Goal: Task Accomplishment & Management: Manage account settings

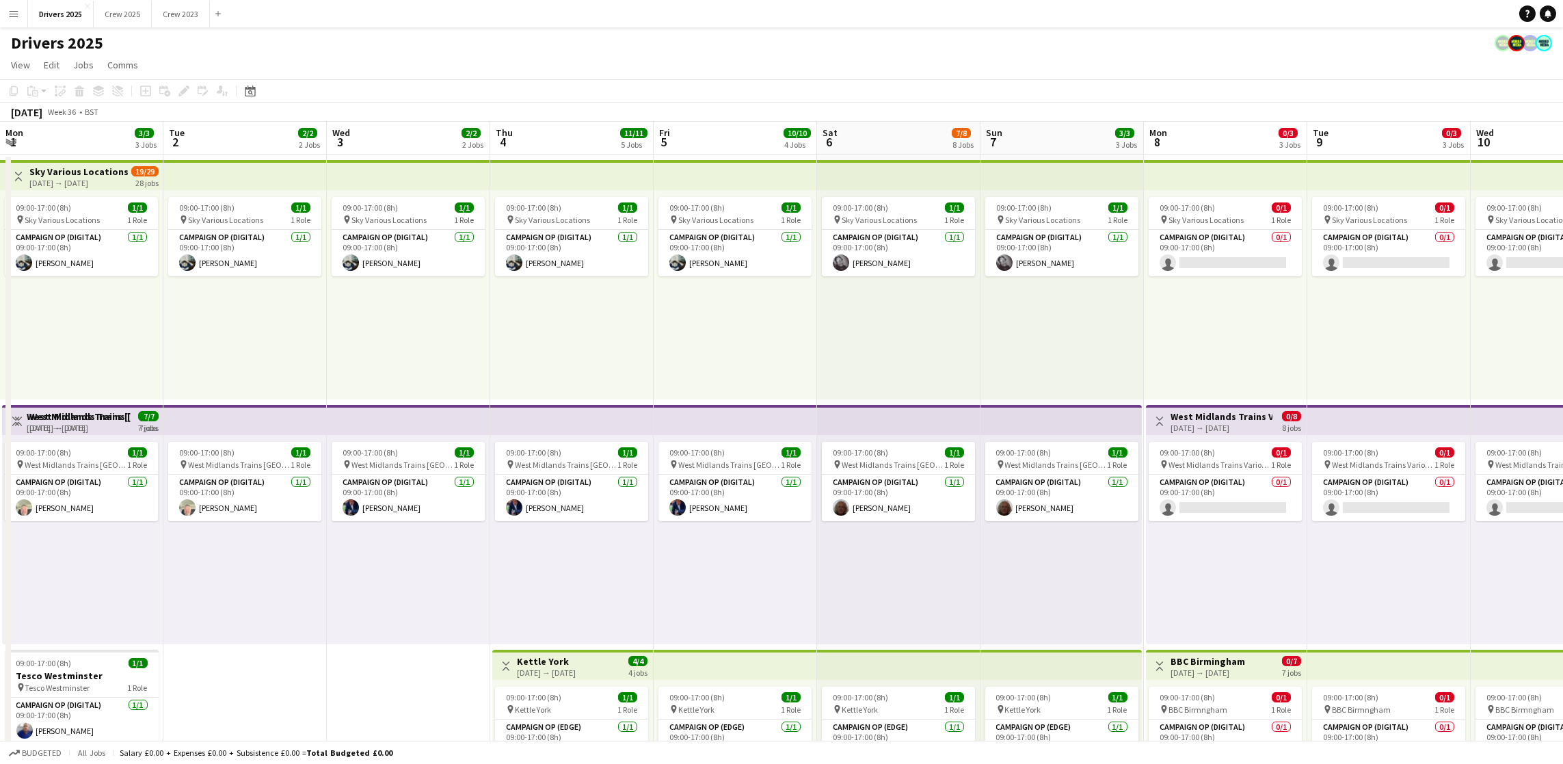
scroll to position [0, 392]
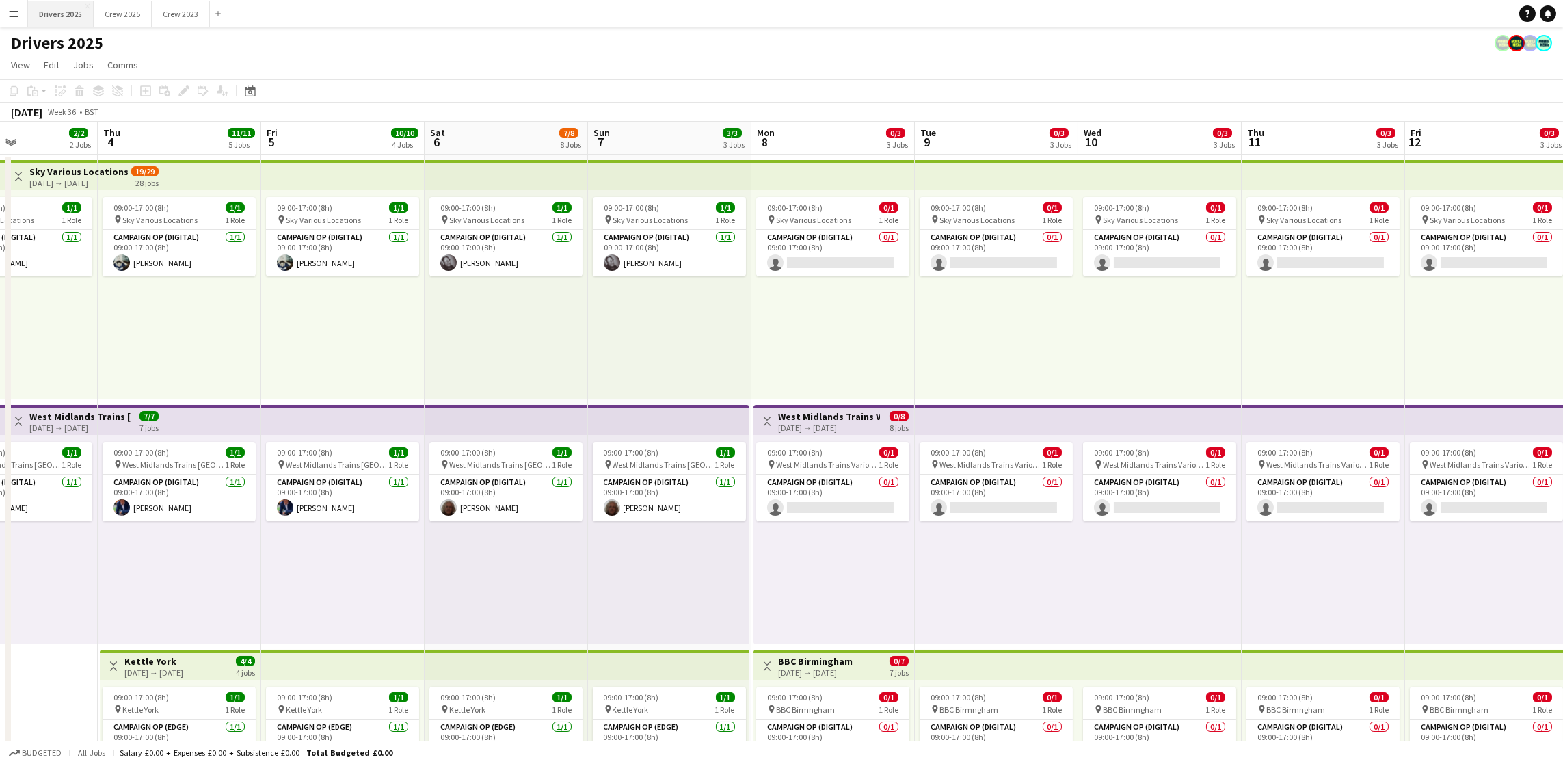
click at [49, 16] on button "Drivers 2025 Close" at bounding box center [61, 14] width 66 height 27
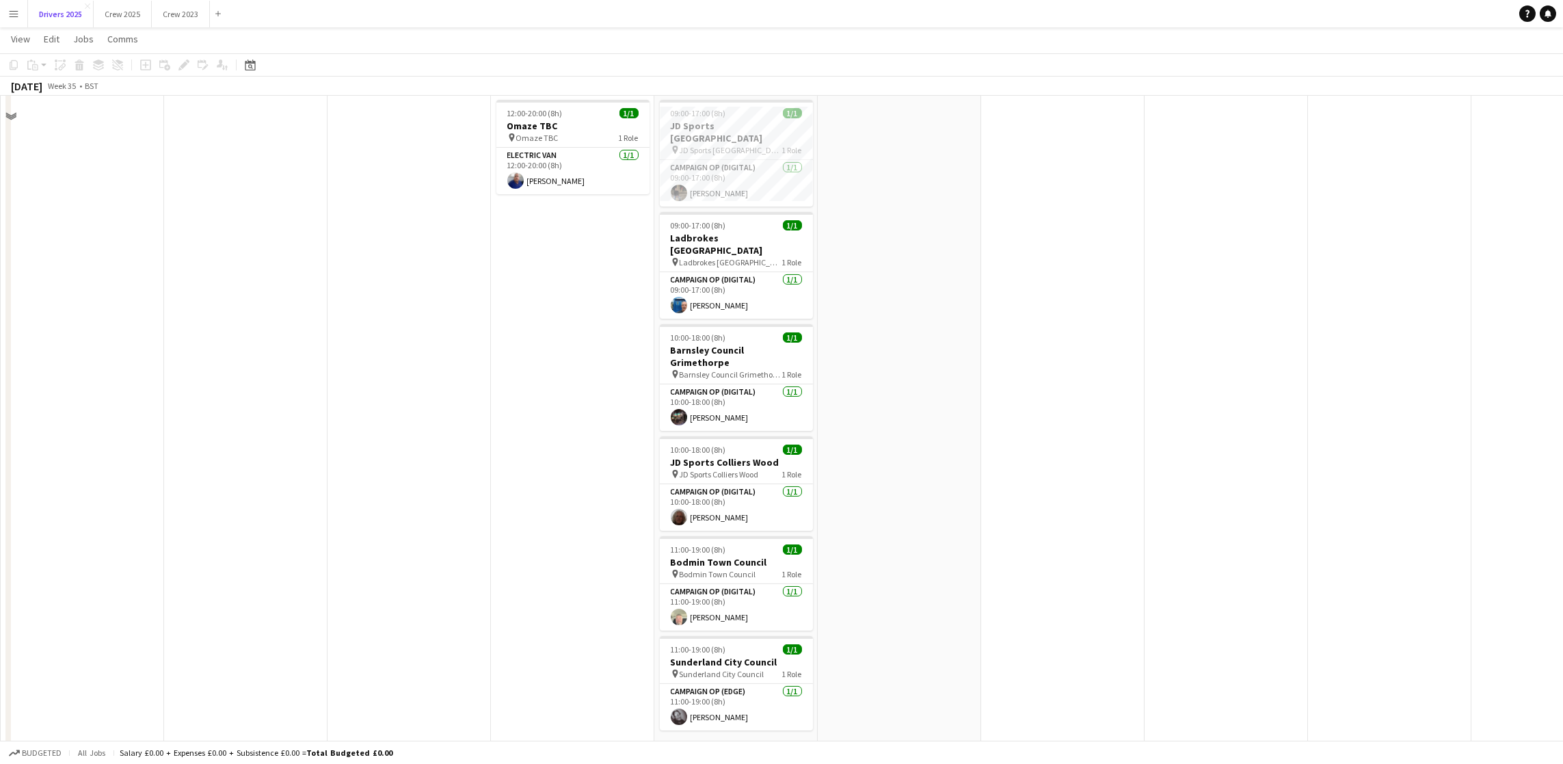
scroll to position [1538, 0]
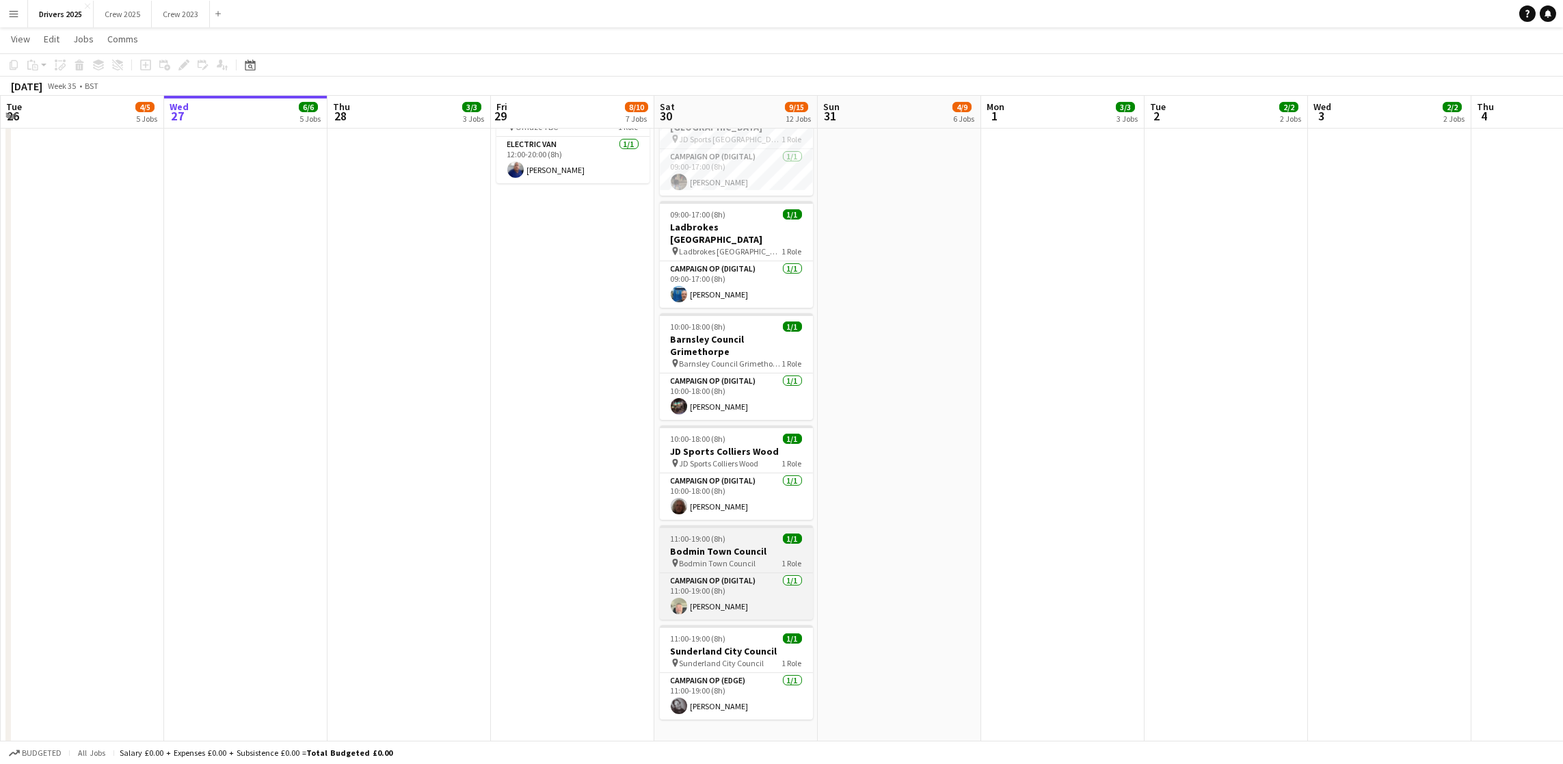
click at [710, 533] on span "11:00-19:00 (8h)" at bounding box center [698, 538] width 55 height 10
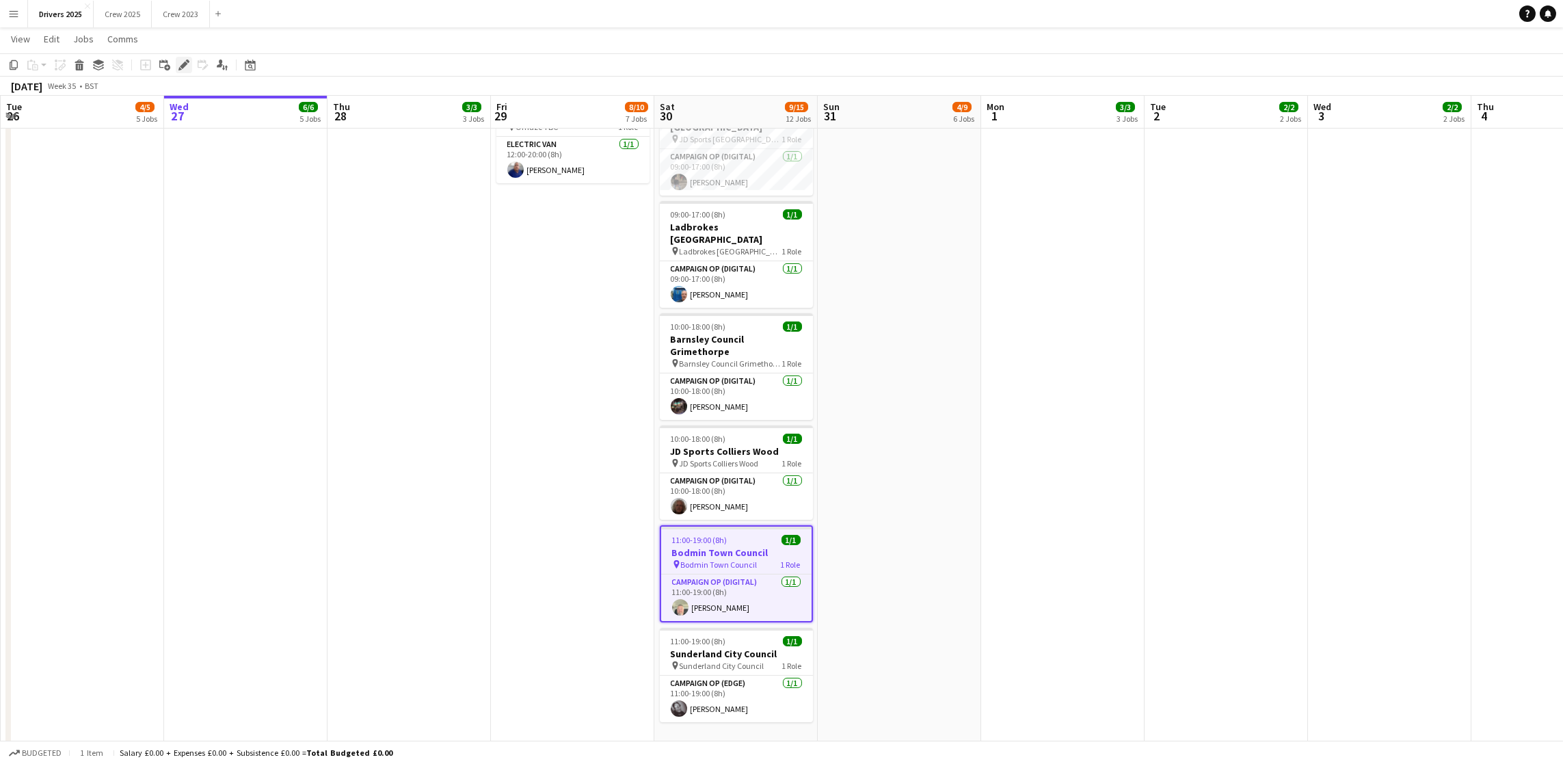
click at [181, 65] on icon at bounding box center [184, 66] width 8 height 8
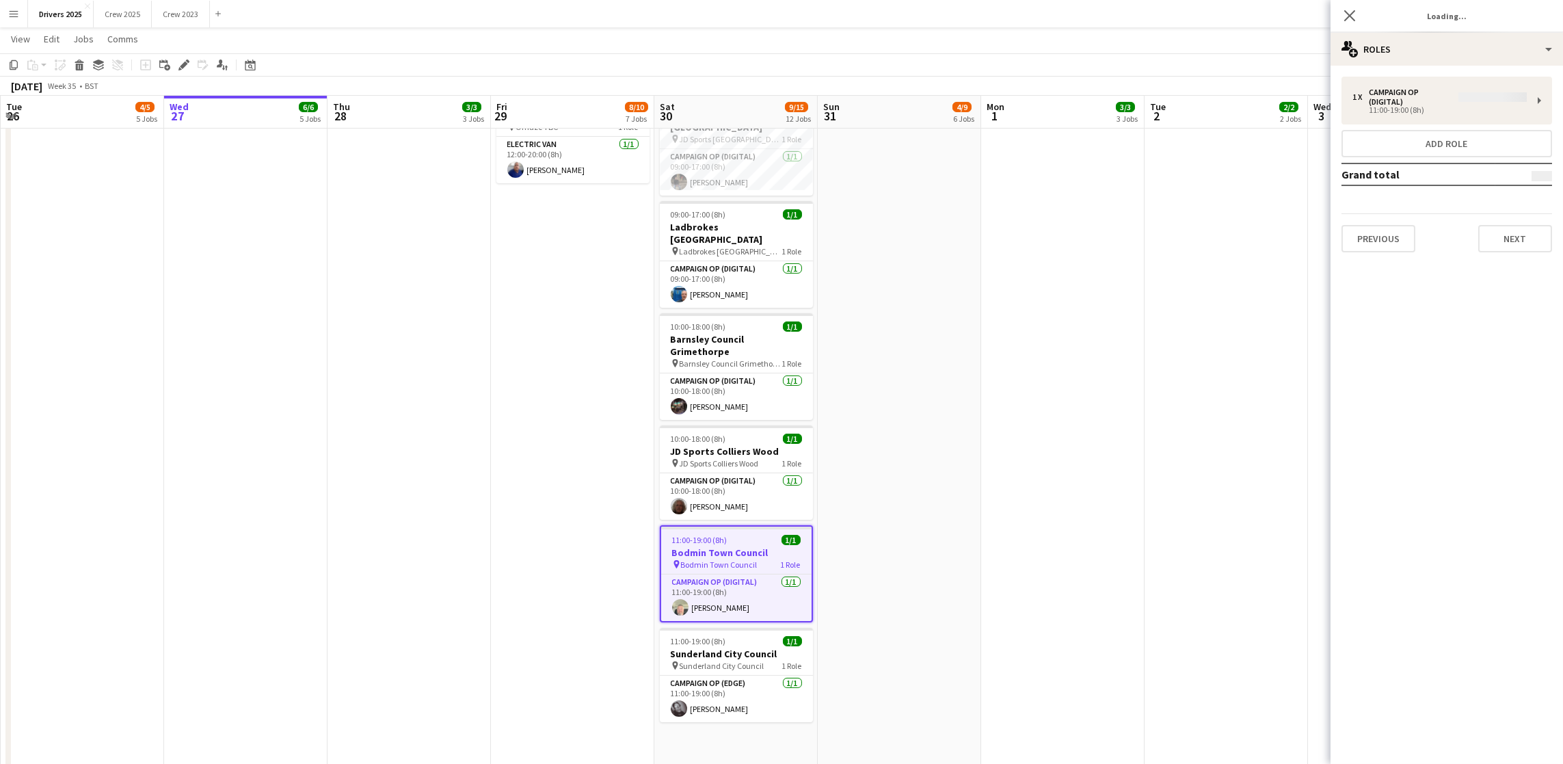
type input "**********"
click at [1491, 228] on button "Next" at bounding box center [1515, 228] width 74 height 27
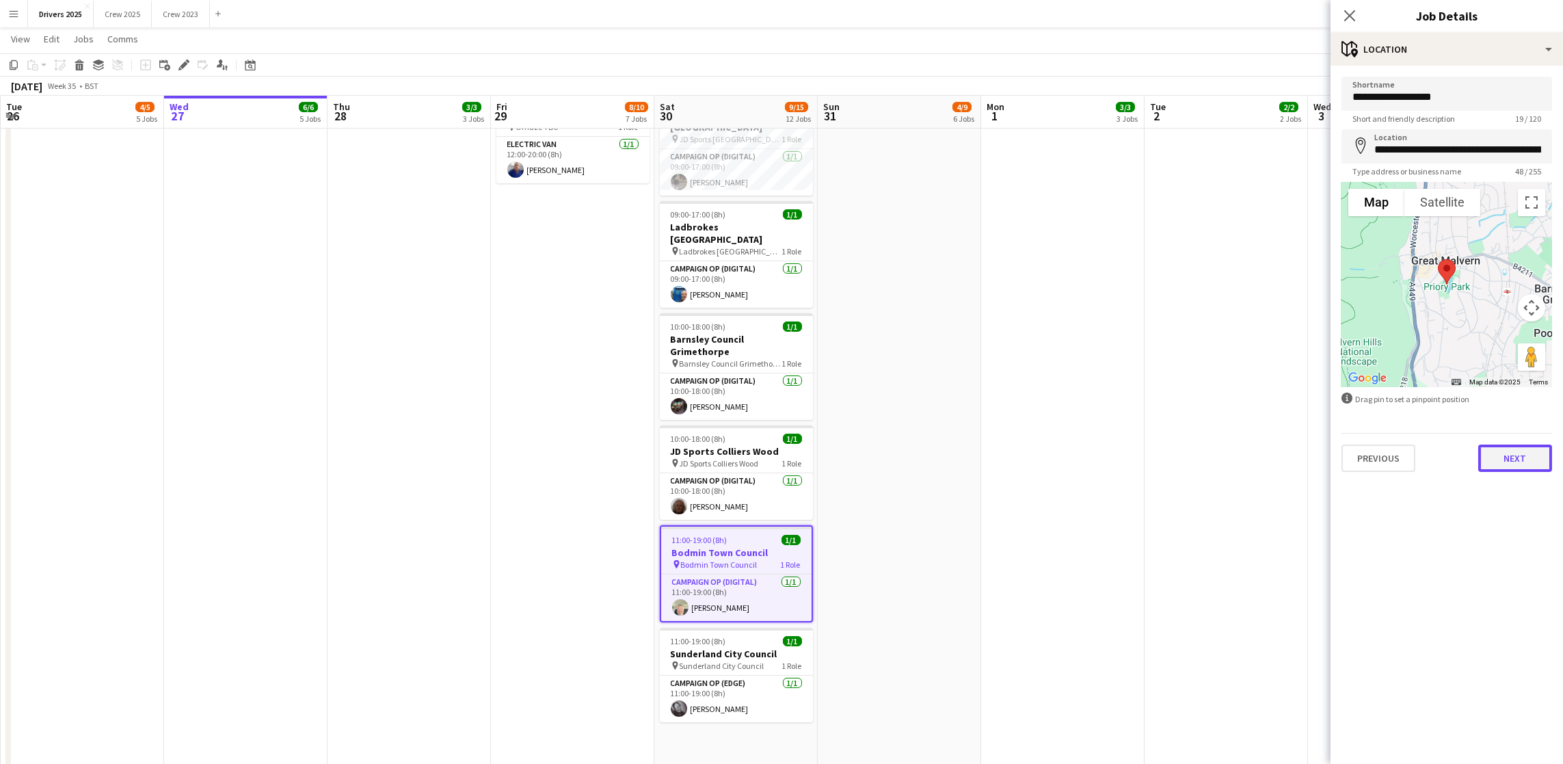
click at [1488, 453] on button "Next" at bounding box center [1515, 457] width 74 height 27
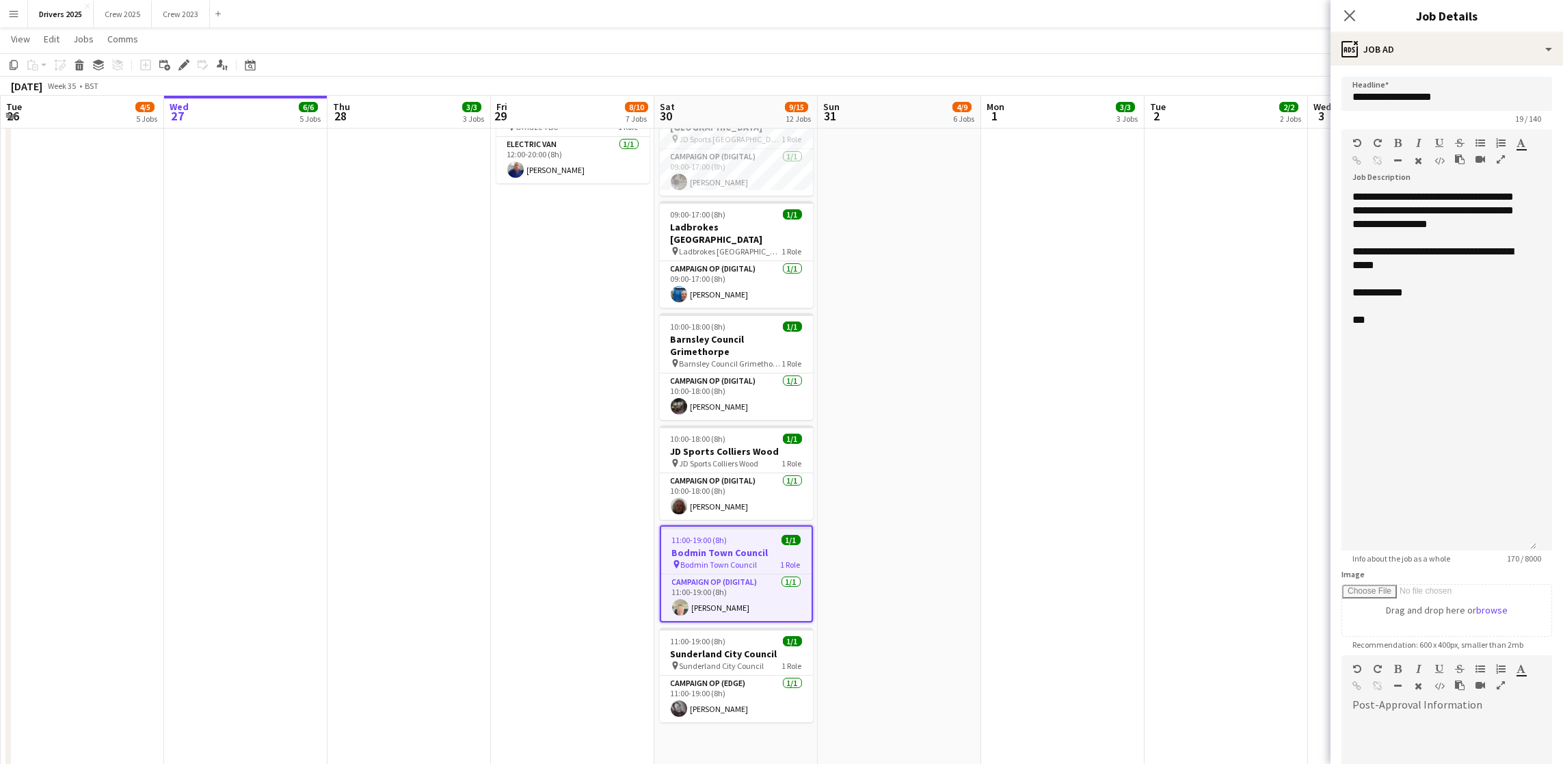
drag, startPoint x: 1549, startPoint y: 264, endPoint x: 1519, endPoint y: 543, distance: 280.5
click at [1519, 543] on div "**********" at bounding box center [1438, 370] width 195 height 360
click at [1477, 313] on div at bounding box center [1438, 306] width 173 height 14
click at [1477, 299] on div "**********" at bounding box center [1438, 293] width 173 height 14
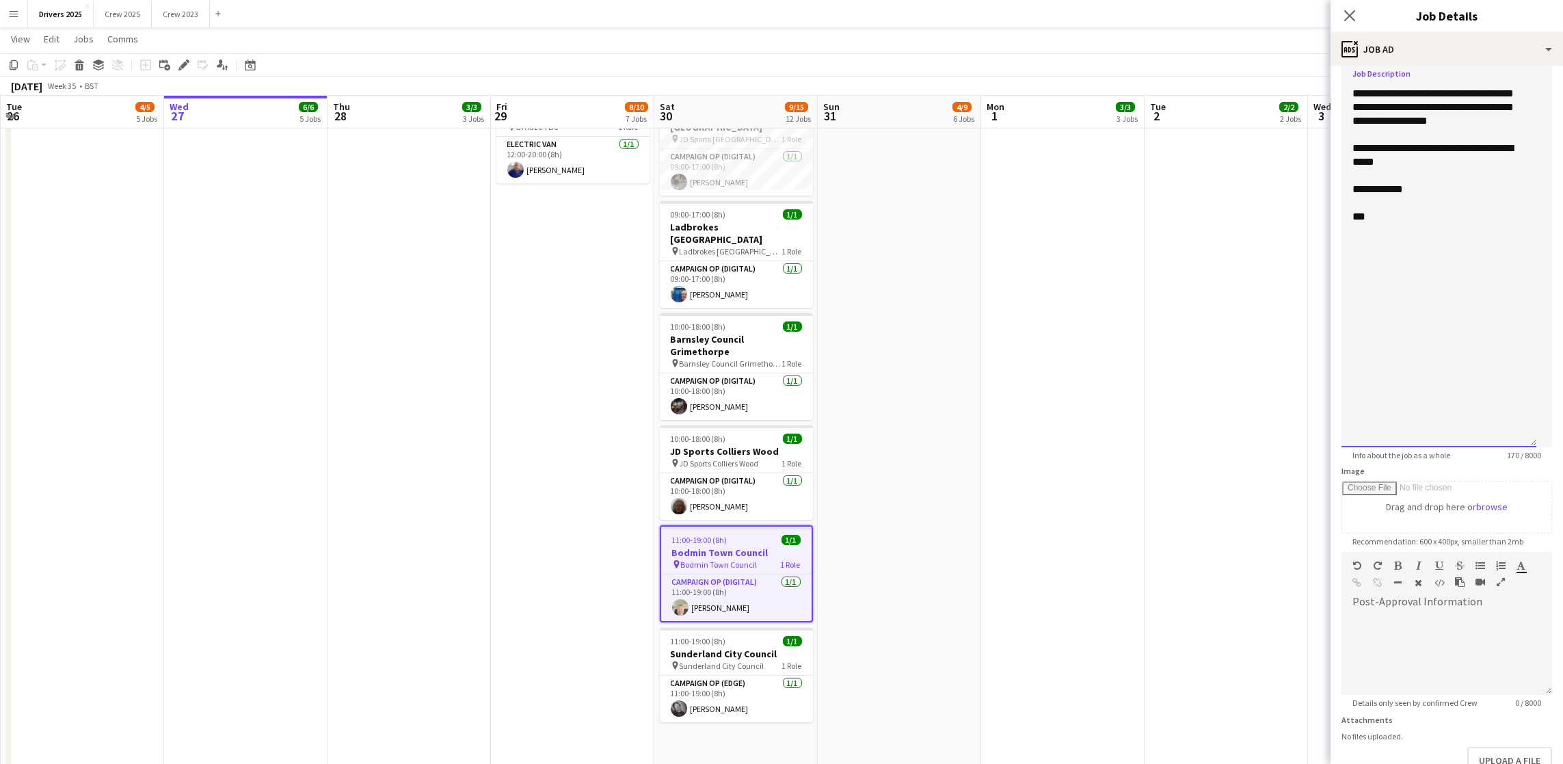
scroll to position [241, 0]
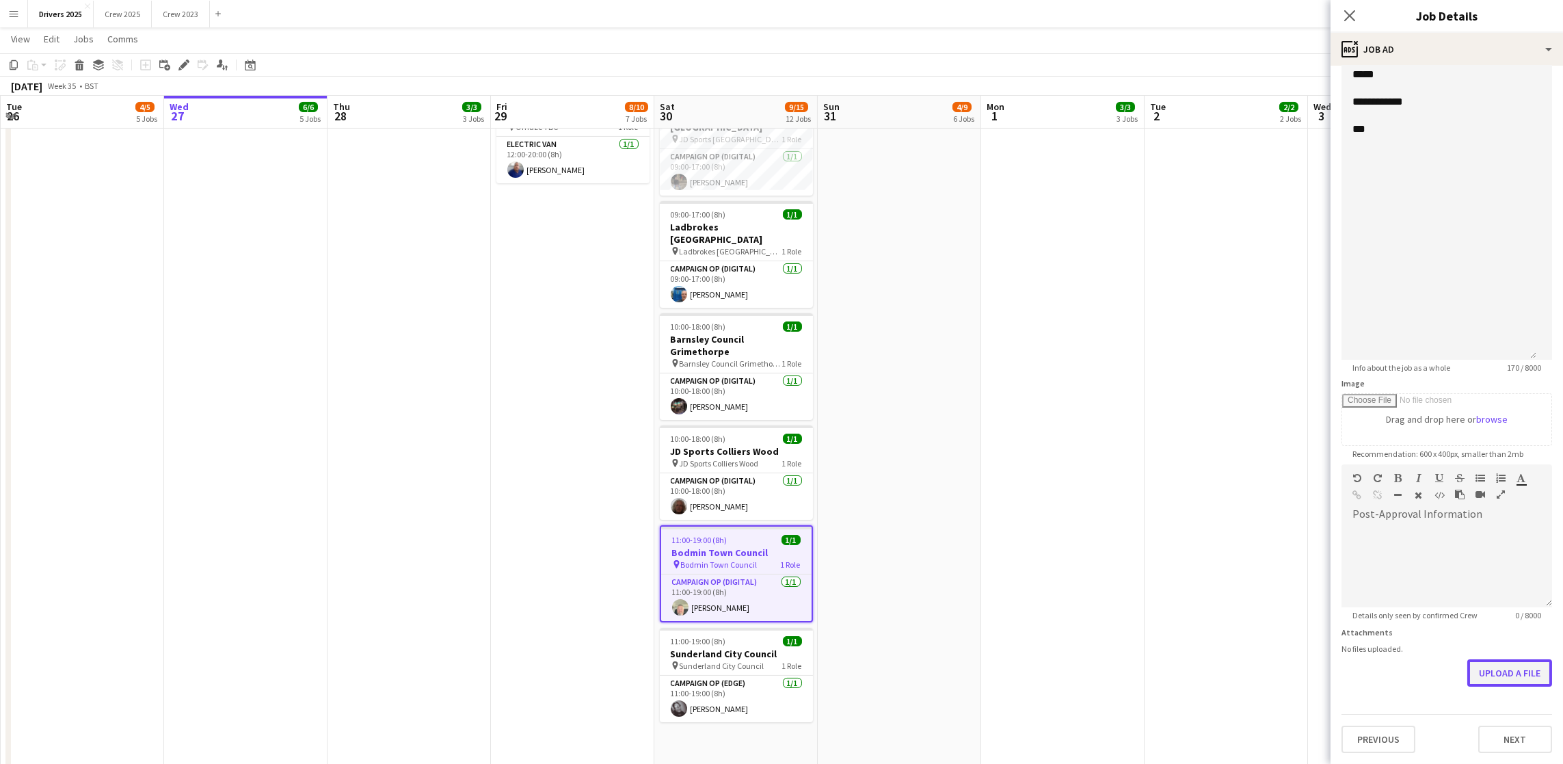
click at [1483, 676] on button "Upload a file" at bounding box center [1509, 672] width 85 height 27
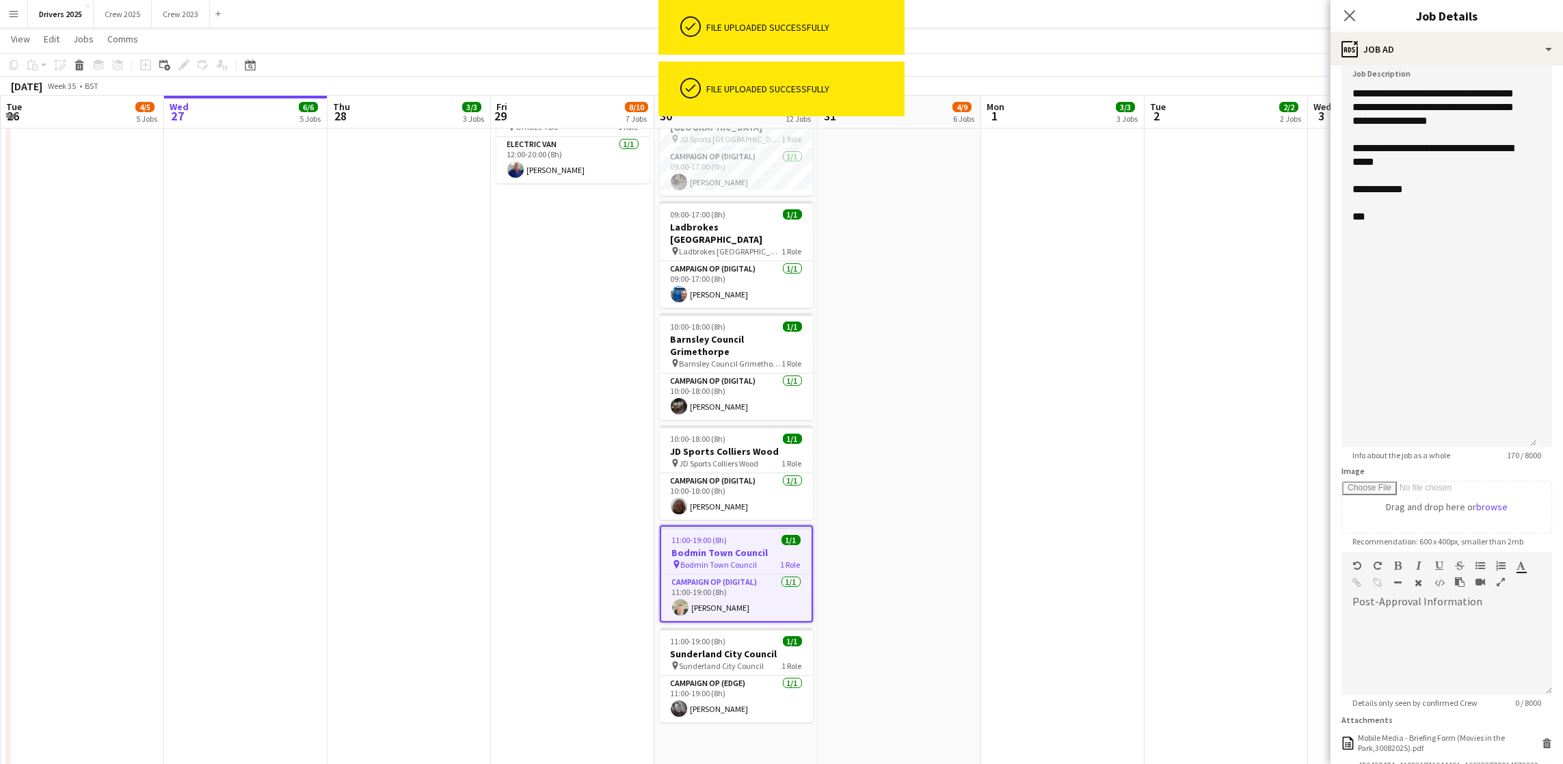
scroll to position [36, 0]
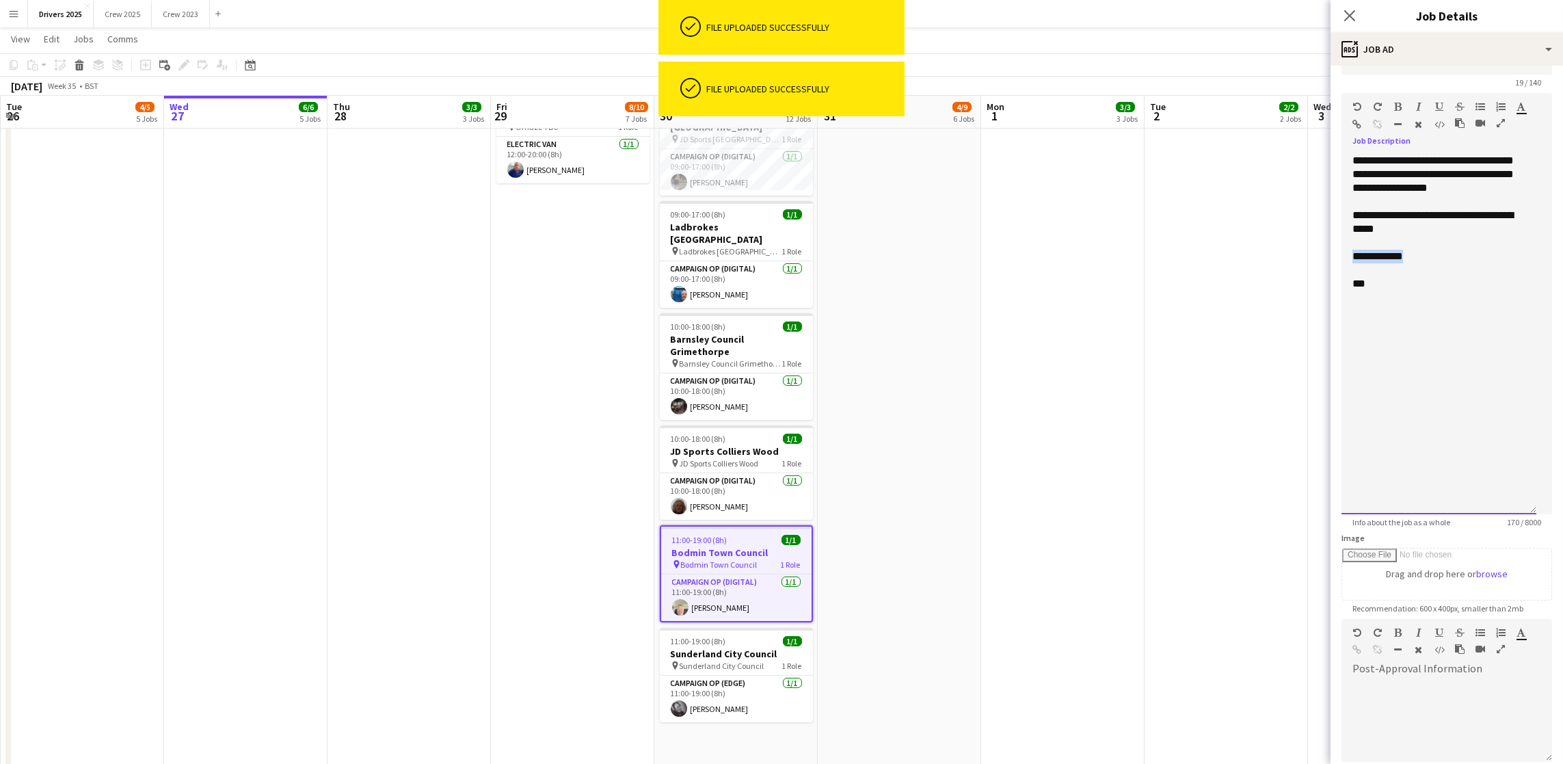
drag, startPoint x: 1421, startPoint y: 271, endPoint x: 1345, endPoint y: 268, distance: 76.6
click at [1345, 268] on div "**********" at bounding box center [1438, 334] width 195 height 360
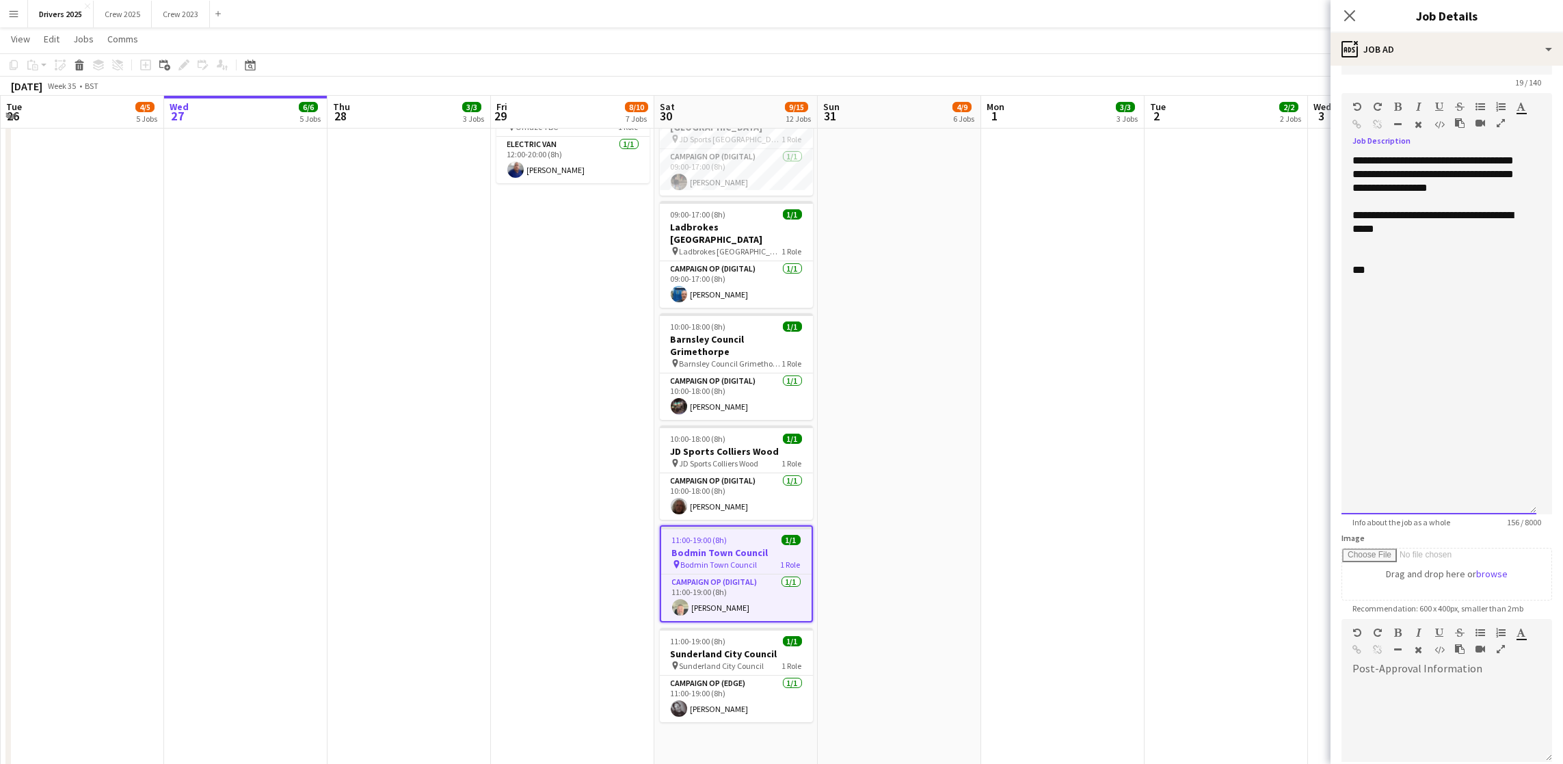
click at [1427, 317] on div "**********" at bounding box center [1438, 334] width 195 height 360
click at [1145, 353] on app-date-cell "09:00-17:00 (8h) 1/1 pin Sky Various Locations 1 Role Campaign Op (Digital) [DA…" at bounding box center [1226, 434] width 163 height 3639
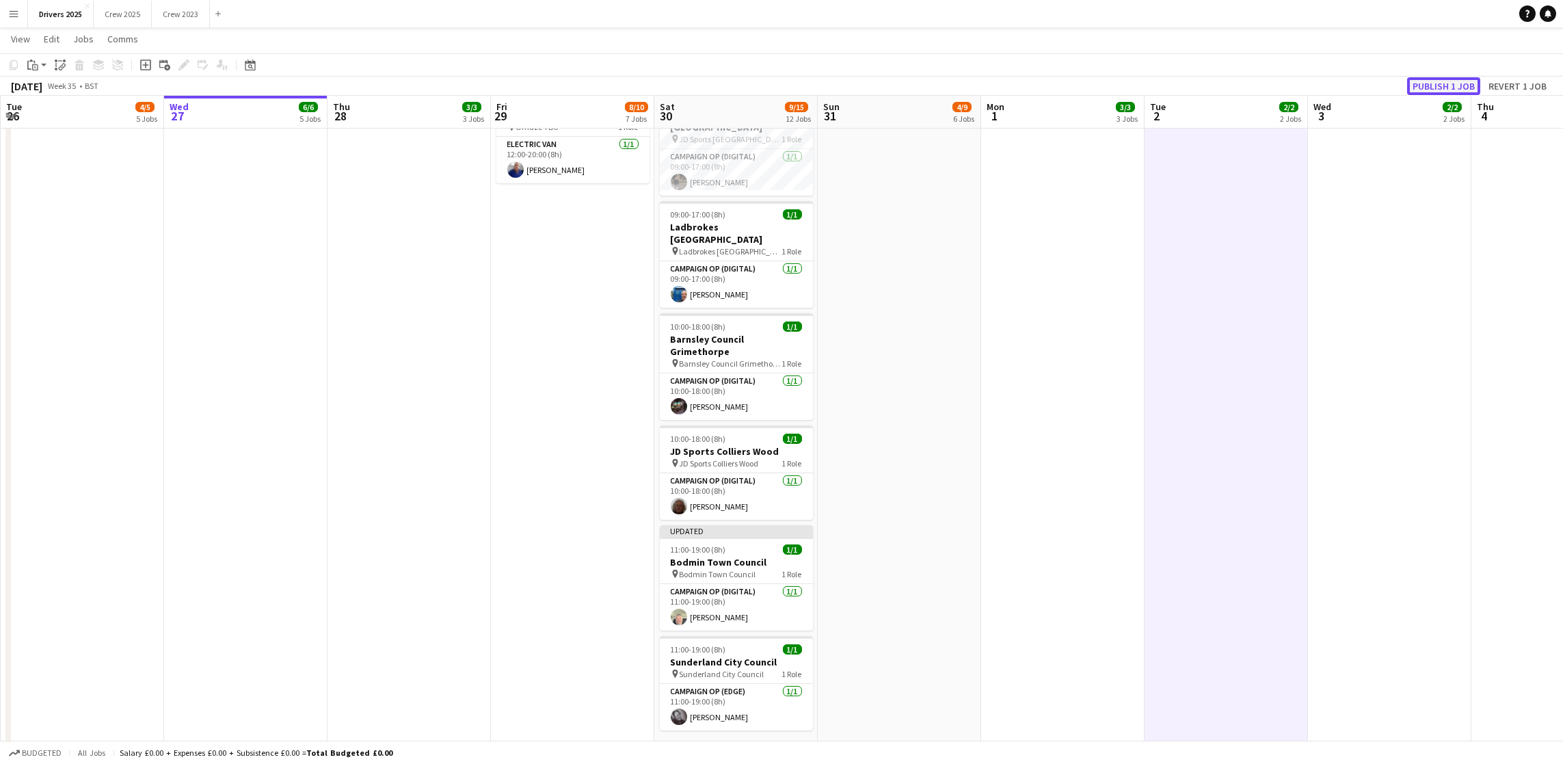
click at [1447, 81] on button "Publish 1 job" at bounding box center [1443, 86] width 73 height 18
click at [985, 295] on app-date-cell "09:00-17:00 (8h) 1/1 pin Sky Various Locations 1 Role Campaign Op (Digital) [DA…" at bounding box center [1062, 434] width 163 height 3639
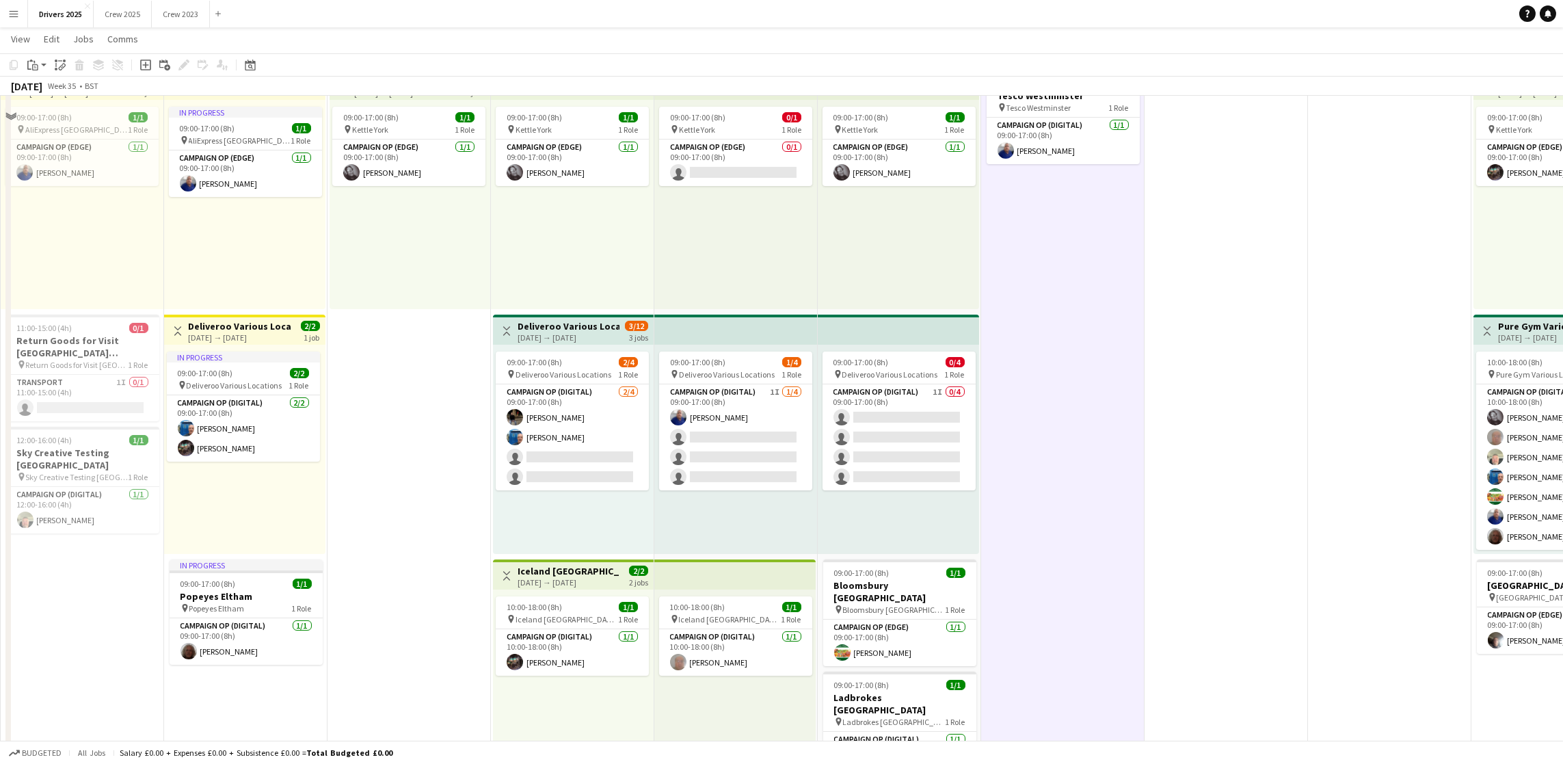
scroll to position [615, 0]
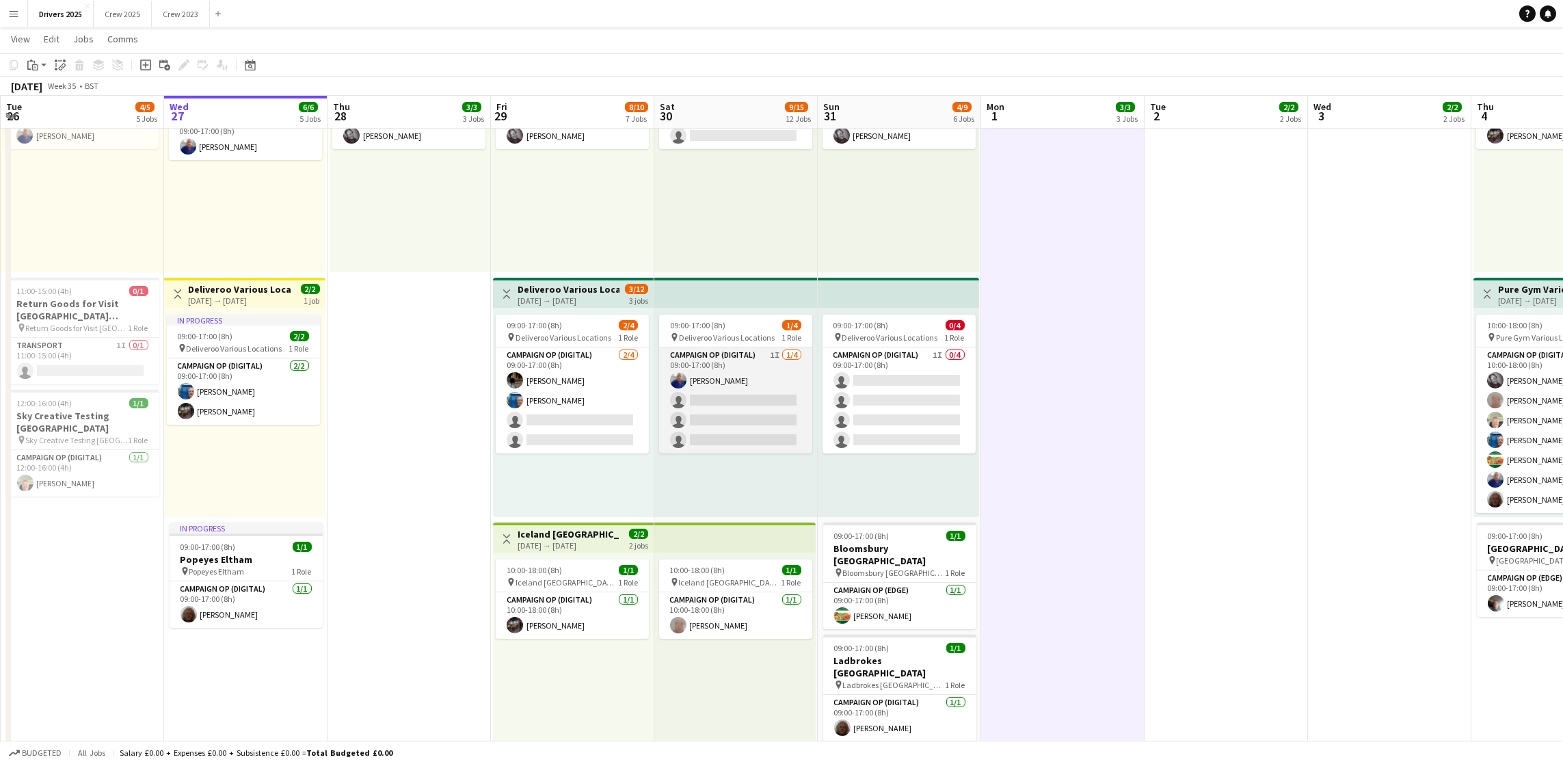
click at [704, 418] on app-card-role "Campaign Op (Digital) 1I [DATE] 09:00-17:00 (8h) [PERSON_NAME] single-neutral-a…" at bounding box center [735, 400] width 153 height 106
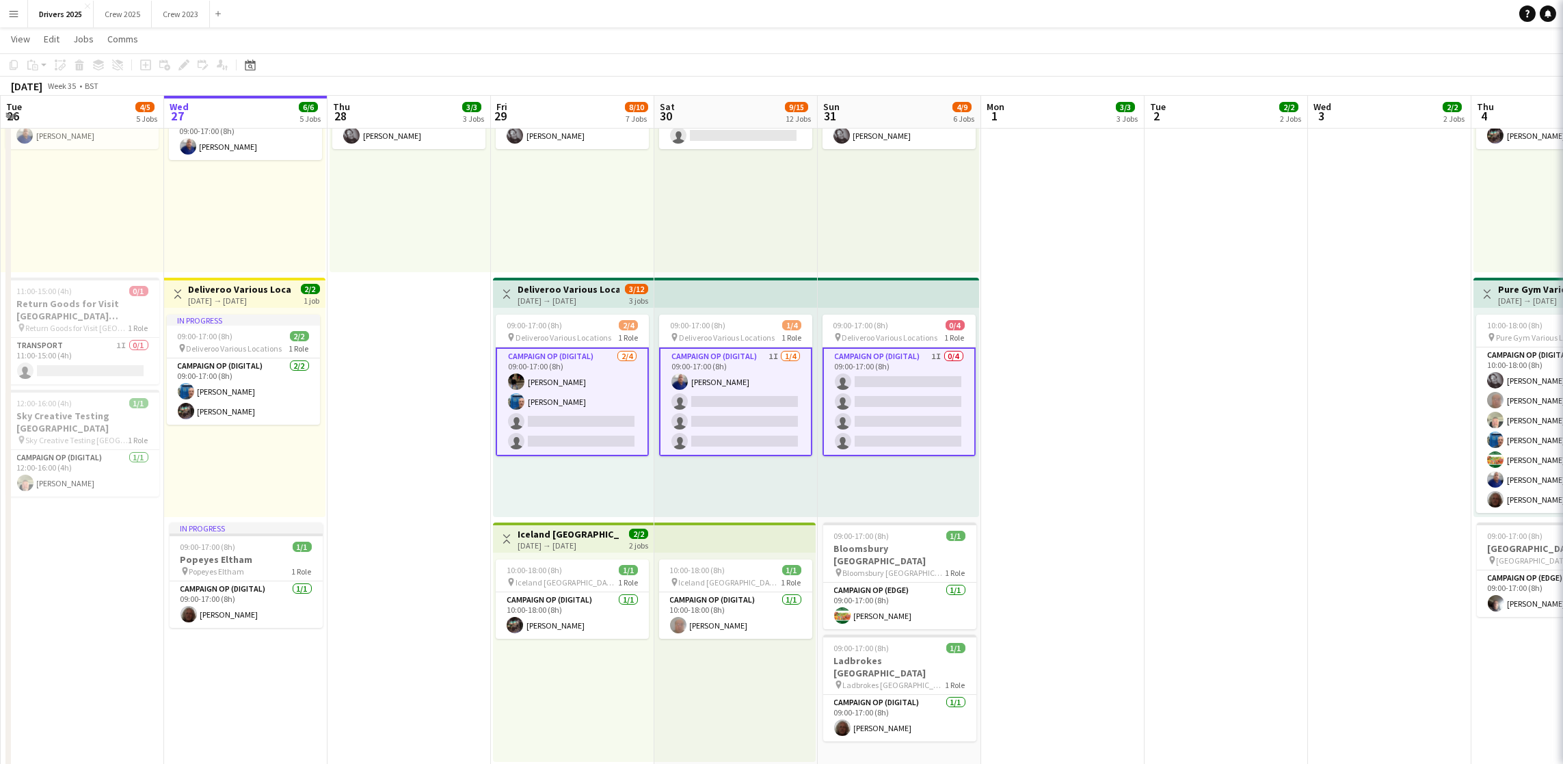
click at [704, 418] on app-card-role "Campaign Op (Digital) 1I [DATE] 09:00-17:00 (8h) [PERSON_NAME] single-neutral-a…" at bounding box center [735, 401] width 153 height 109
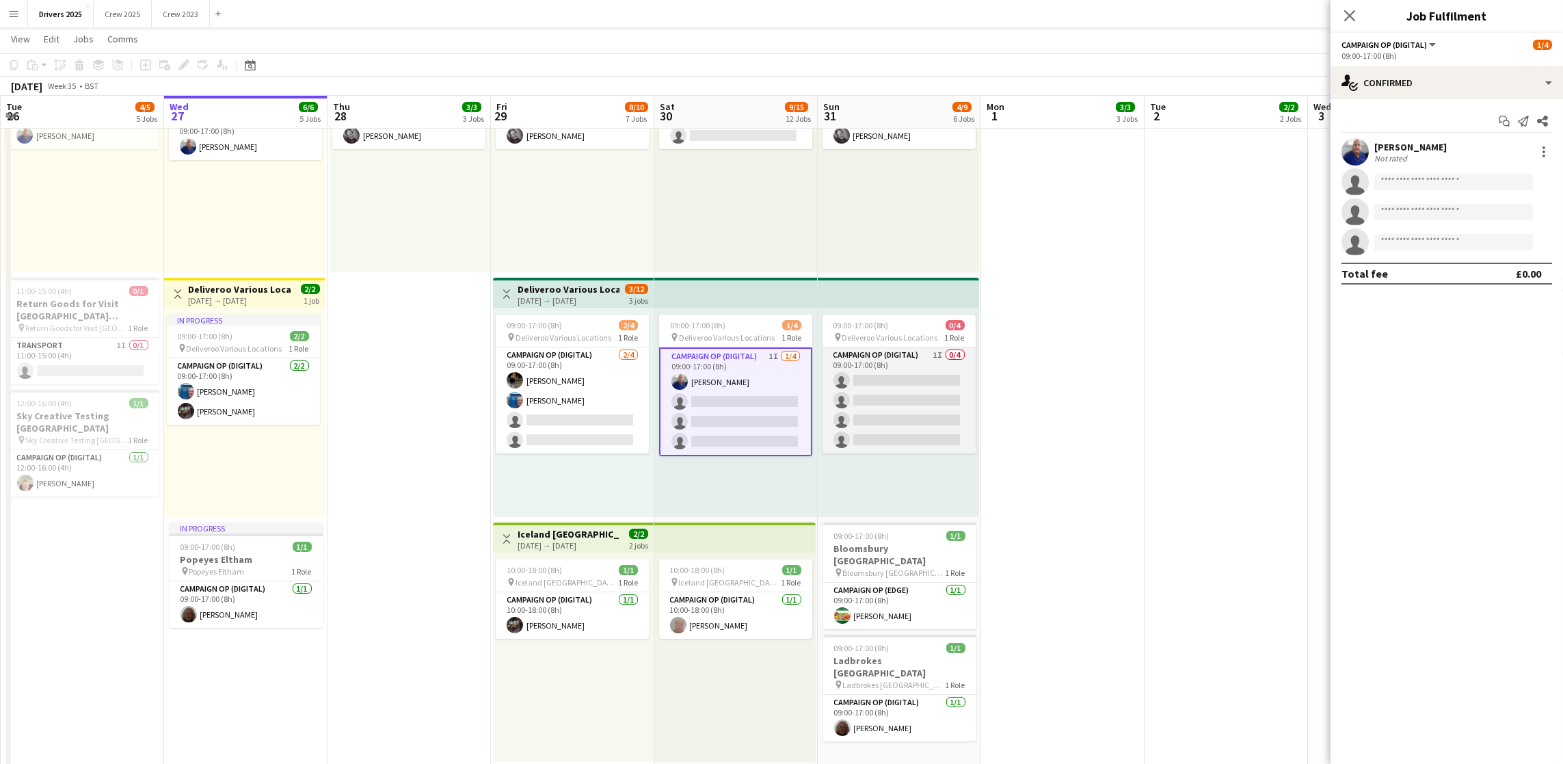
click at [930, 422] on app-card-role "Campaign Op (Digital) 1I 0/4 09:00-17:00 (8h) single-neutral-actions single-neu…" at bounding box center [899, 400] width 153 height 106
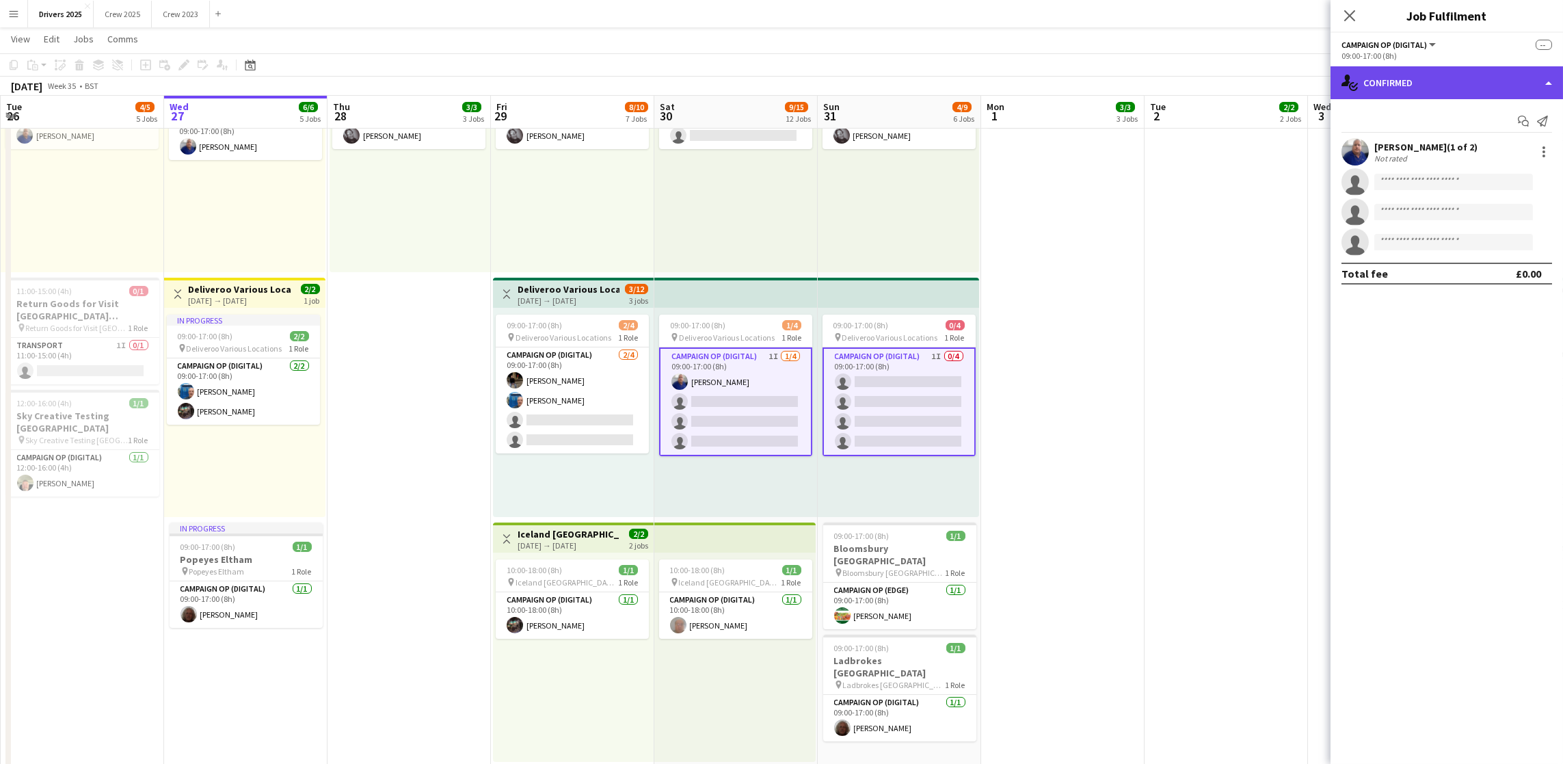
click at [1426, 89] on div "single-neutral-actions-check-2 Confirmed" at bounding box center [1447, 82] width 232 height 33
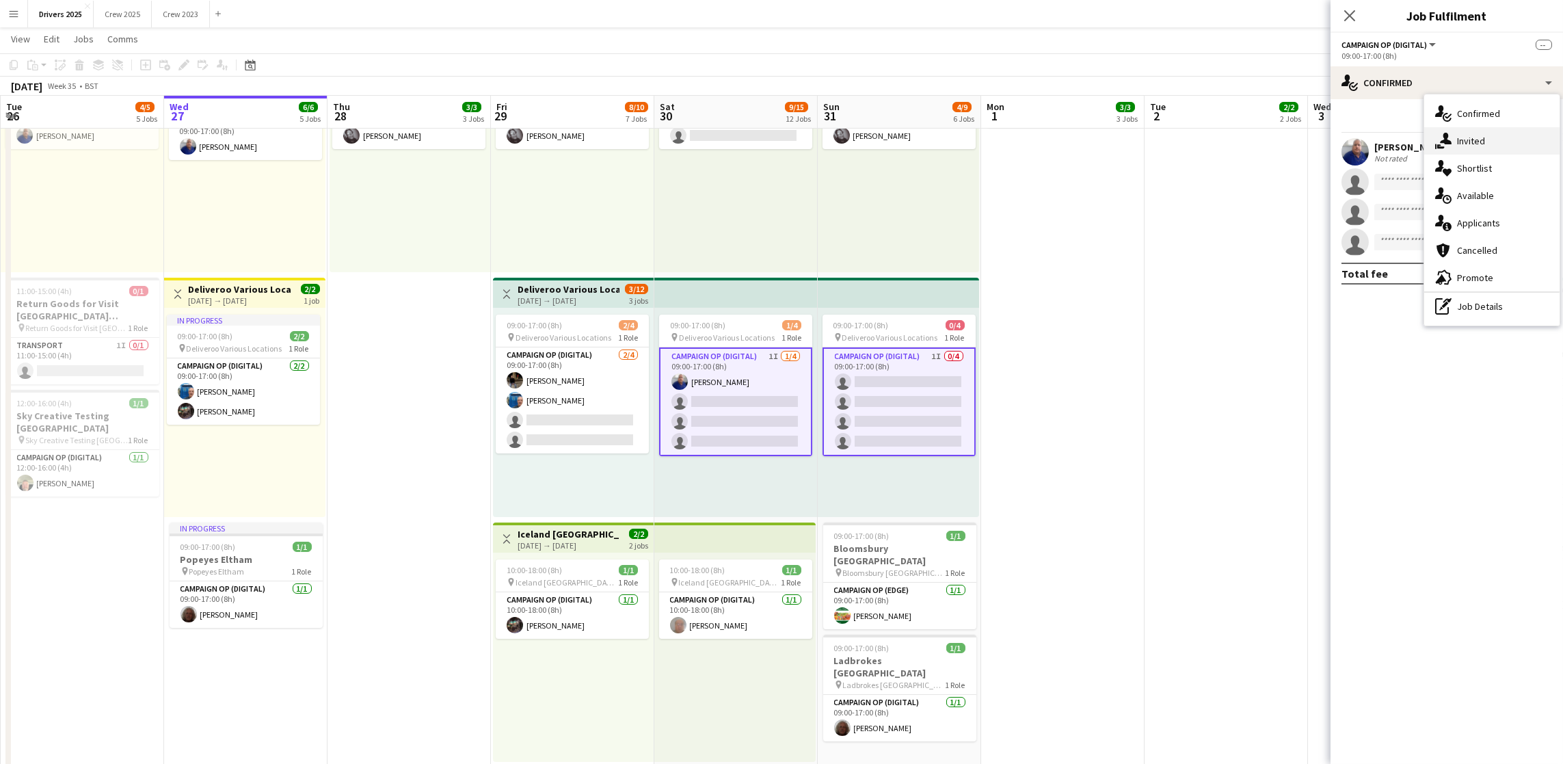
click at [1456, 143] on div "single-neutral-actions-share-1 Invited" at bounding box center [1491, 140] width 135 height 27
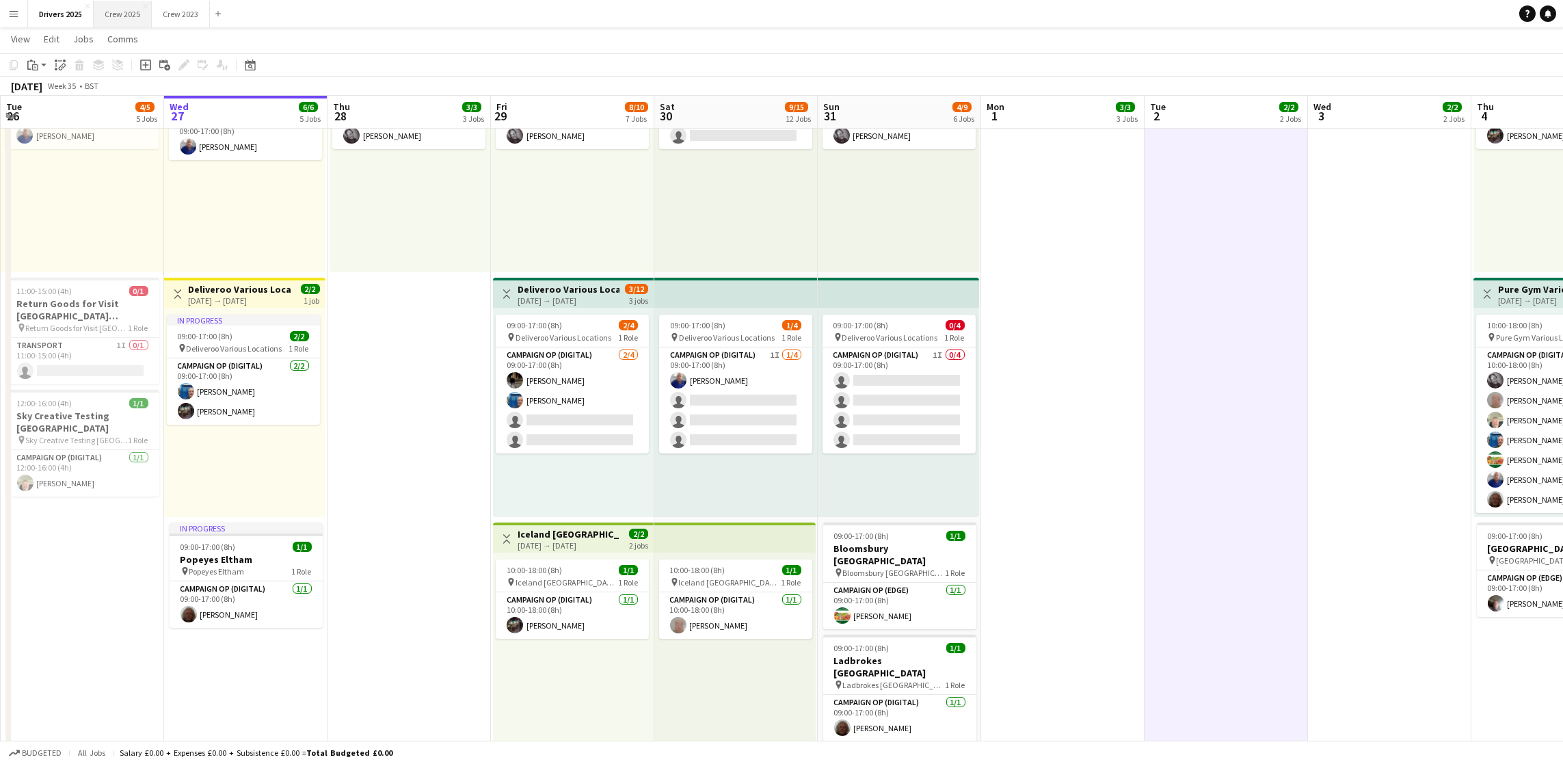
click at [125, 21] on button "Crew 2025 Close" at bounding box center [123, 14] width 58 height 27
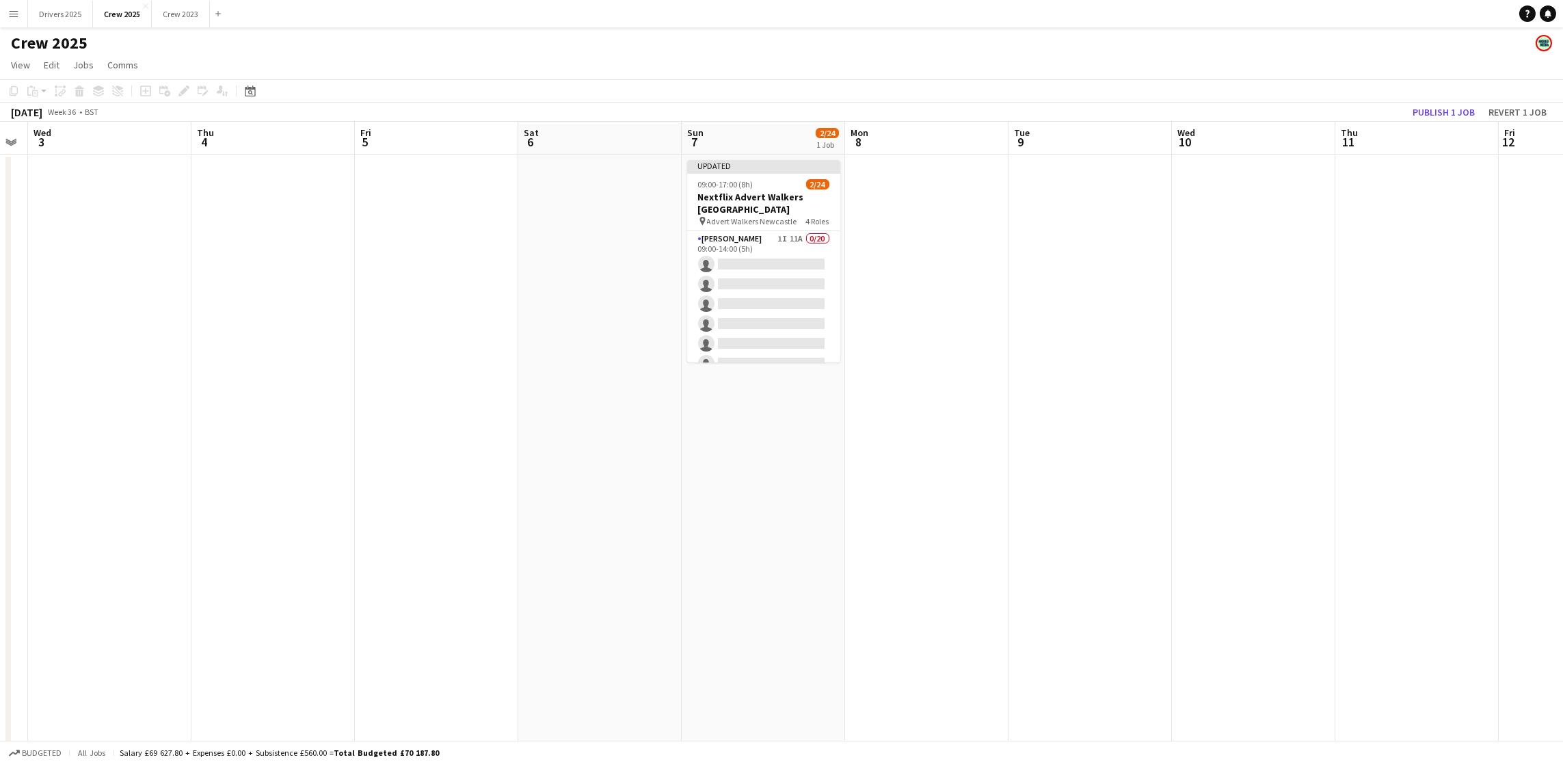
scroll to position [0, 592]
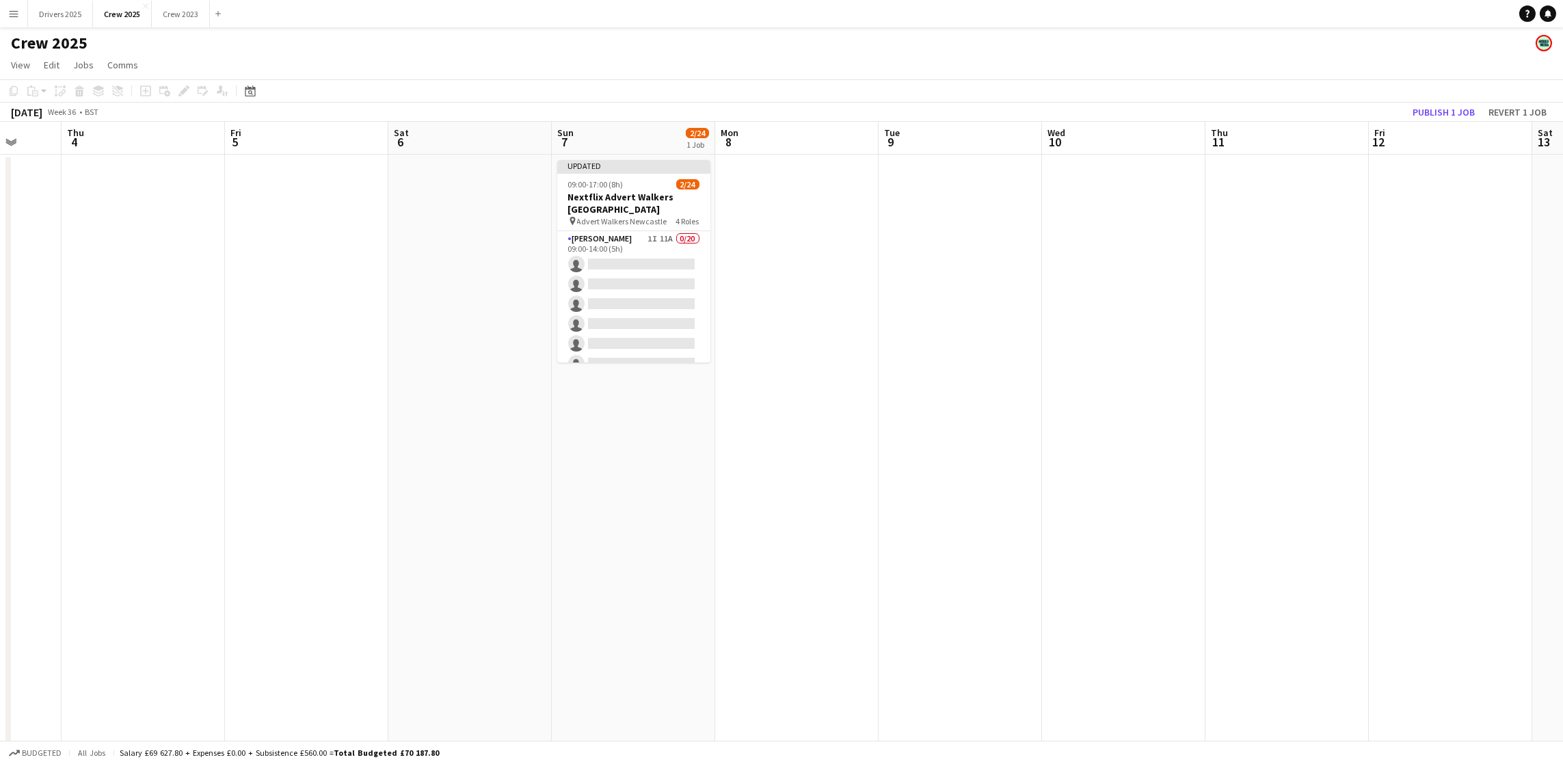
drag, startPoint x: 1411, startPoint y: 474, endPoint x: 0, endPoint y: 481, distance: 1410.6
click at [0, 481] on app-calendar-viewport "Sun 31 Mon 1 Tue 2 Wed 3 Thu 4 Fri 5 Sat 6 Sun 7 2/24 1 Job Mon 8 Tue 9 Wed 10 …" at bounding box center [781, 570] width 1563 height 896
click at [682, 271] on app-card-role "[PERSON_NAME] 1I 11A 0/20 09:00-14:00 (5h) single-neutral-actions single-neutra…" at bounding box center [633, 442] width 153 height 423
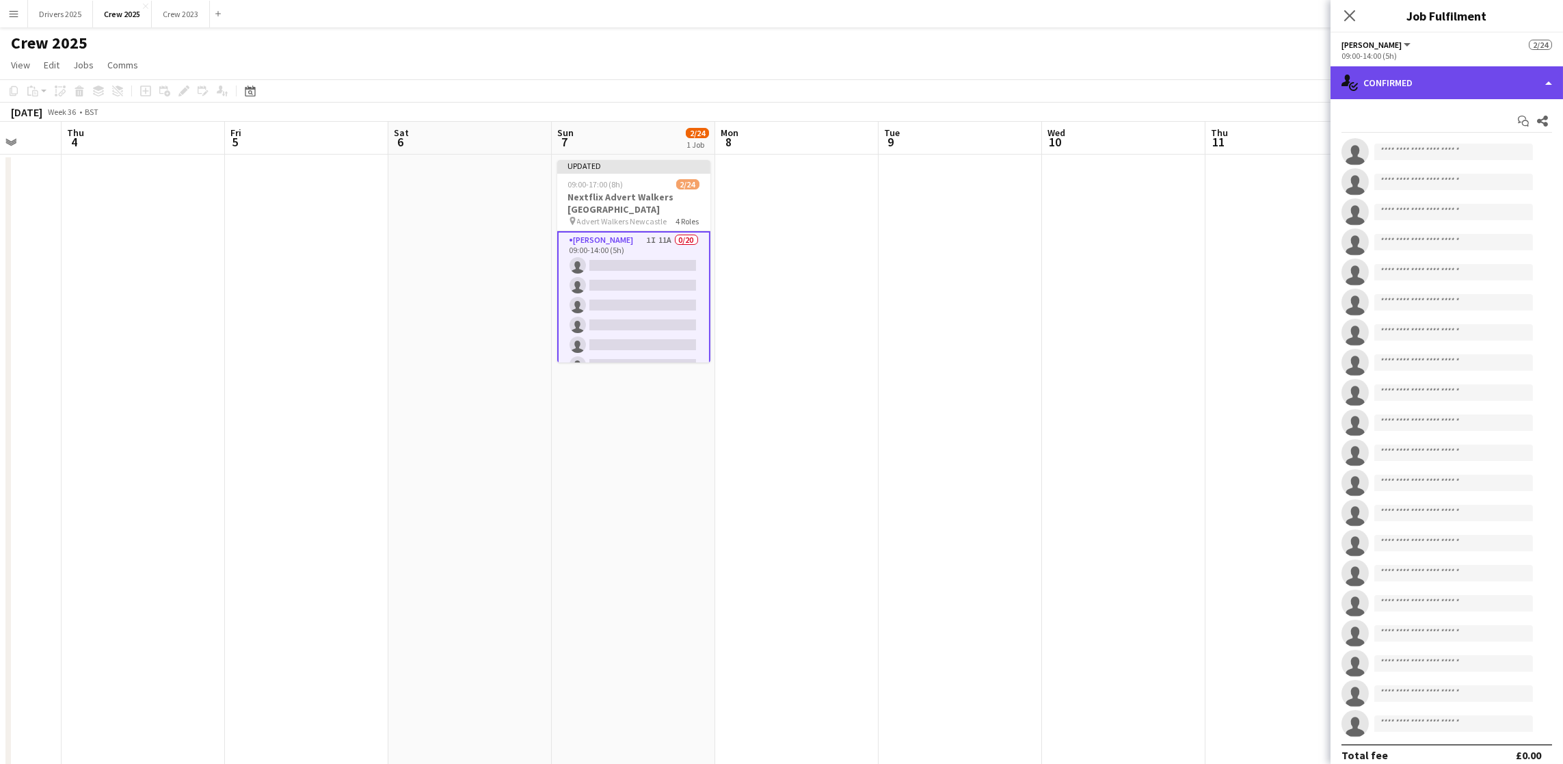
click at [1488, 83] on div "single-neutral-actions-check-2 Confirmed" at bounding box center [1447, 82] width 232 height 33
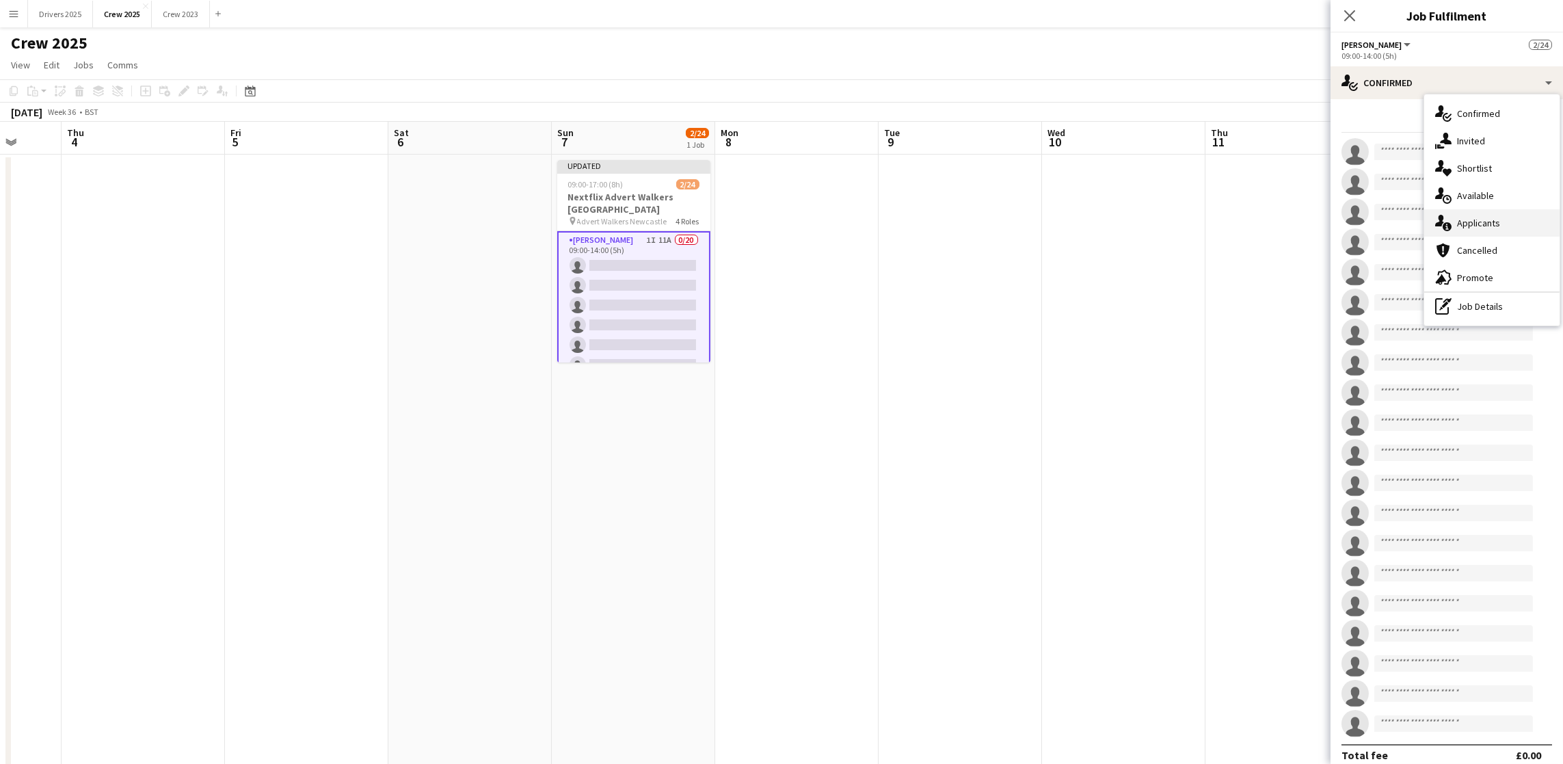
click at [1478, 211] on div "single-neutral-actions-information Applicants" at bounding box center [1491, 222] width 135 height 27
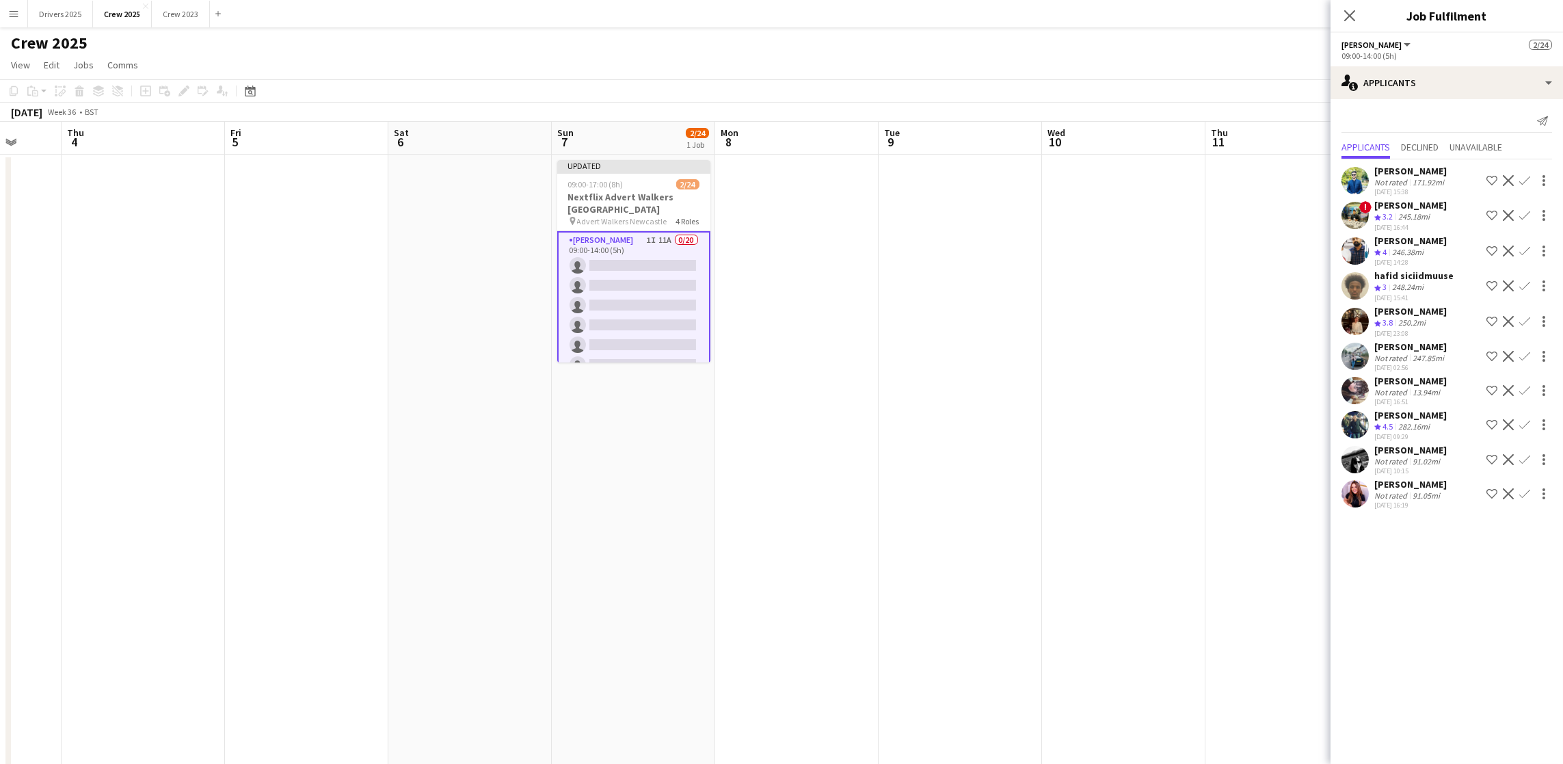
click at [1524, 388] on app-icon "Confirm" at bounding box center [1524, 390] width 11 height 11
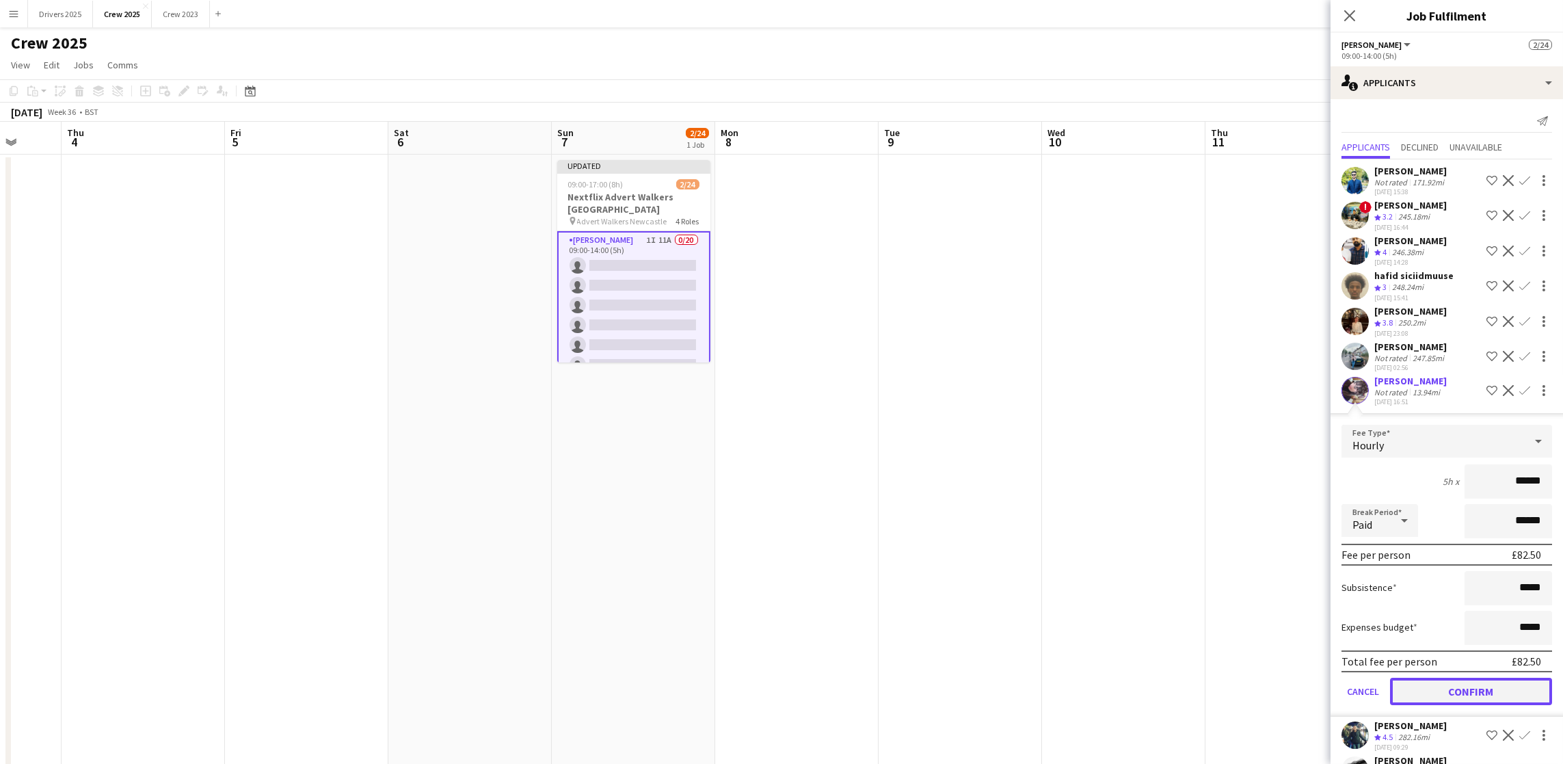
click at [1456, 688] on button "Confirm" at bounding box center [1471, 691] width 162 height 27
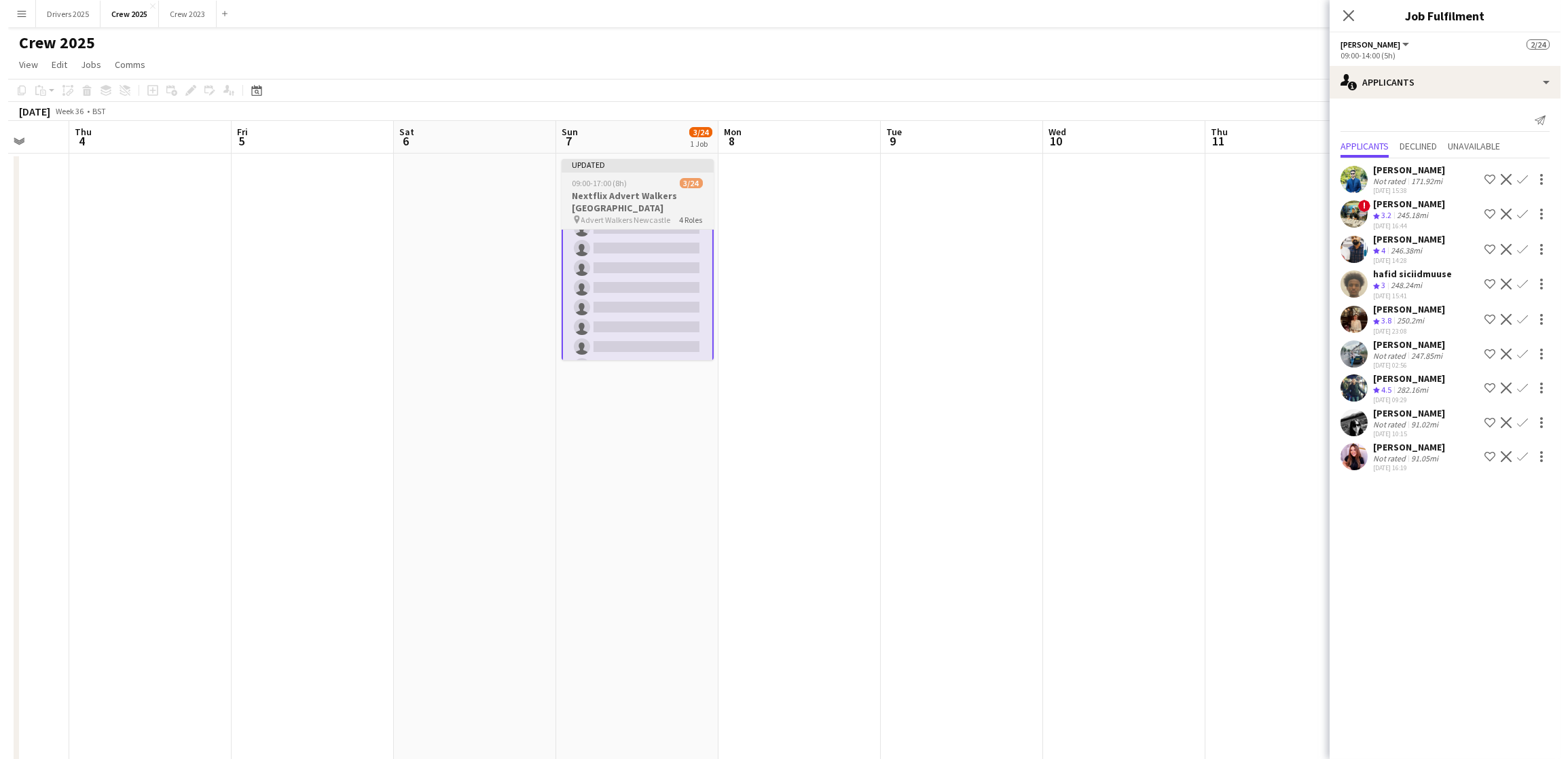
scroll to position [0, 0]
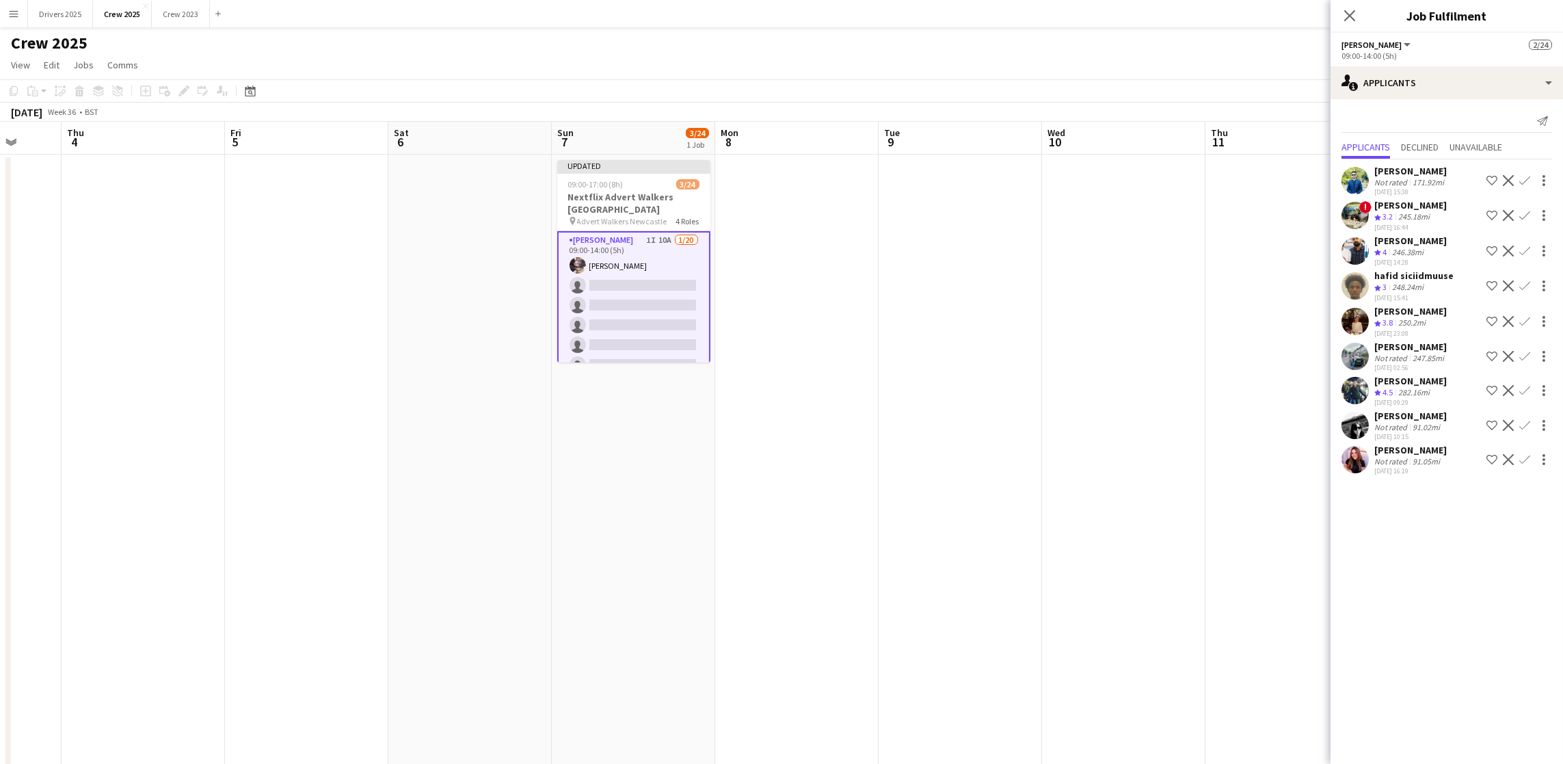
click at [792, 283] on app-date-cell at bounding box center [796, 586] width 163 height 863
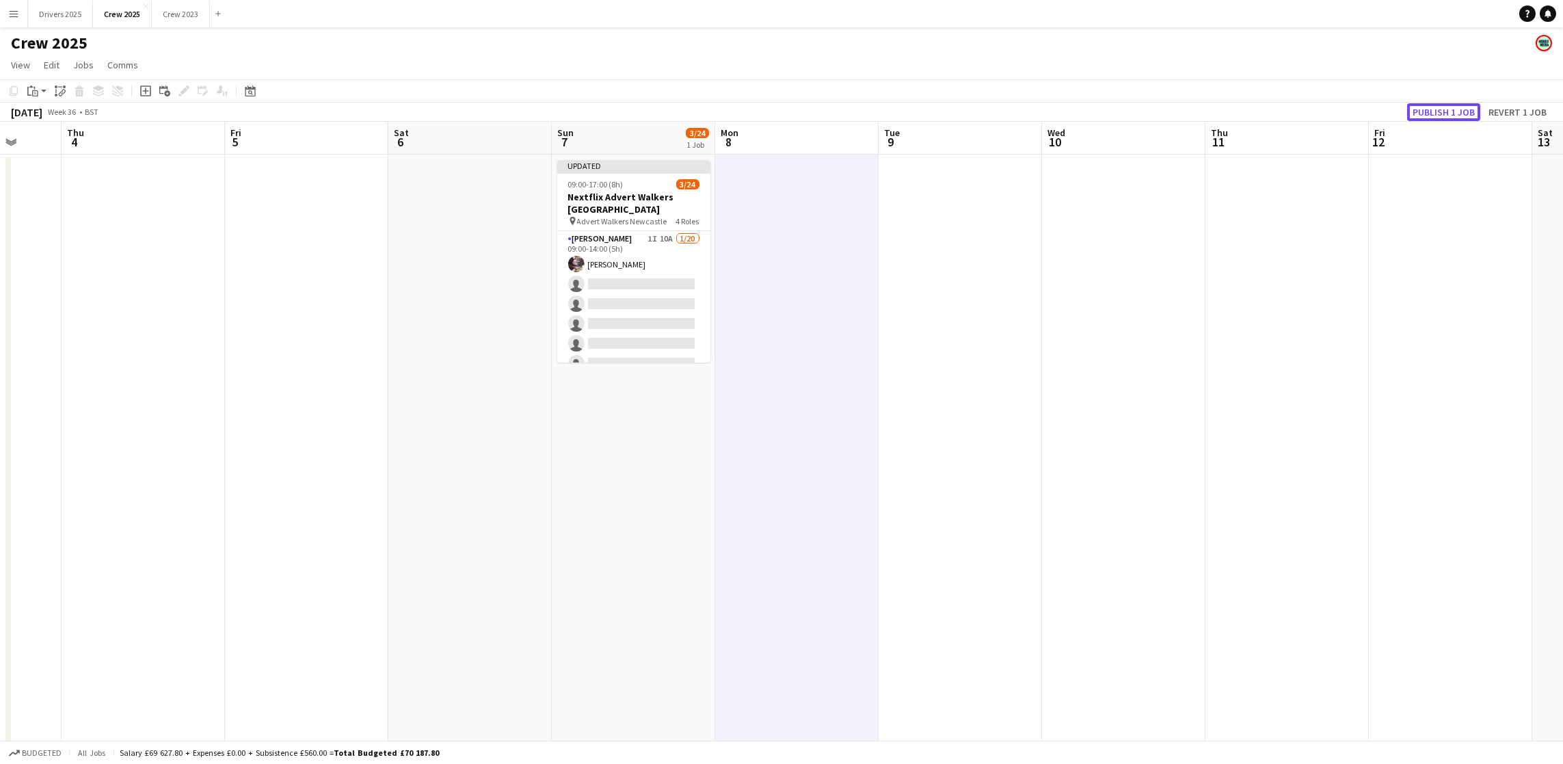
click at [1430, 108] on button "Publish 1 job" at bounding box center [1443, 112] width 73 height 18
click at [64, 12] on button "Drivers 2025 Close" at bounding box center [60, 14] width 65 height 27
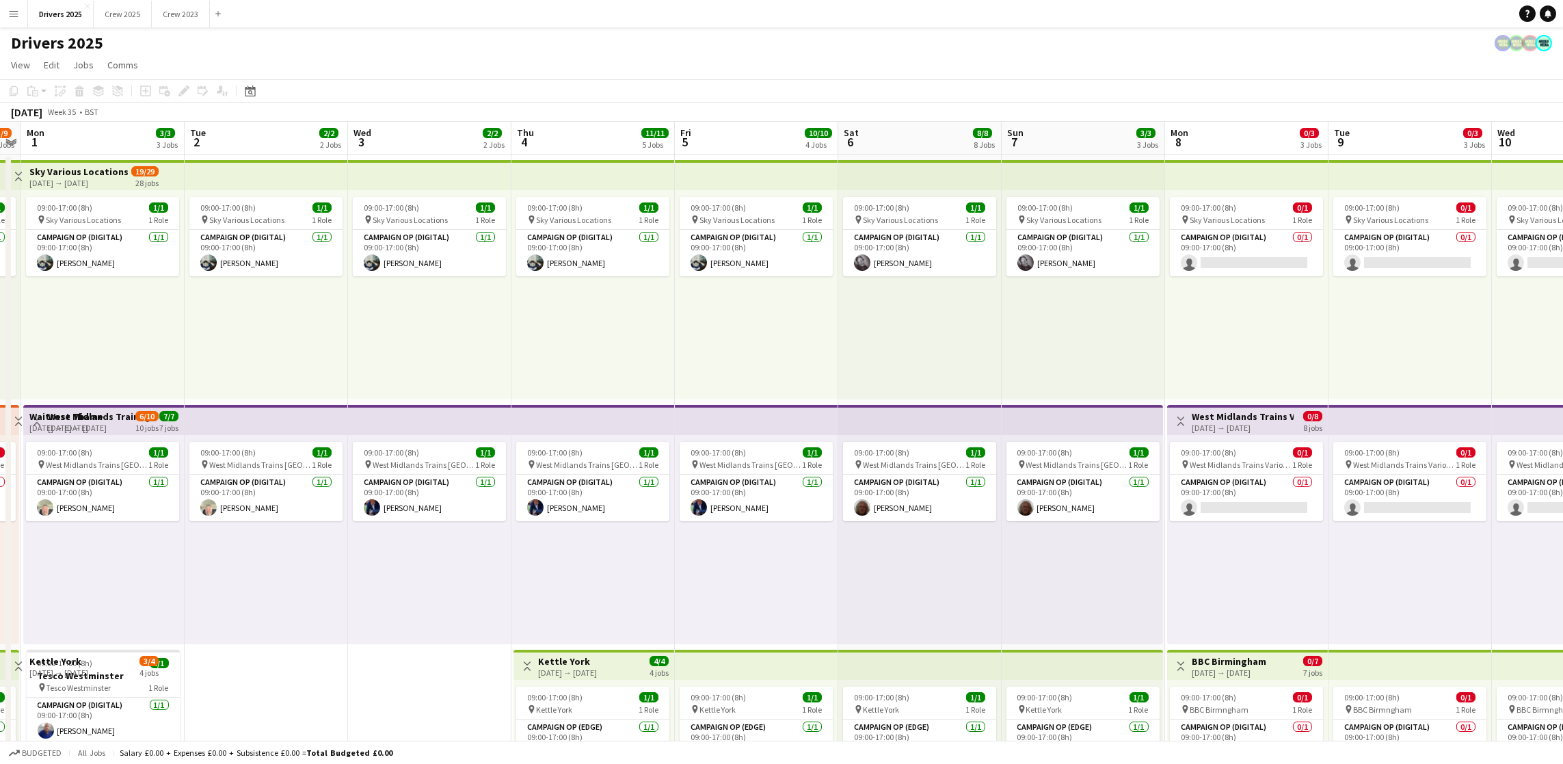
scroll to position [0, 558]
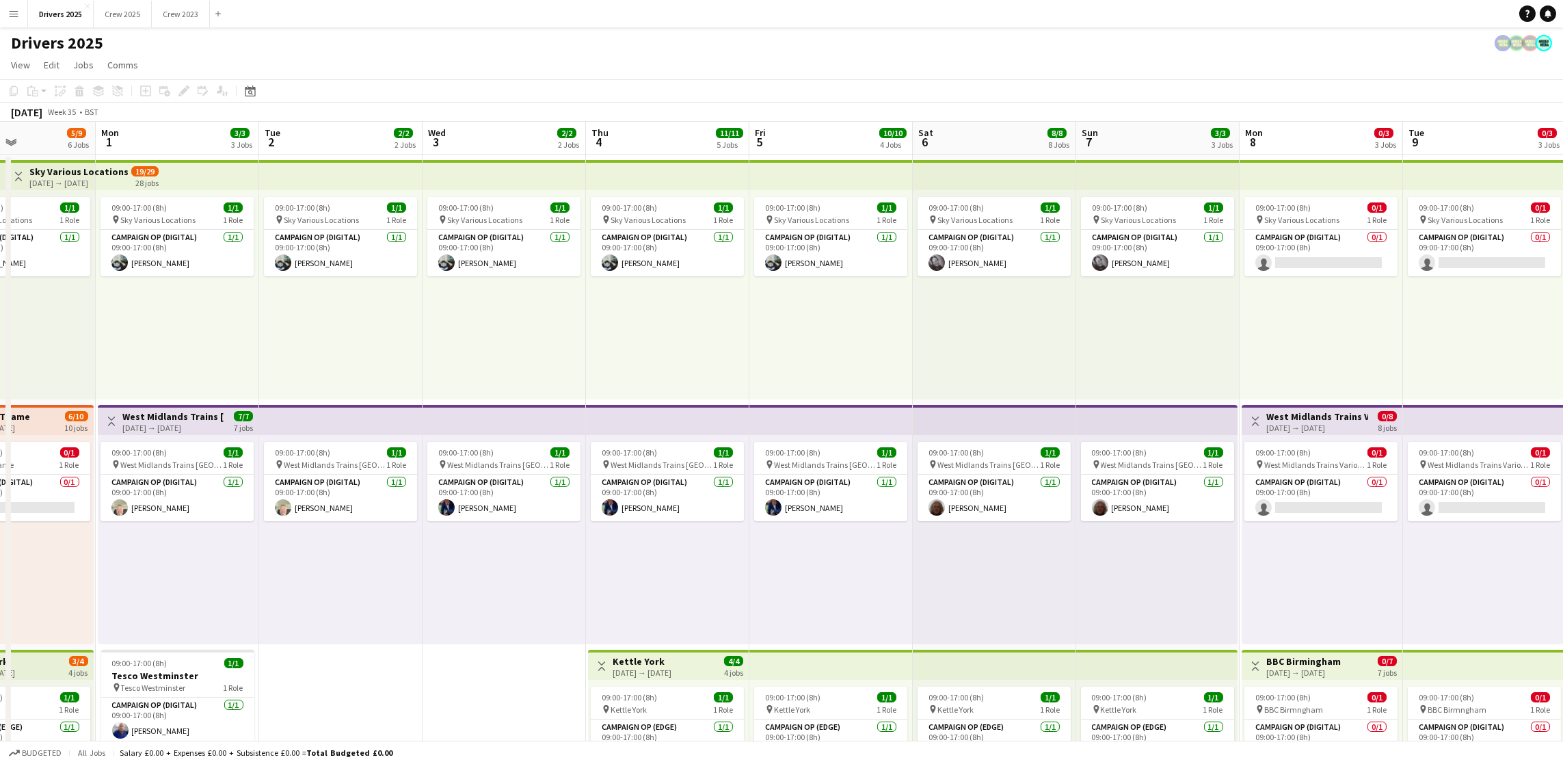
drag, startPoint x: 1218, startPoint y: 337, endPoint x: 333, endPoint y: 362, distance: 885.8
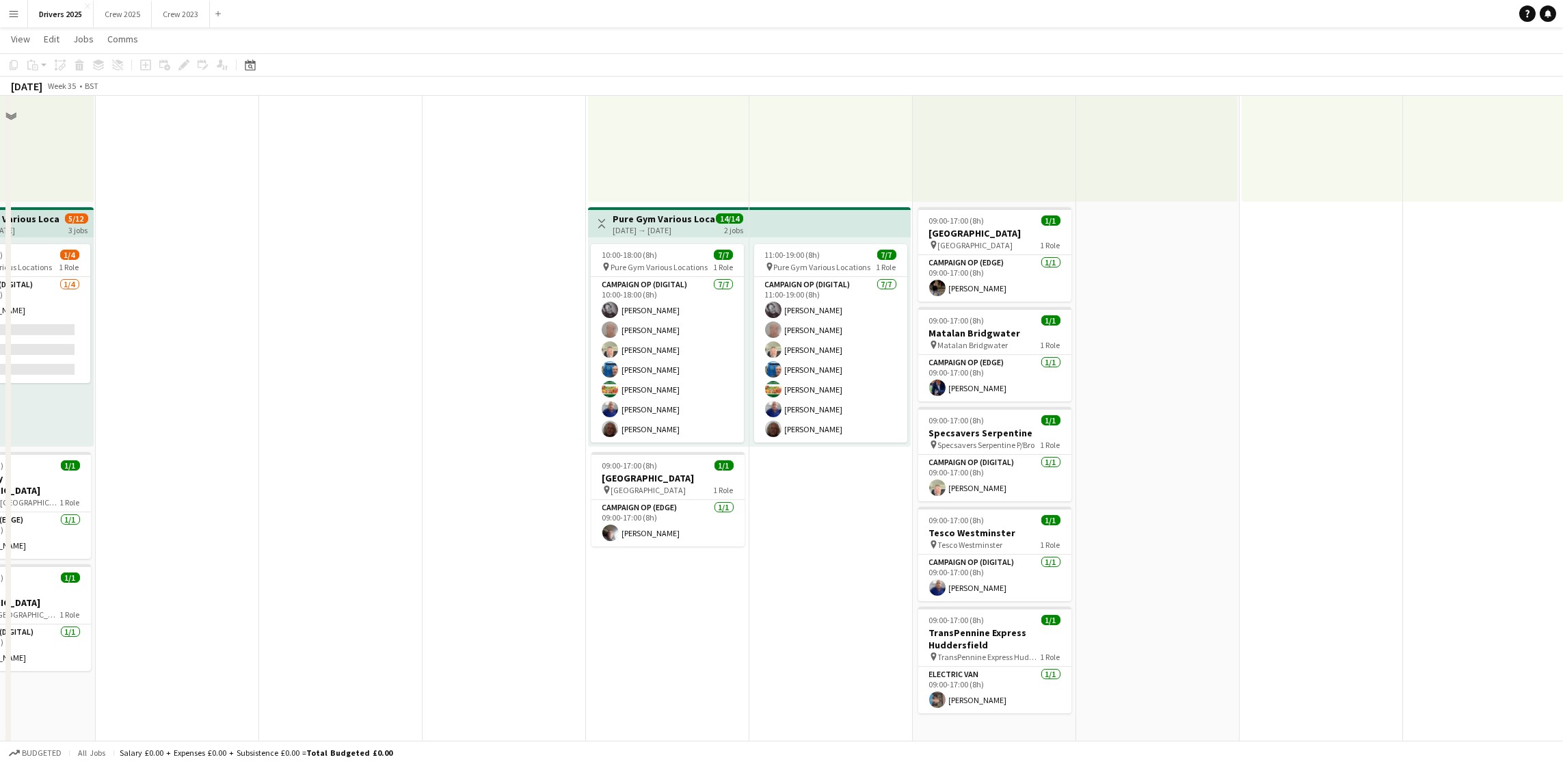
scroll to position [820, 0]
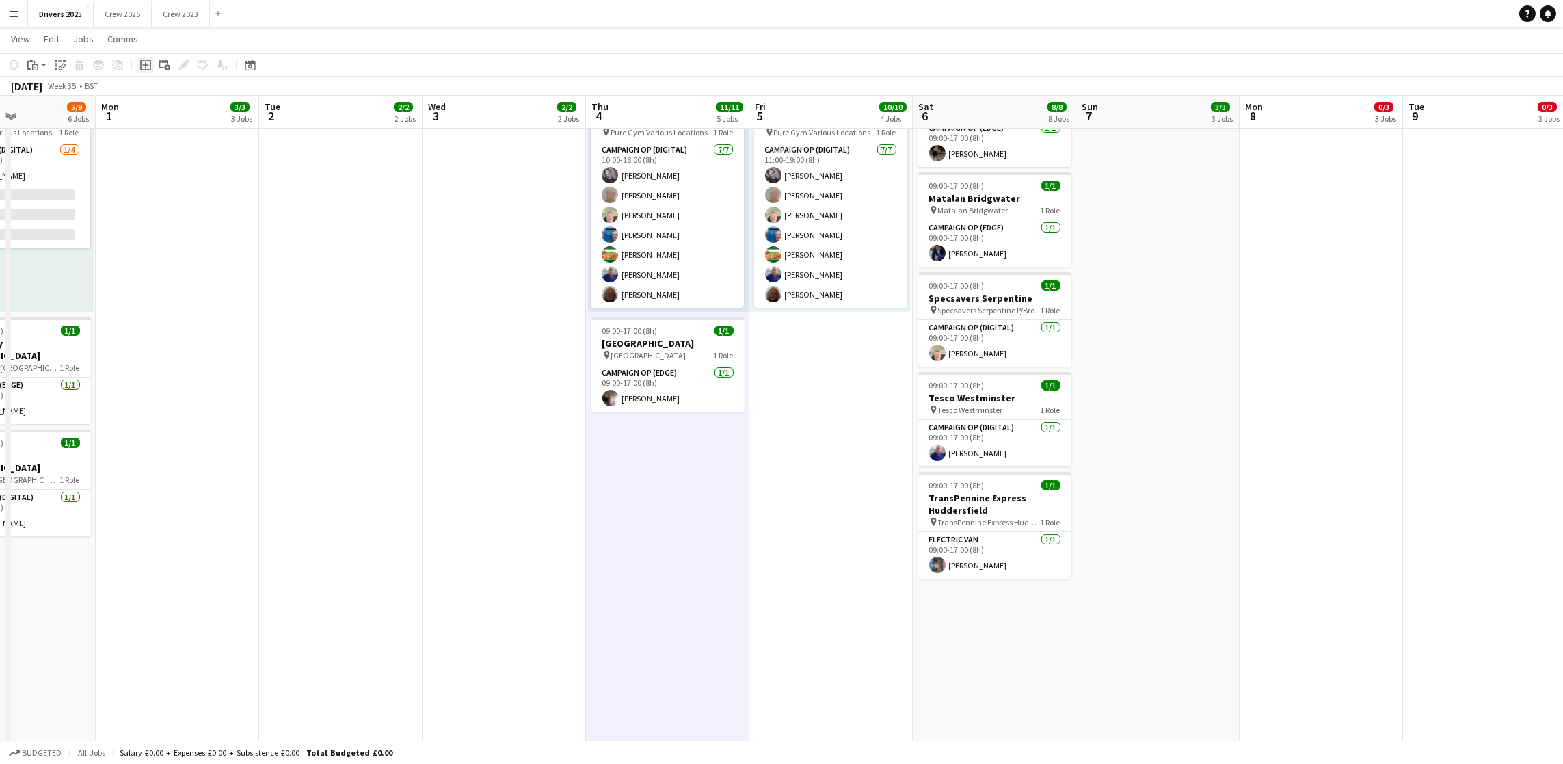
click at [137, 65] on div "Add job" at bounding box center [145, 65] width 16 height 16
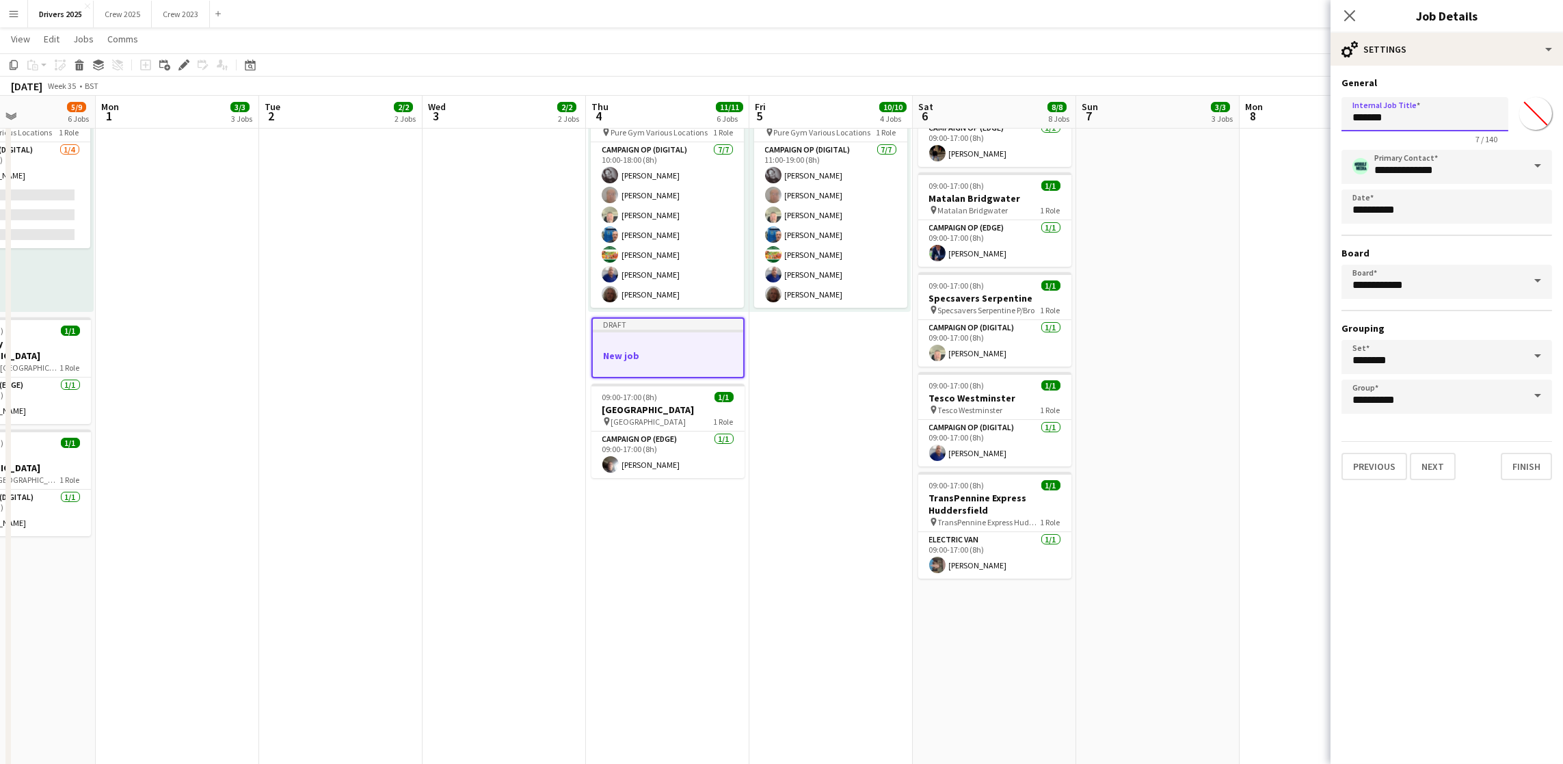
drag, startPoint x: 1419, startPoint y: 112, endPoint x: 1158, endPoint y: 115, distance: 261.2
click at [1367, 121] on input "**********" at bounding box center [1424, 114] width 167 height 34
drag, startPoint x: 1458, startPoint y: 119, endPoint x: 1262, endPoint y: 136, distance: 197.0
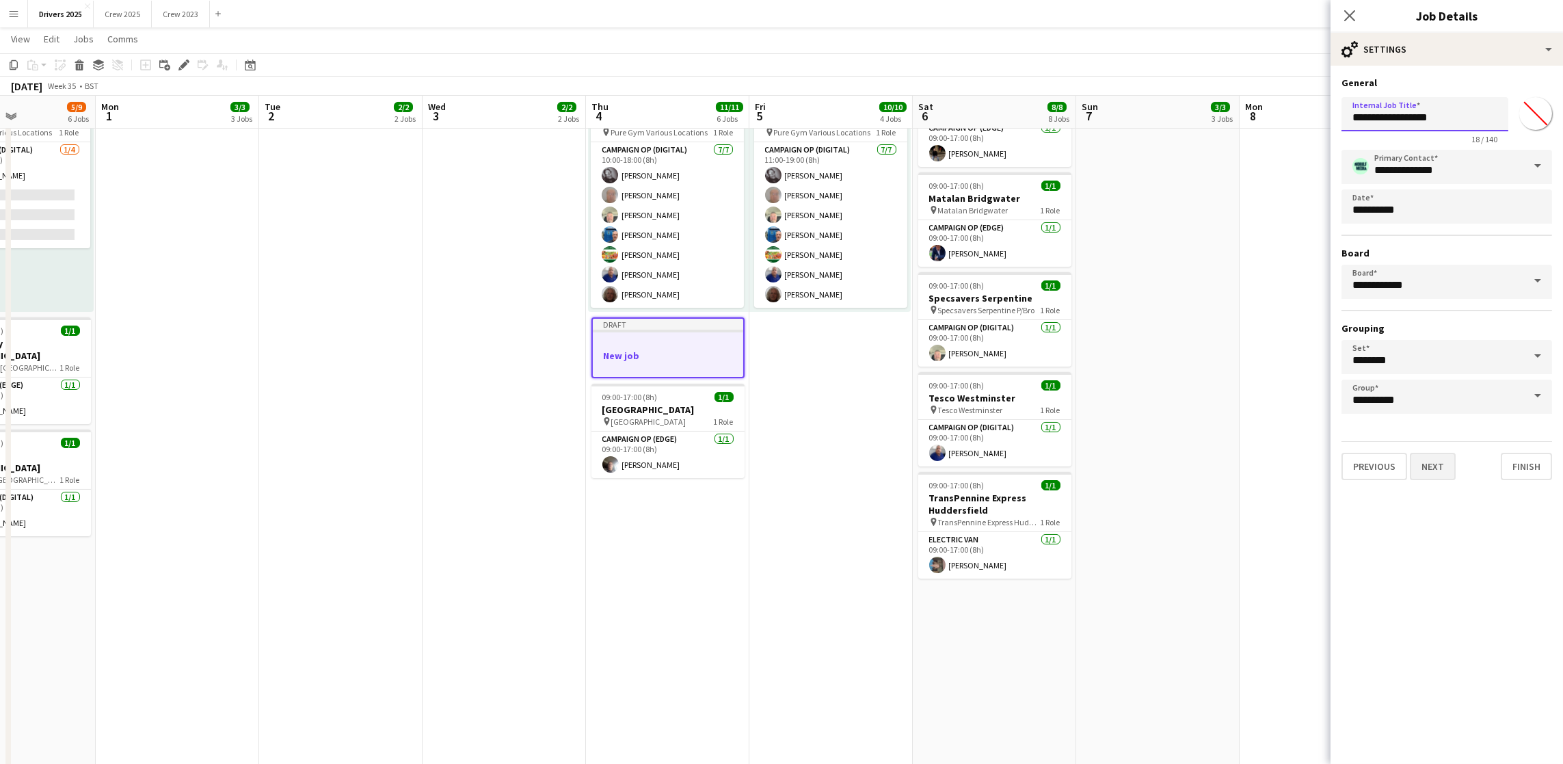
type input "**********"
click at [1448, 466] on button "Next" at bounding box center [1433, 466] width 46 height 27
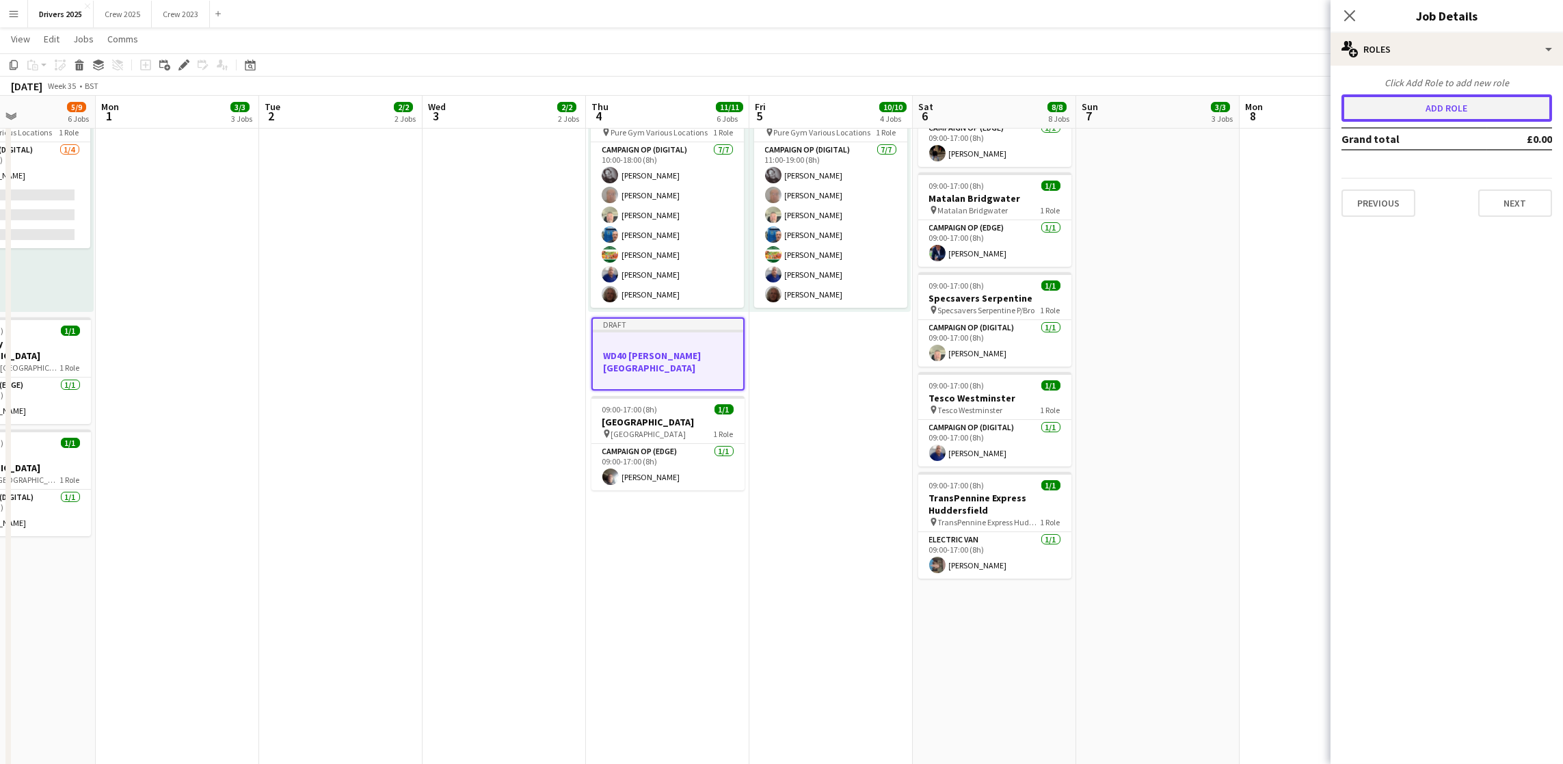
click at [1454, 112] on button "Add role" at bounding box center [1446, 107] width 211 height 27
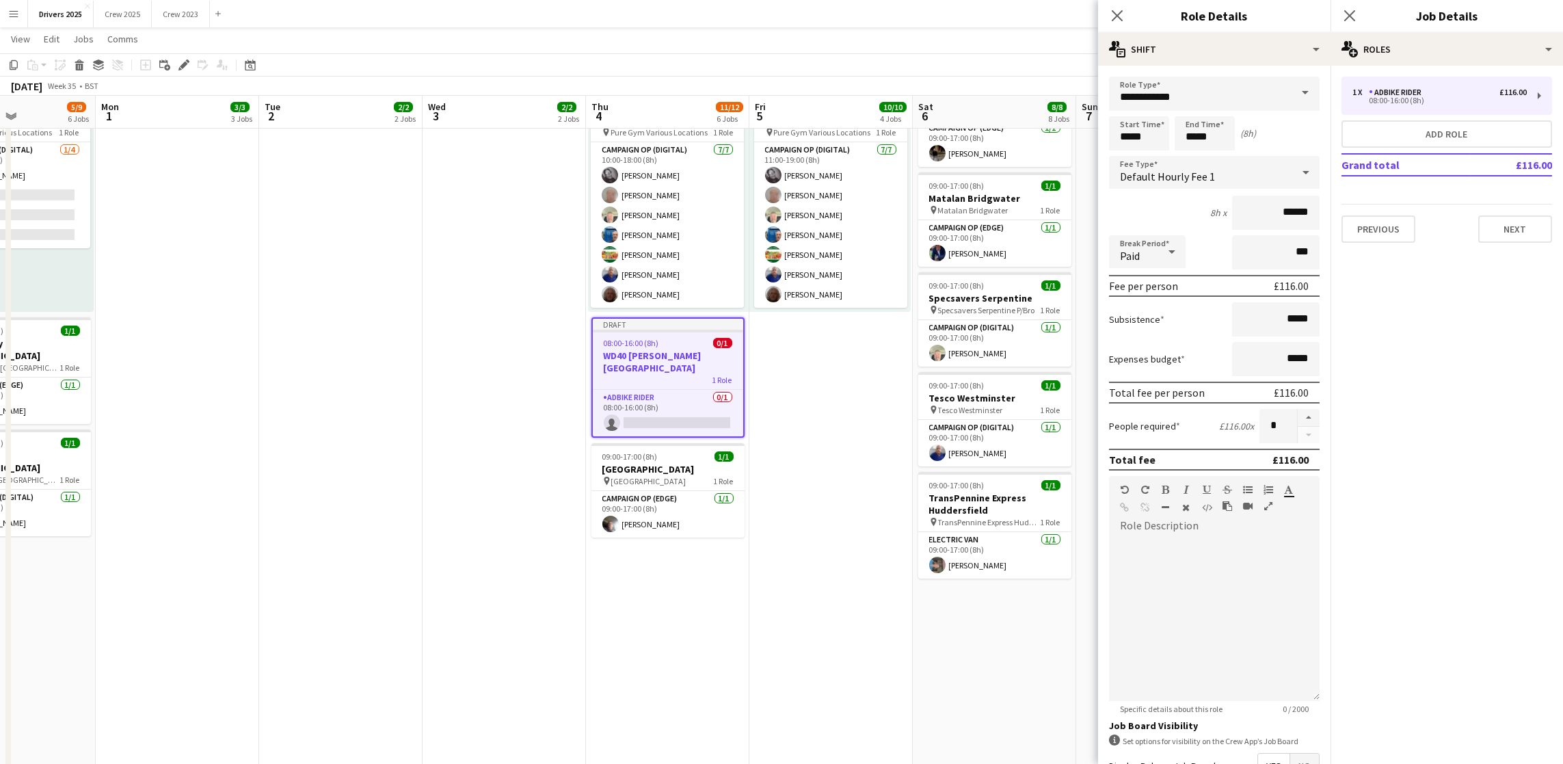
click at [1291, 88] on span at bounding box center [1305, 93] width 29 height 33
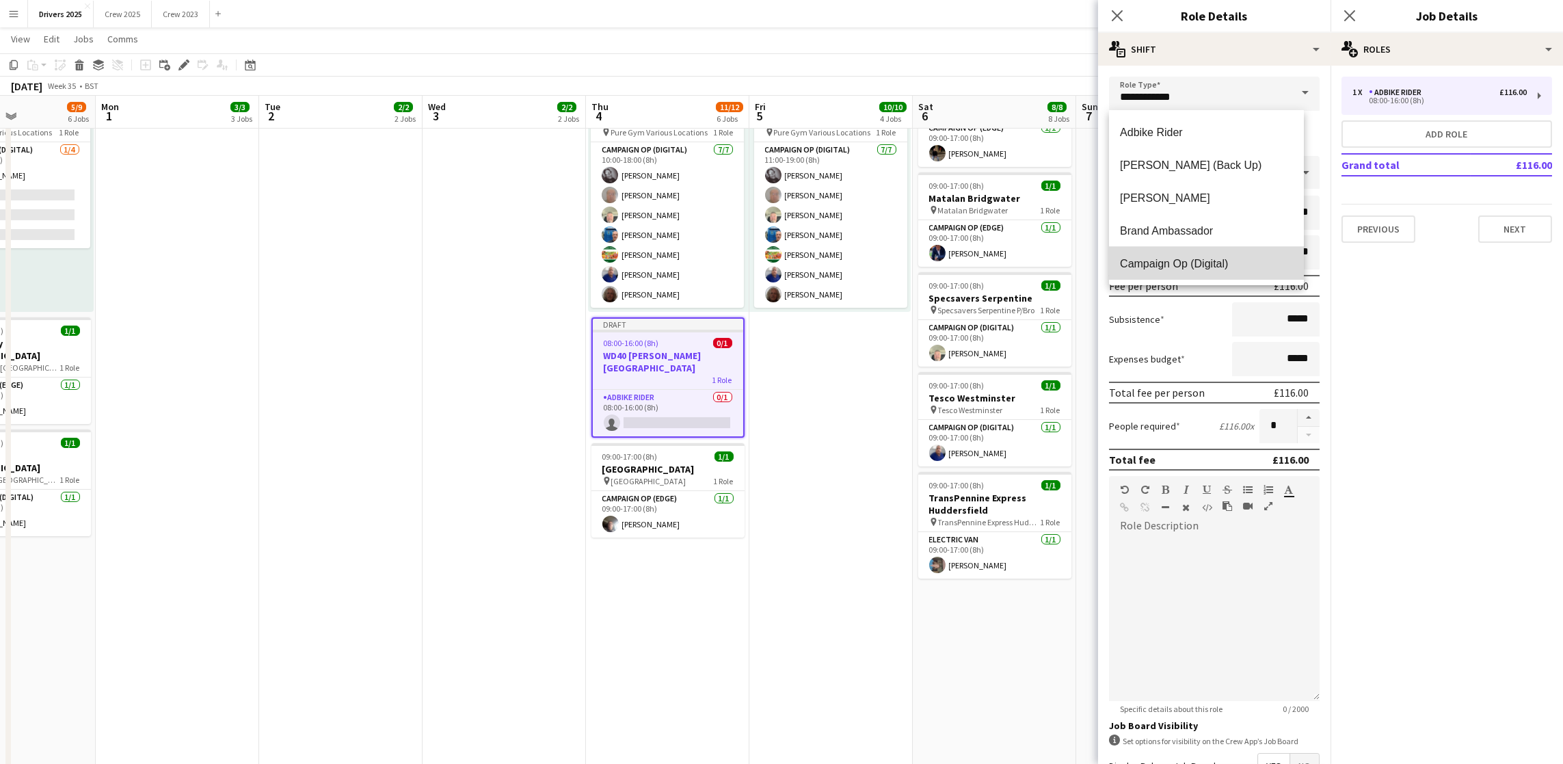
click at [1210, 261] on span "Campaign Op (Digital)" at bounding box center [1206, 263] width 173 height 13
type input "**********"
type input "*****"
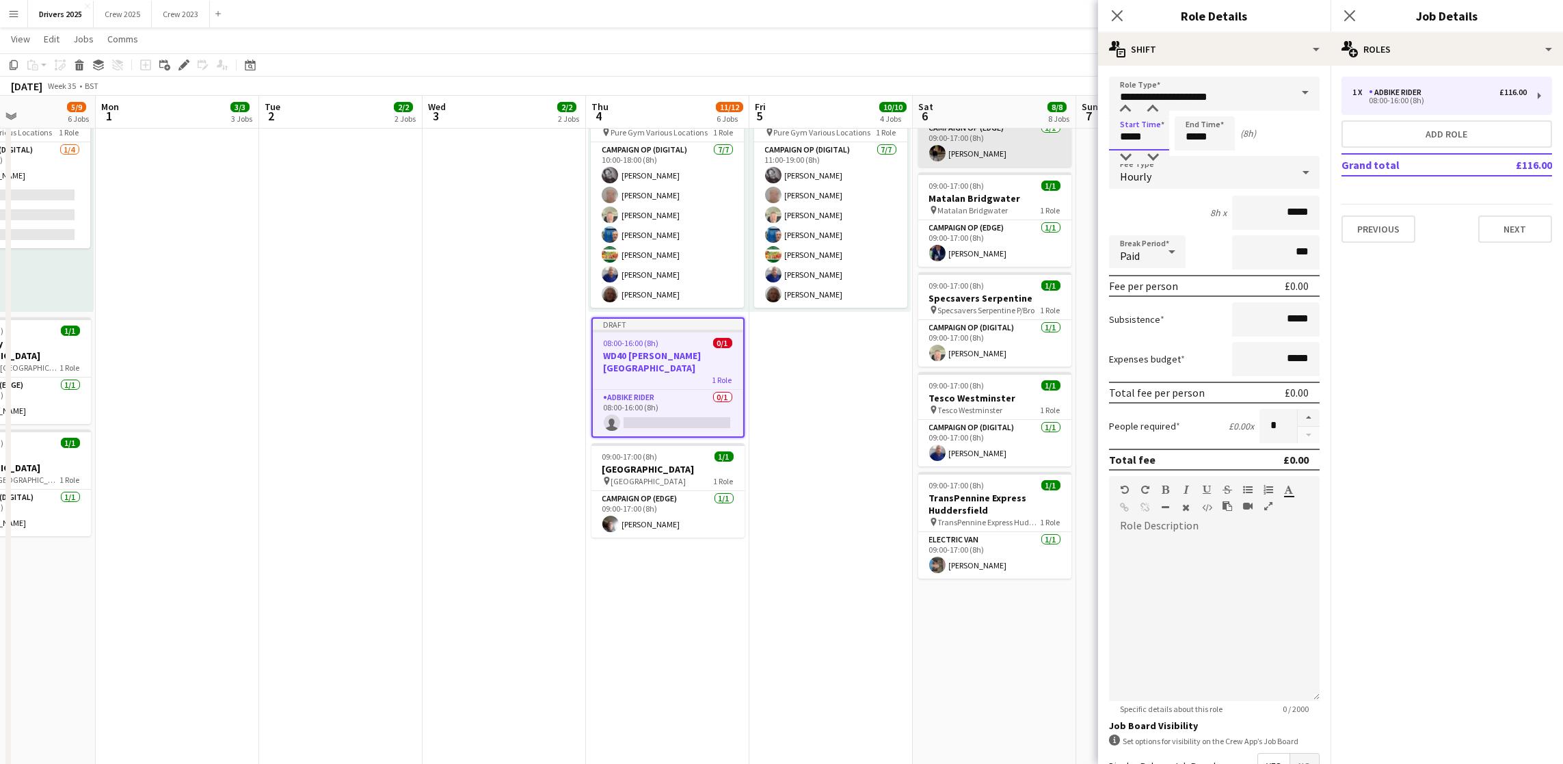
drag, startPoint x: 1151, startPoint y: 133, endPoint x: 963, endPoint y: 137, distance: 187.4
type input "*****"
click at [1192, 172] on div "Hourly" at bounding box center [1200, 172] width 183 height 33
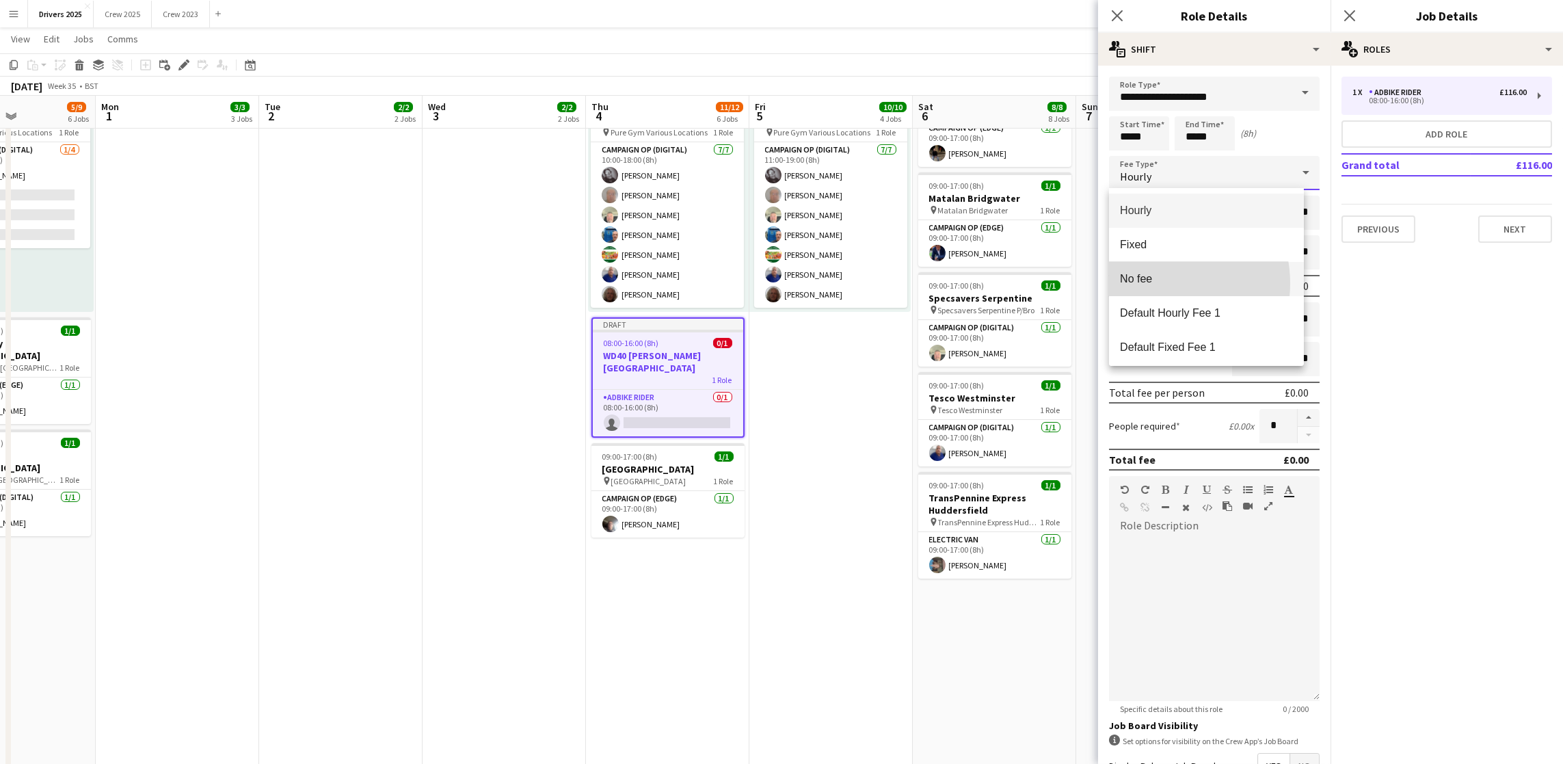
click at [1162, 283] on span "No fee" at bounding box center [1206, 278] width 173 height 13
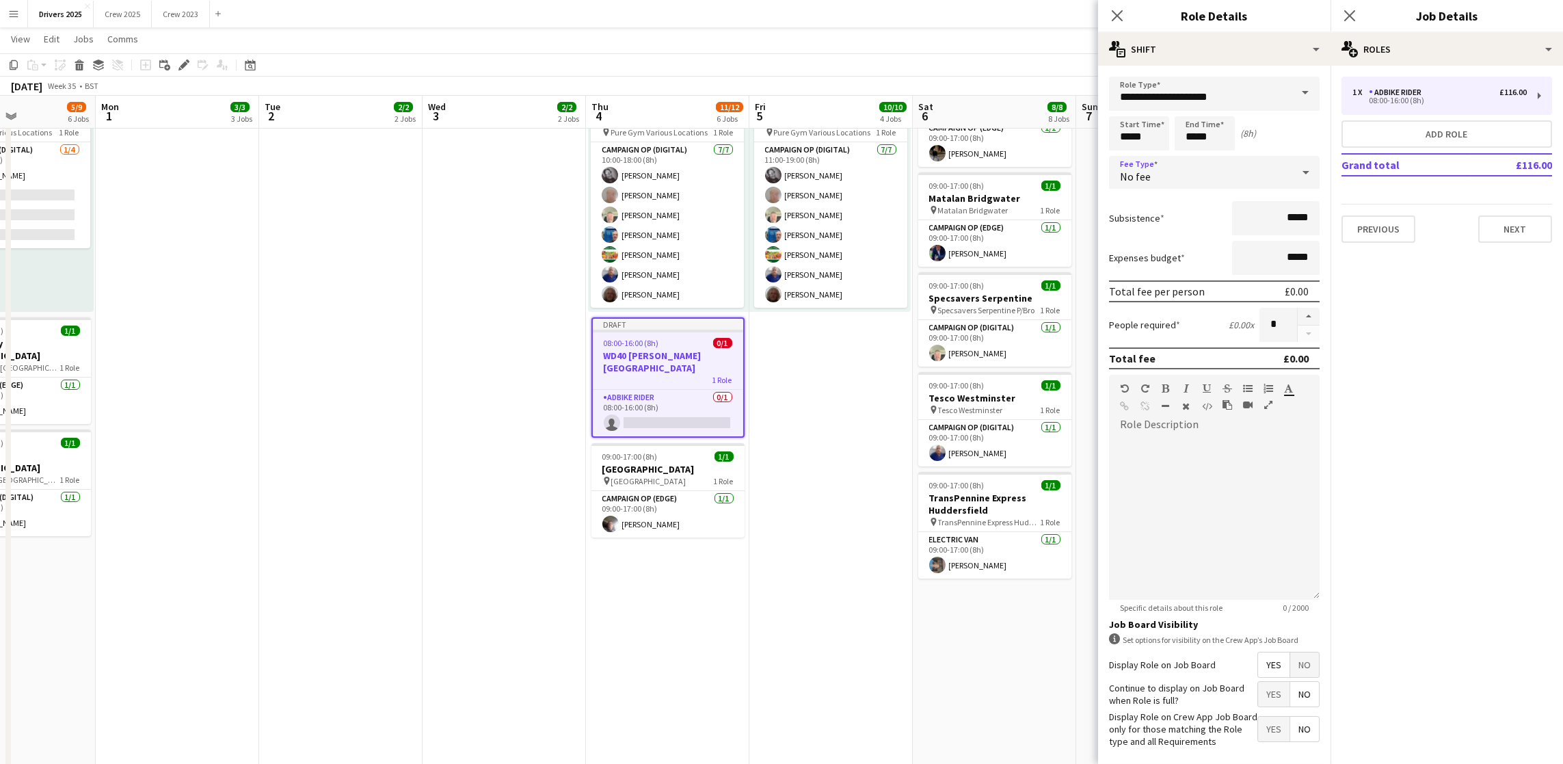
click at [1290, 677] on span "No" at bounding box center [1304, 664] width 29 height 25
click at [1531, 223] on button "Next" at bounding box center [1515, 228] width 74 height 27
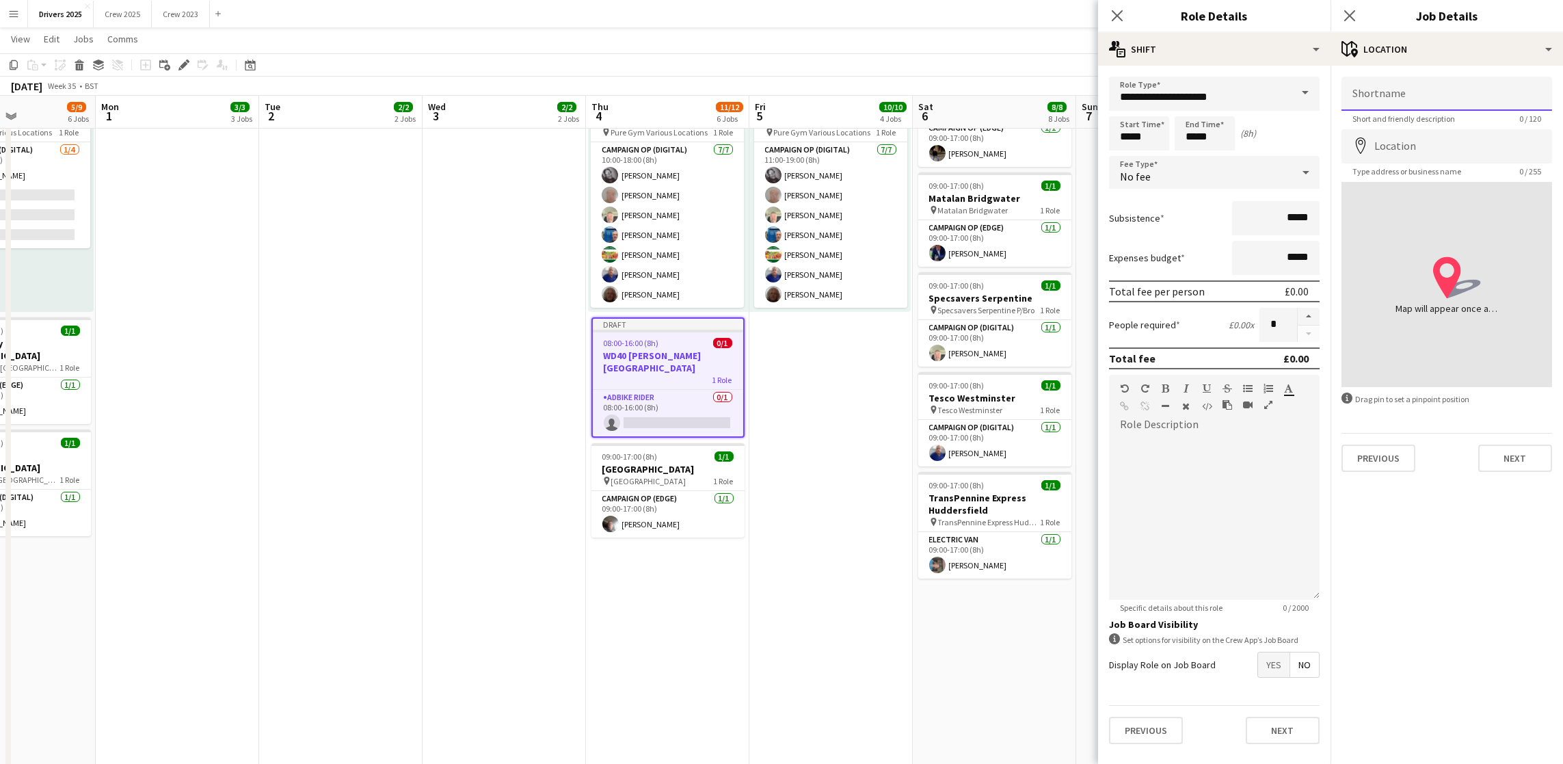
click at [1426, 96] on input "Shortname" at bounding box center [1446, 94] width 211 height 34
paste input "**********"
type input "**********"
click at [1426, 138] on input "Location" at bounding box center [1446, 146] width 211 height 34
type input "**********"
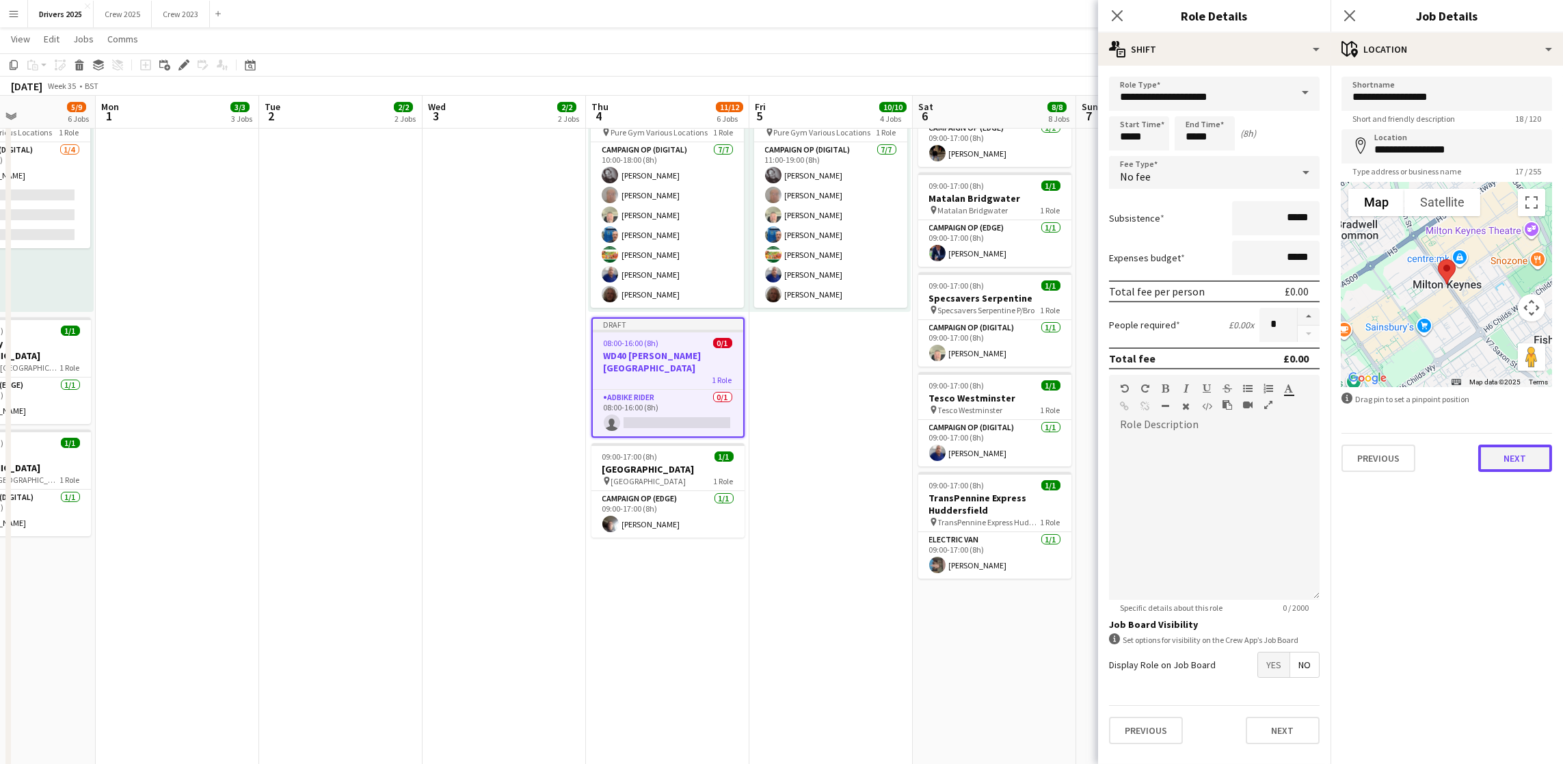
click at [1513, 464] on button "Next" at bounding box center [1515, 457] width 74 height 27
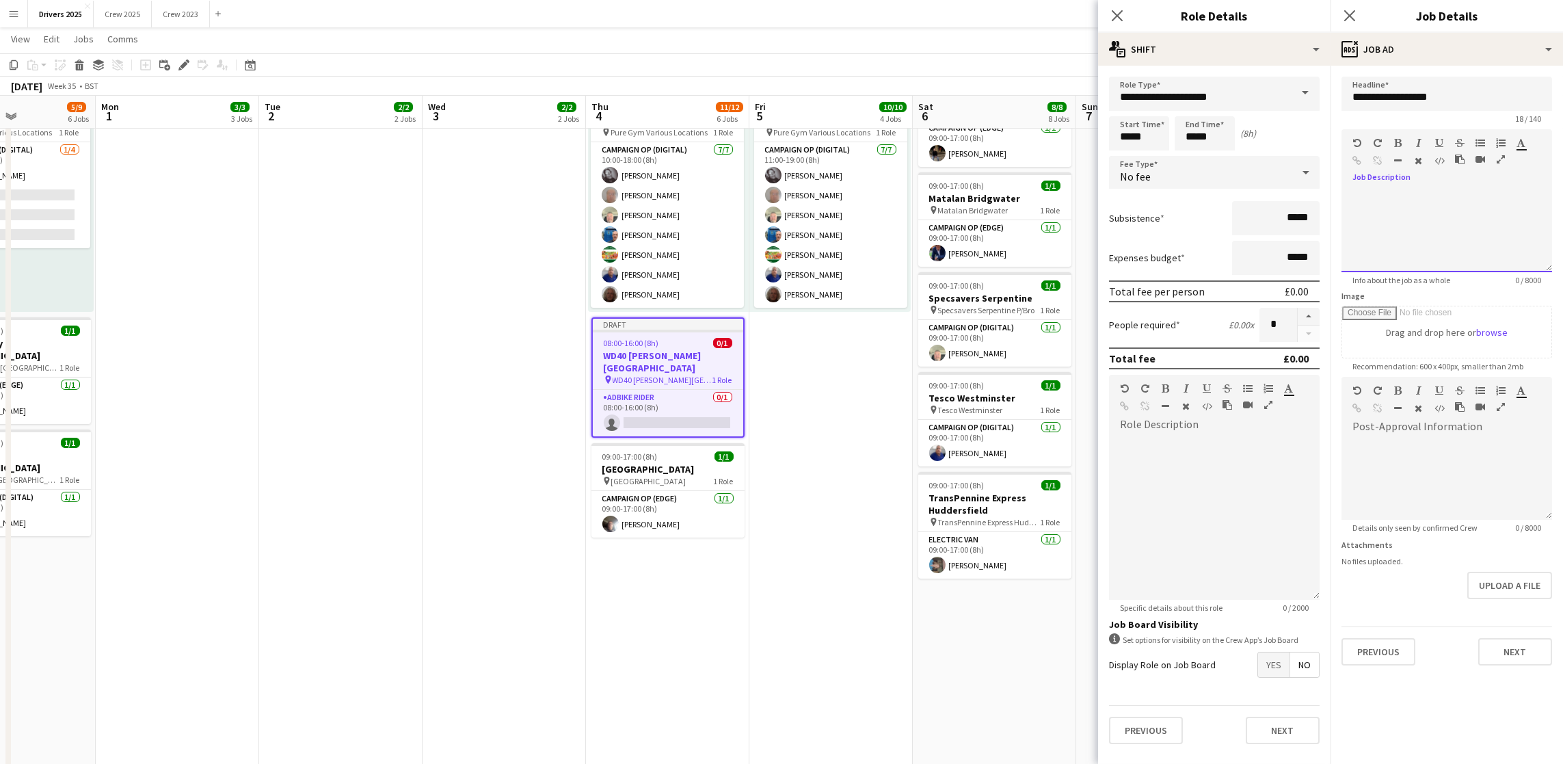
click at [1432, 213] on div at bounding box center [1446, 231] width 211 height 82
click at [1392, 195] on div "**********" at bounding box center [1446, 231] width 211 height 82
click at [1441, 190] on div "**********" at bounding box center [1446, 231] width 211 height 82
drag, startPoint x: 1487, startPoint y: 262, endPoint x: 1356, endPoint y: 239, distance: 133.2
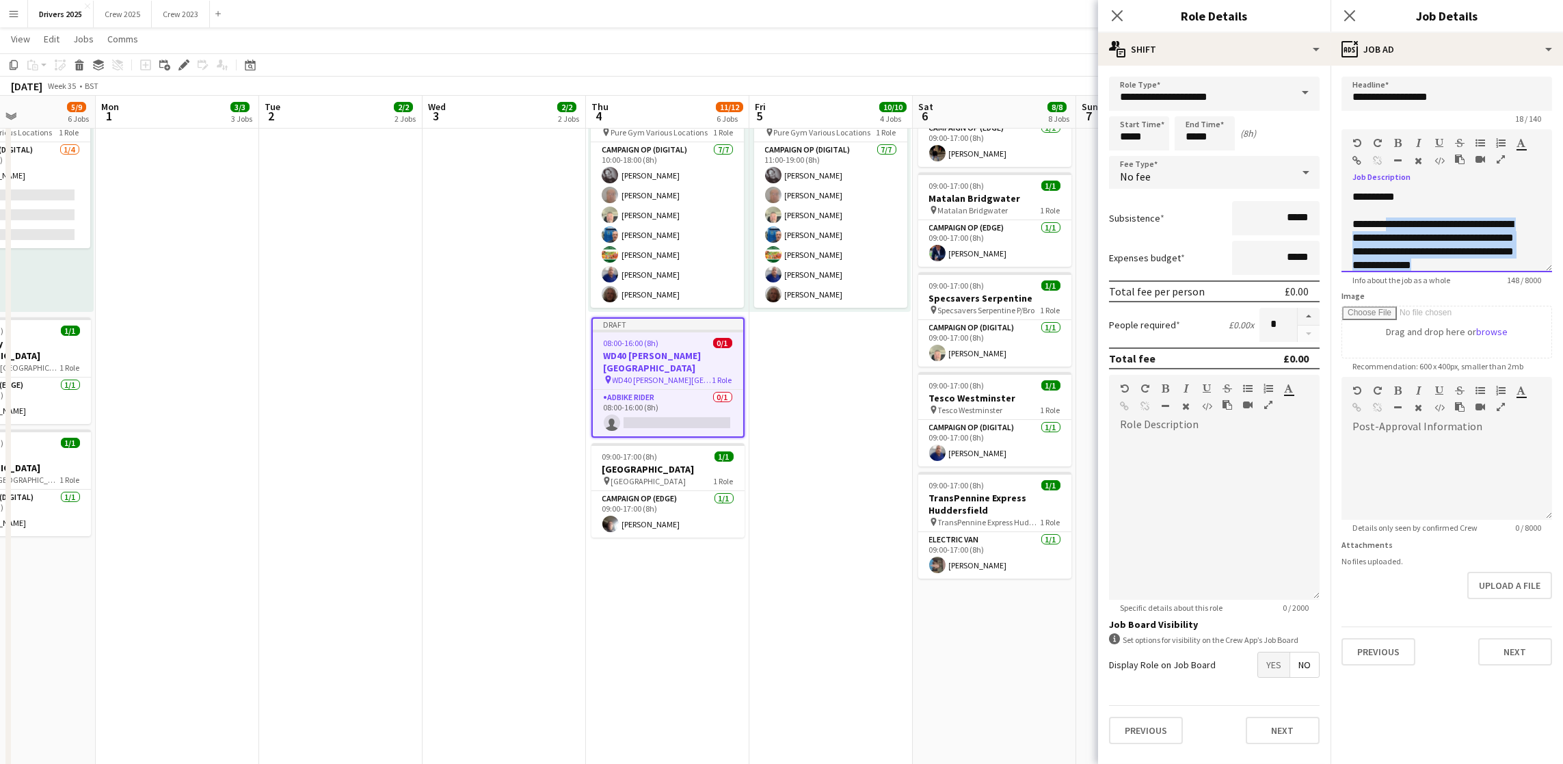
click at [1356, 239] on div "**********" at bounding box center [1438, 258] width 173 height 82
copy div "**********"
click at [1354, 156] on icon "button" at bounding box center [1357, 161] width 9 height 10
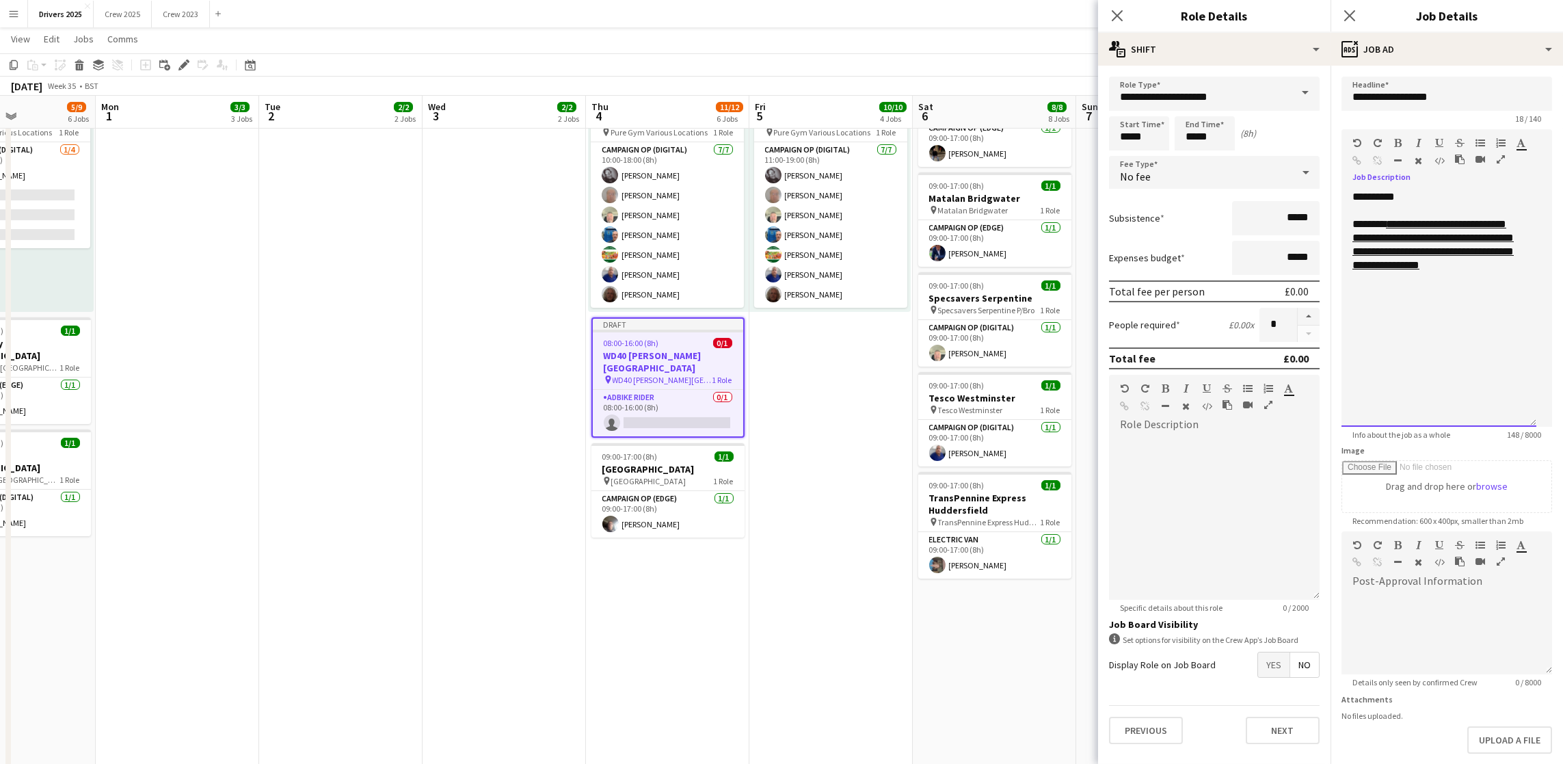
drag, startPoint x: 1545, startPoint y: 264, endPoint x: 1542, endPoint y: 479, distance: 215.4
click at [1544, 483] on form "**********" at bounding box center [1447, 448] width 232 height 743
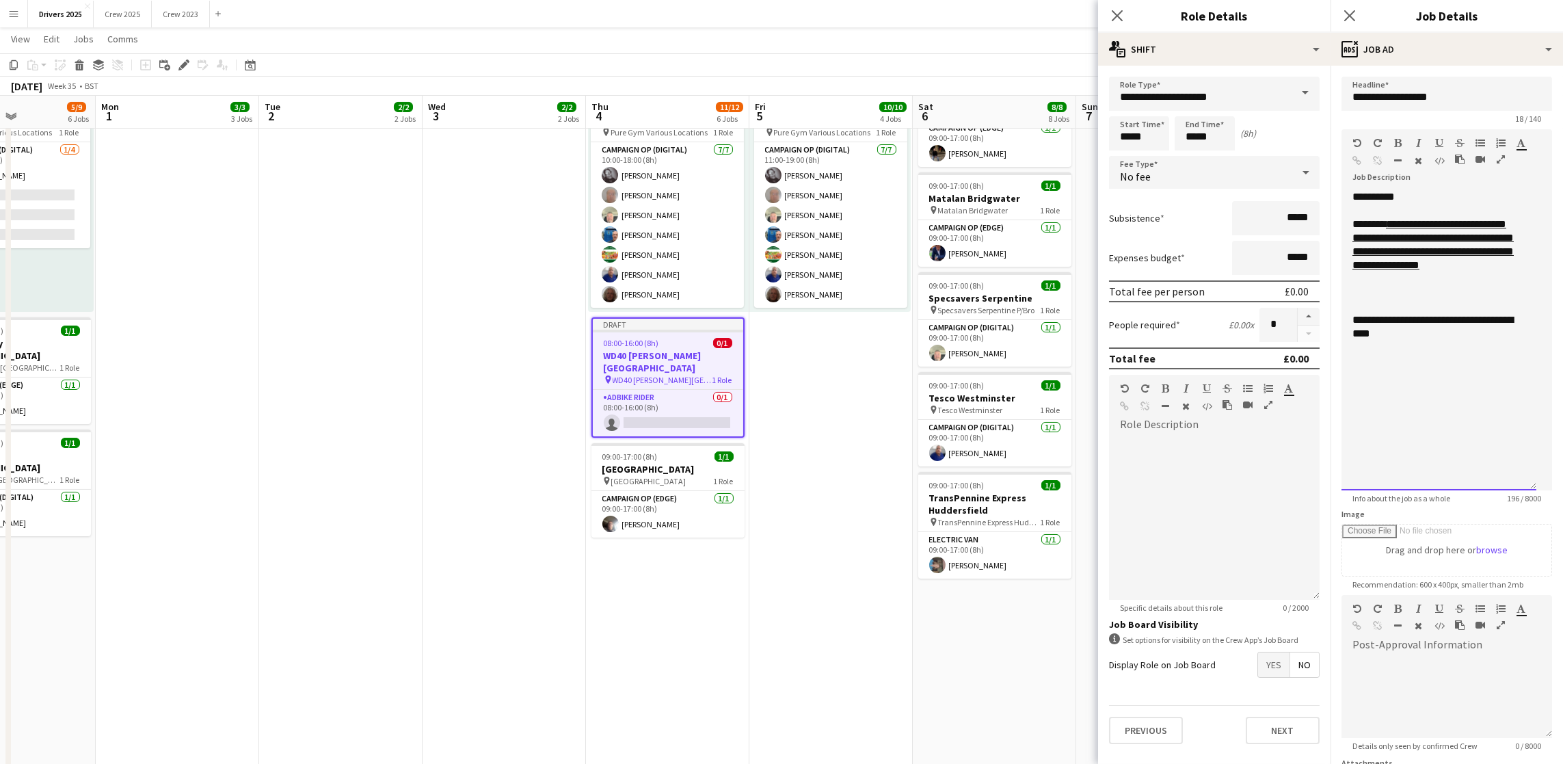
click at [1447, 340] on div "**********" at bounding box center [1438, 326] width 173 height 27
click at [1484, 331] on div "**********" at bounding box center [1438, 333] width 173 height 41
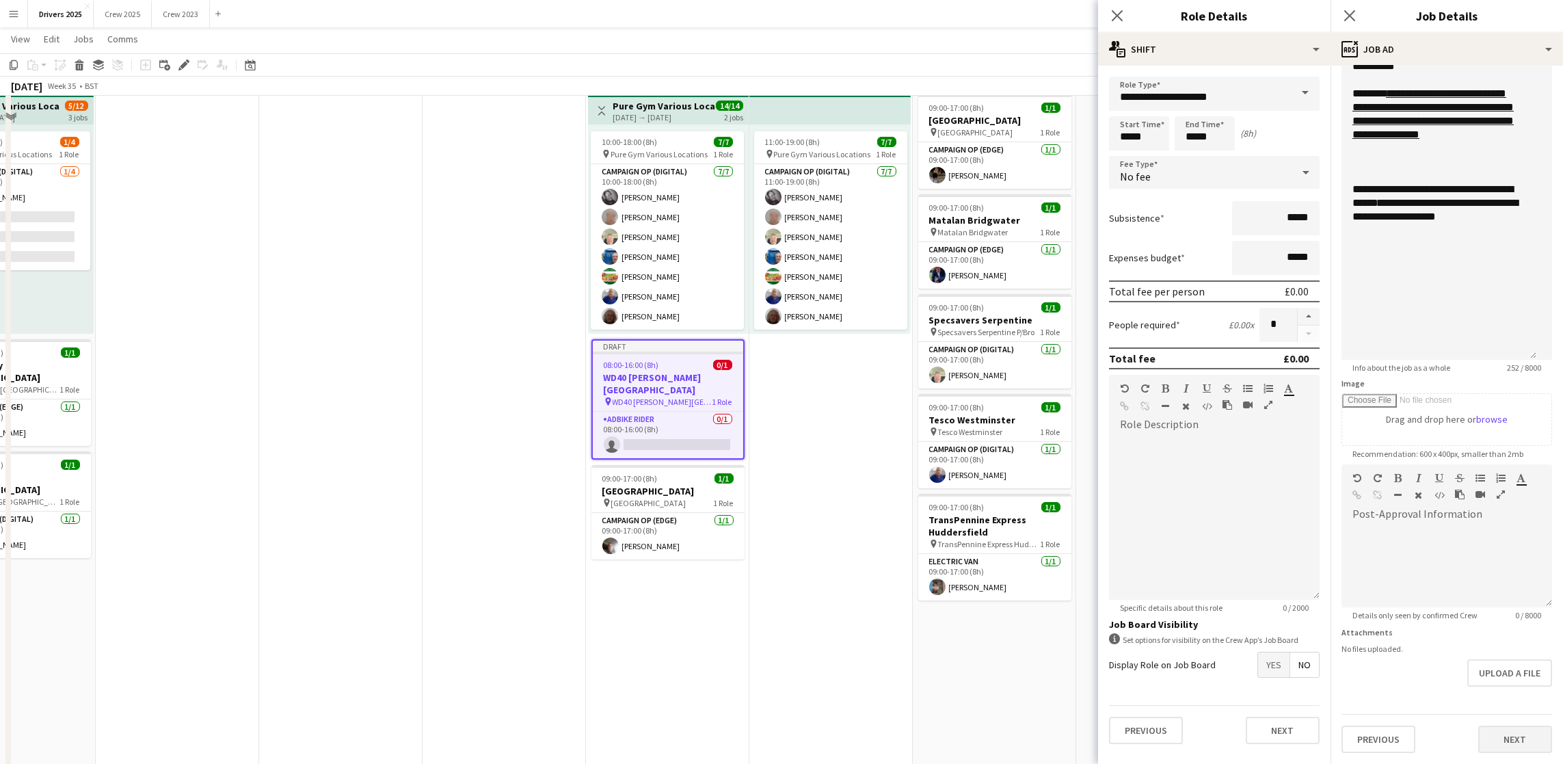
scroll to position [820, 0]
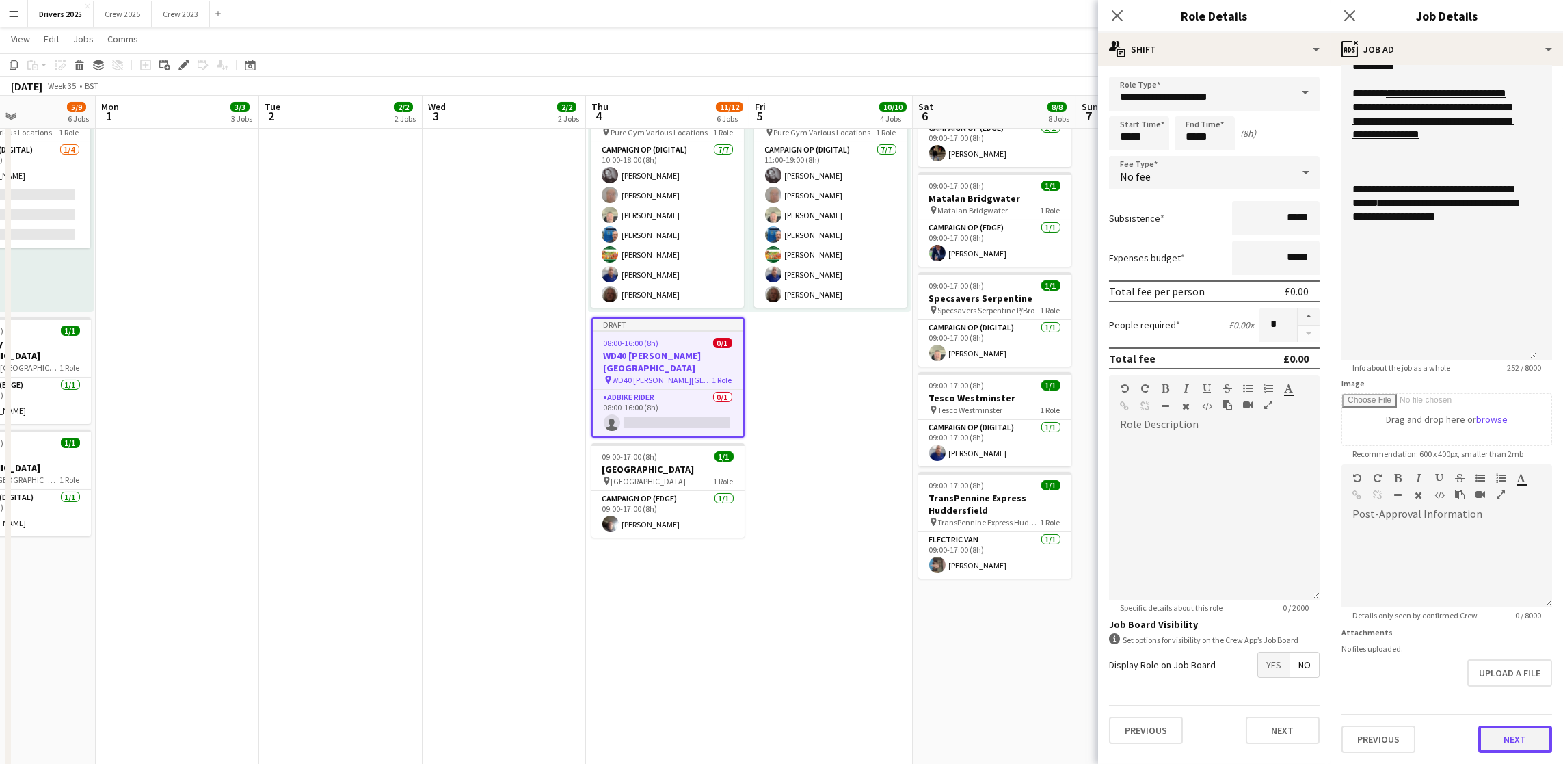
click at [1495, 736] on button "Next" at bounding box center [1515, 738] width 74 height 27
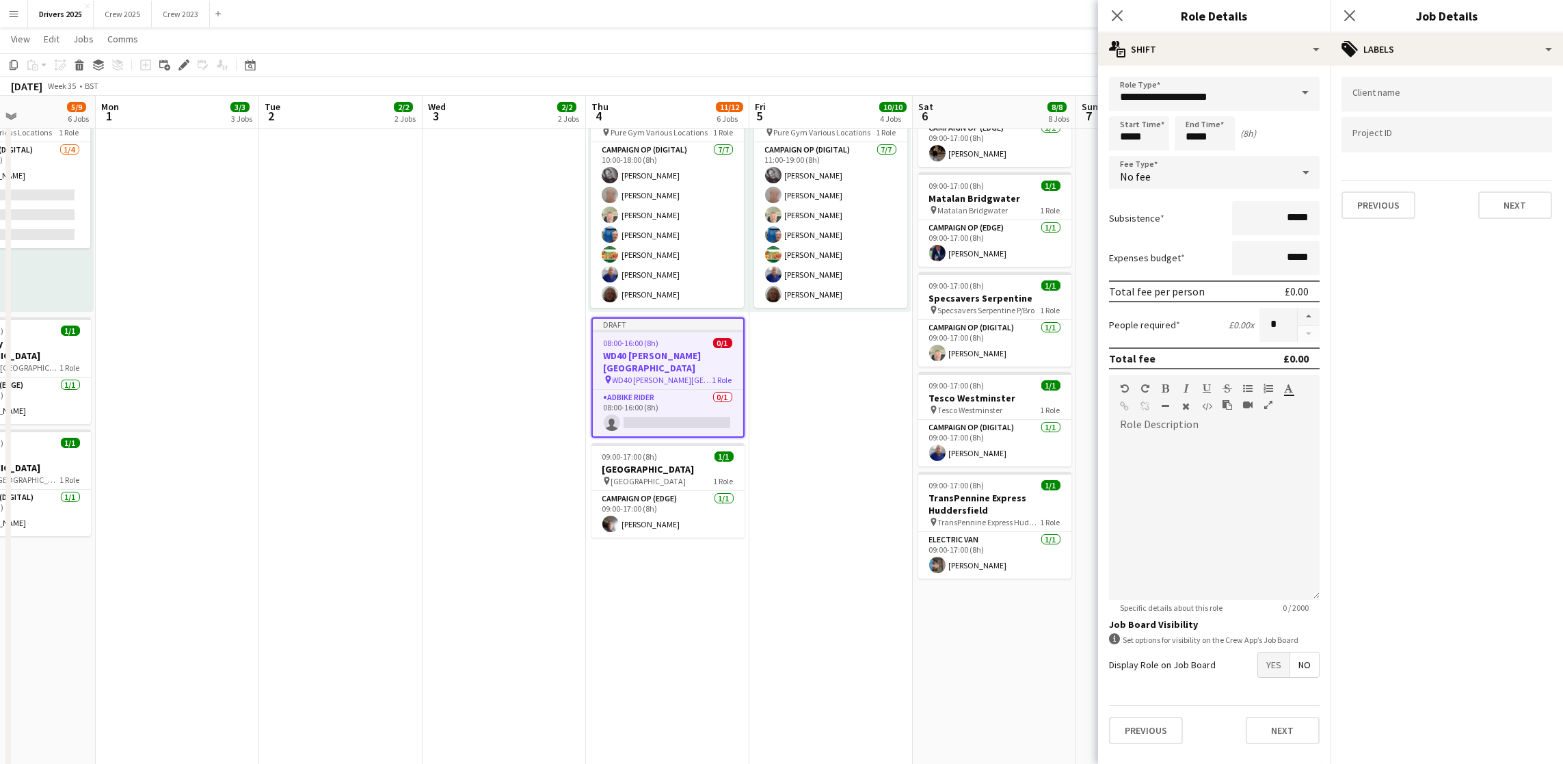
scroll to position [0, 0]
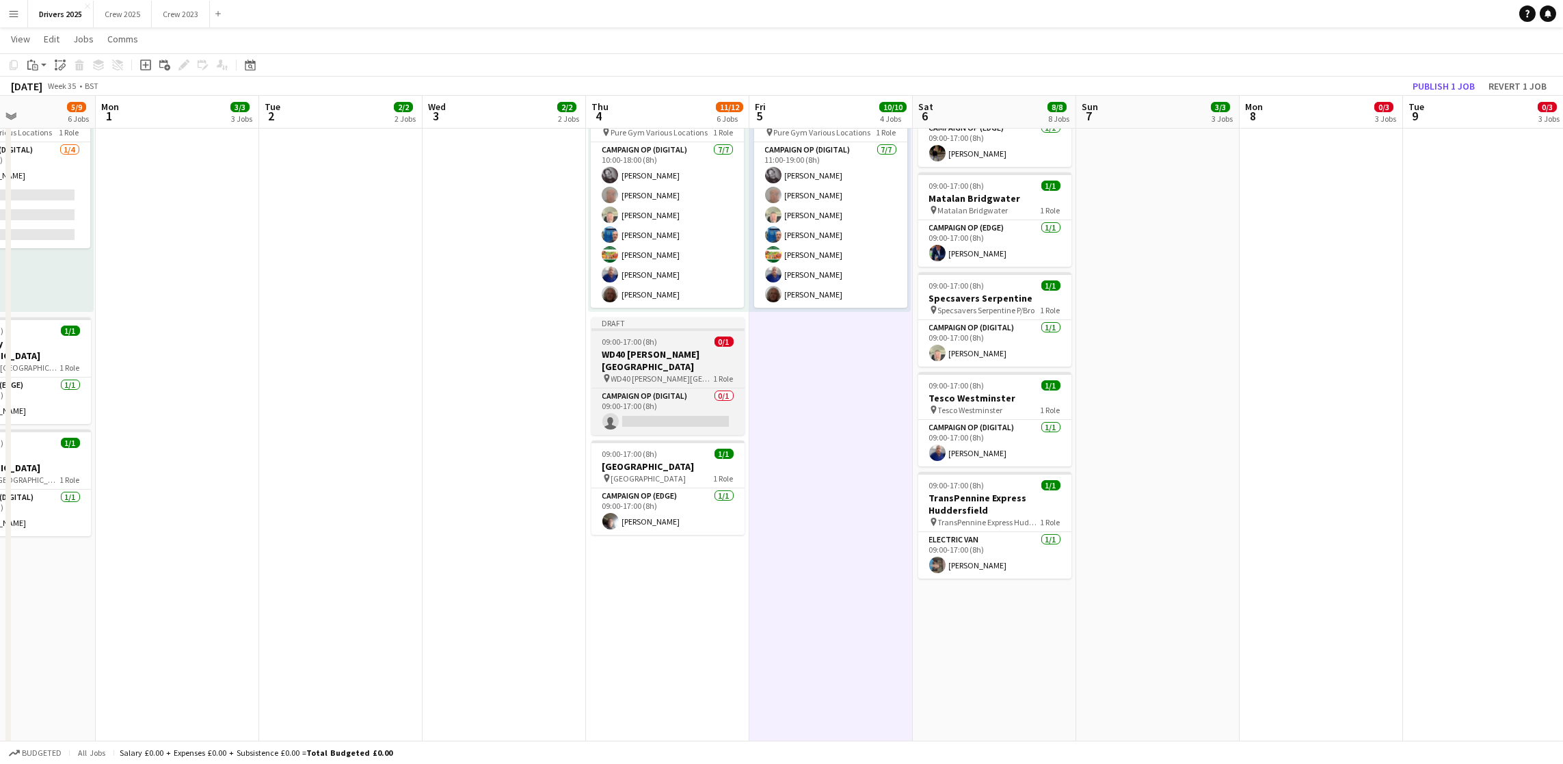
click at [619, 339] on span "09:00-17:00 (8h)" at bounding box center [629, 341] width 55 height 10
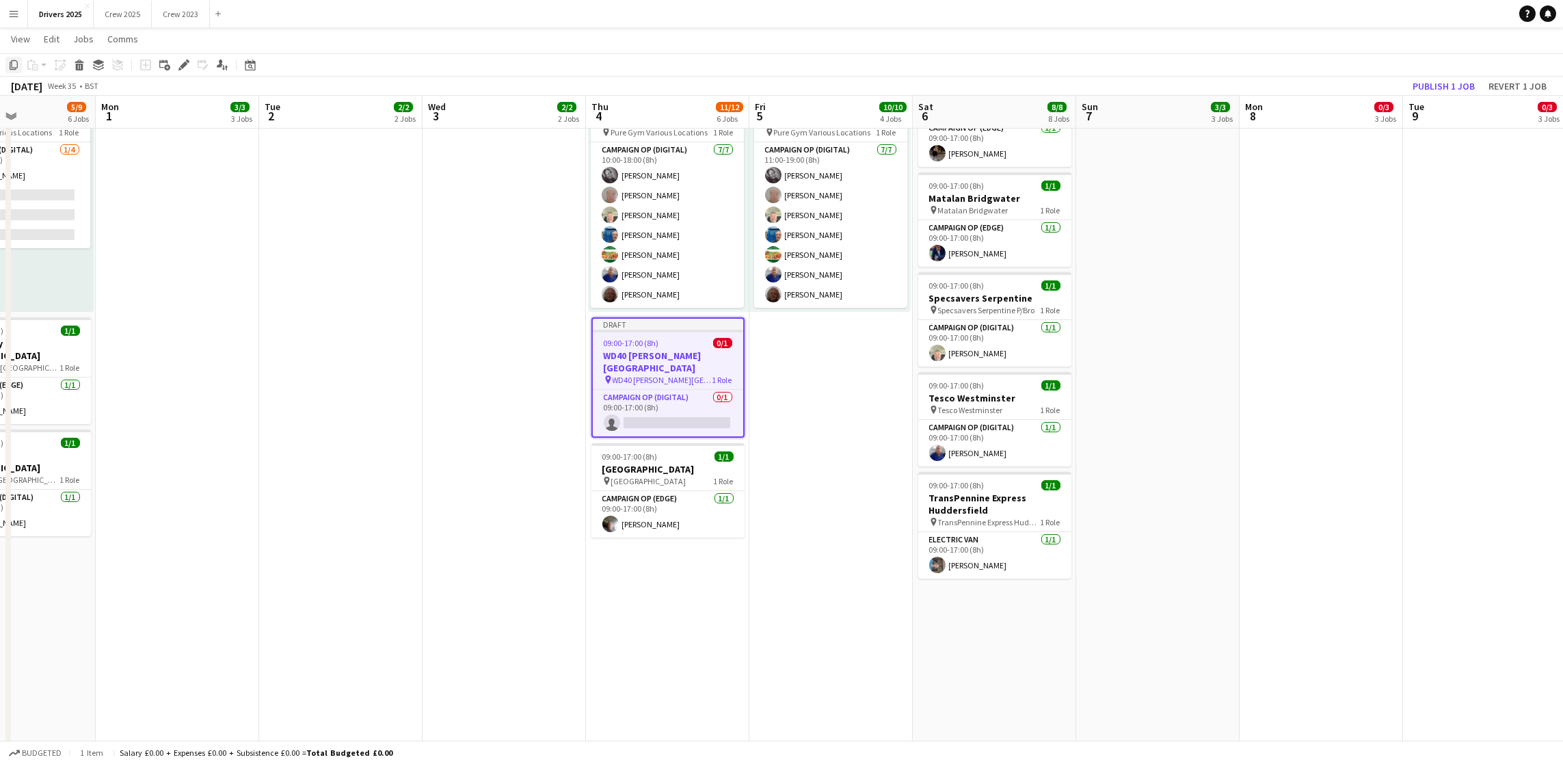
click at [12, 62] on icon at bounding box center [14, 65] width 8 height 10
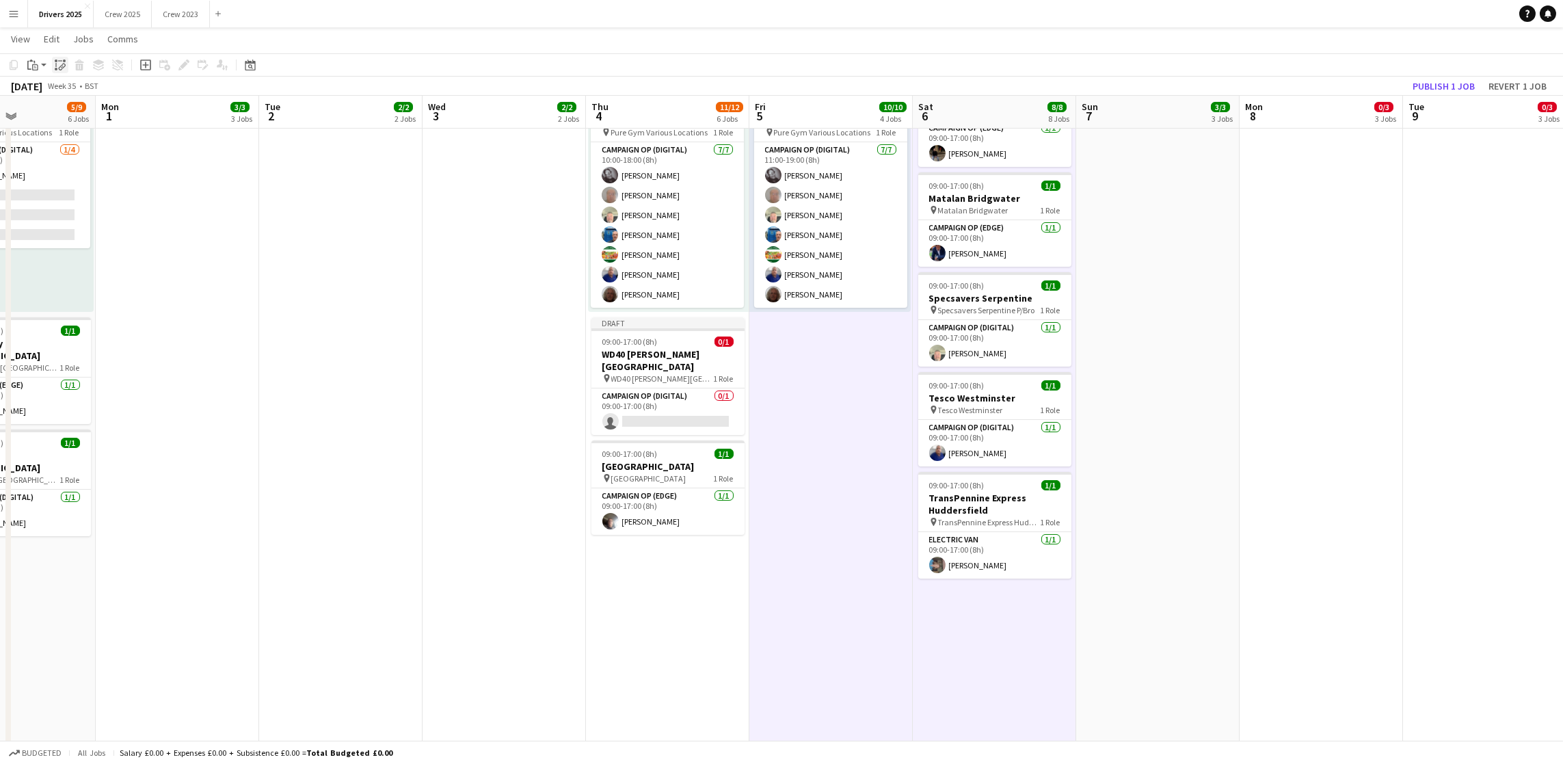
click at [61, 64] on icon at bounding box center [63, 66] width 5 height 5
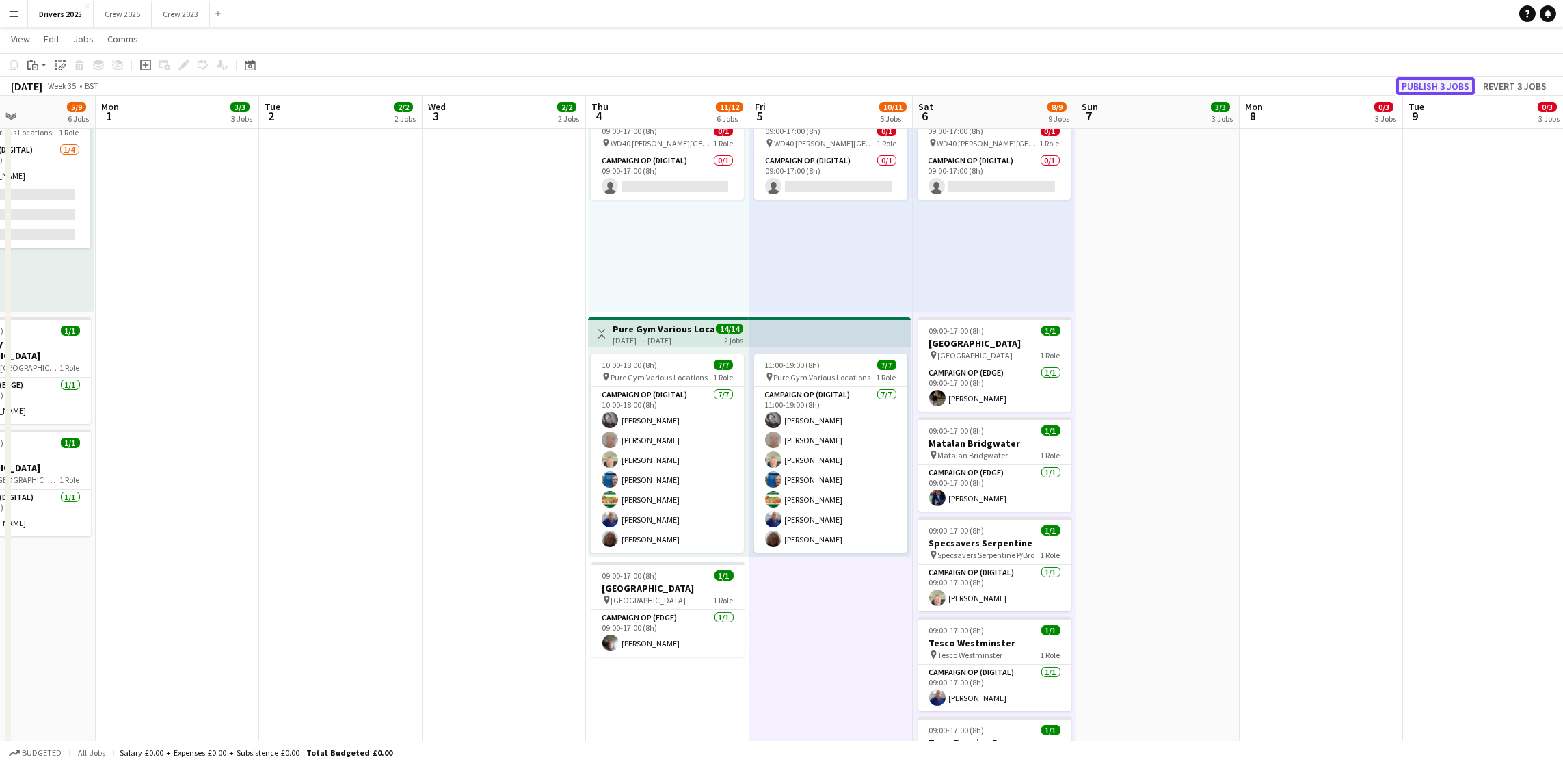
click at [1437, 85] on button "Publish 3 jobs" at bounding box center [1435, 86] width 79 height 18
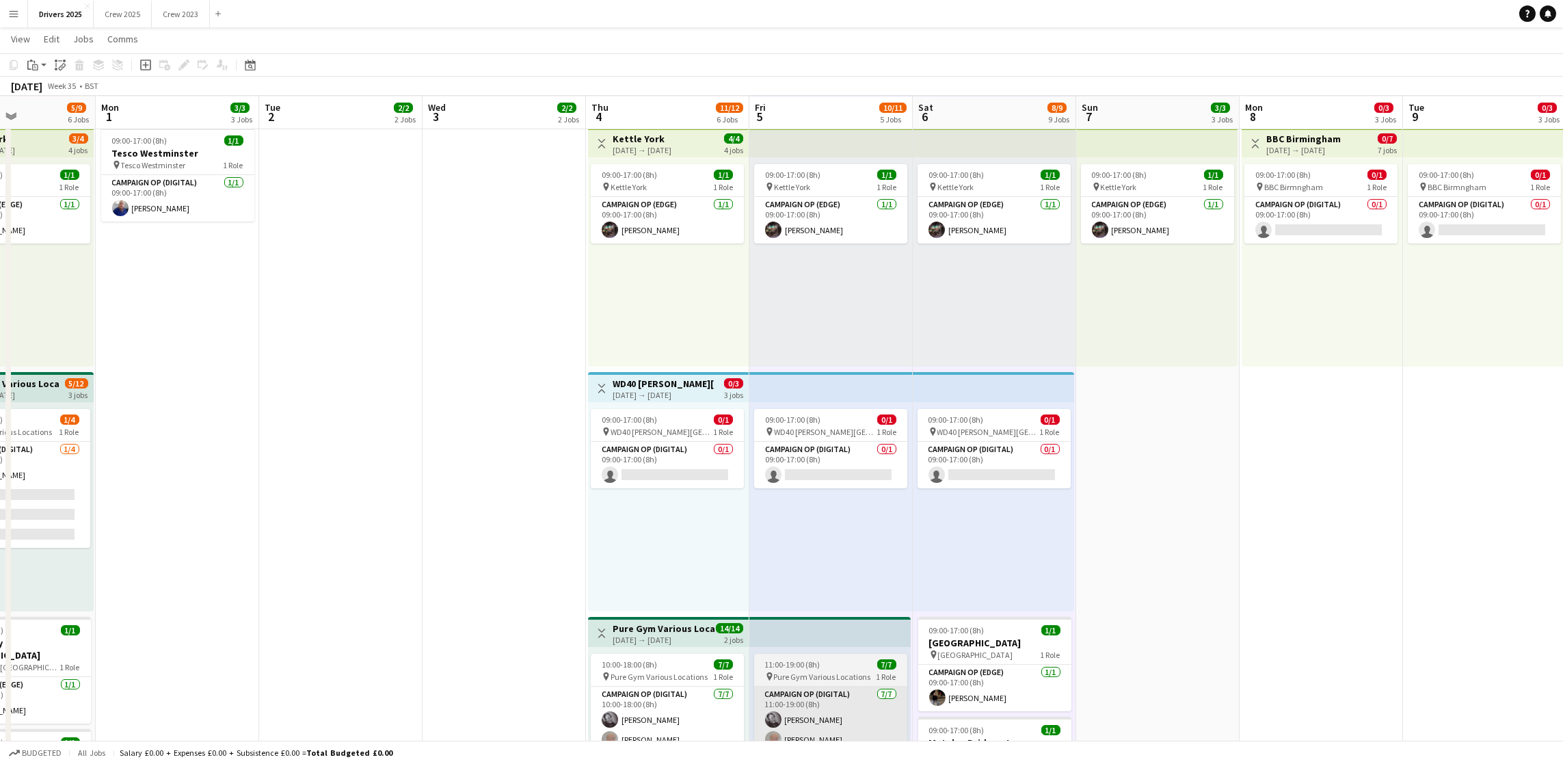
scroll to position [513, 0]
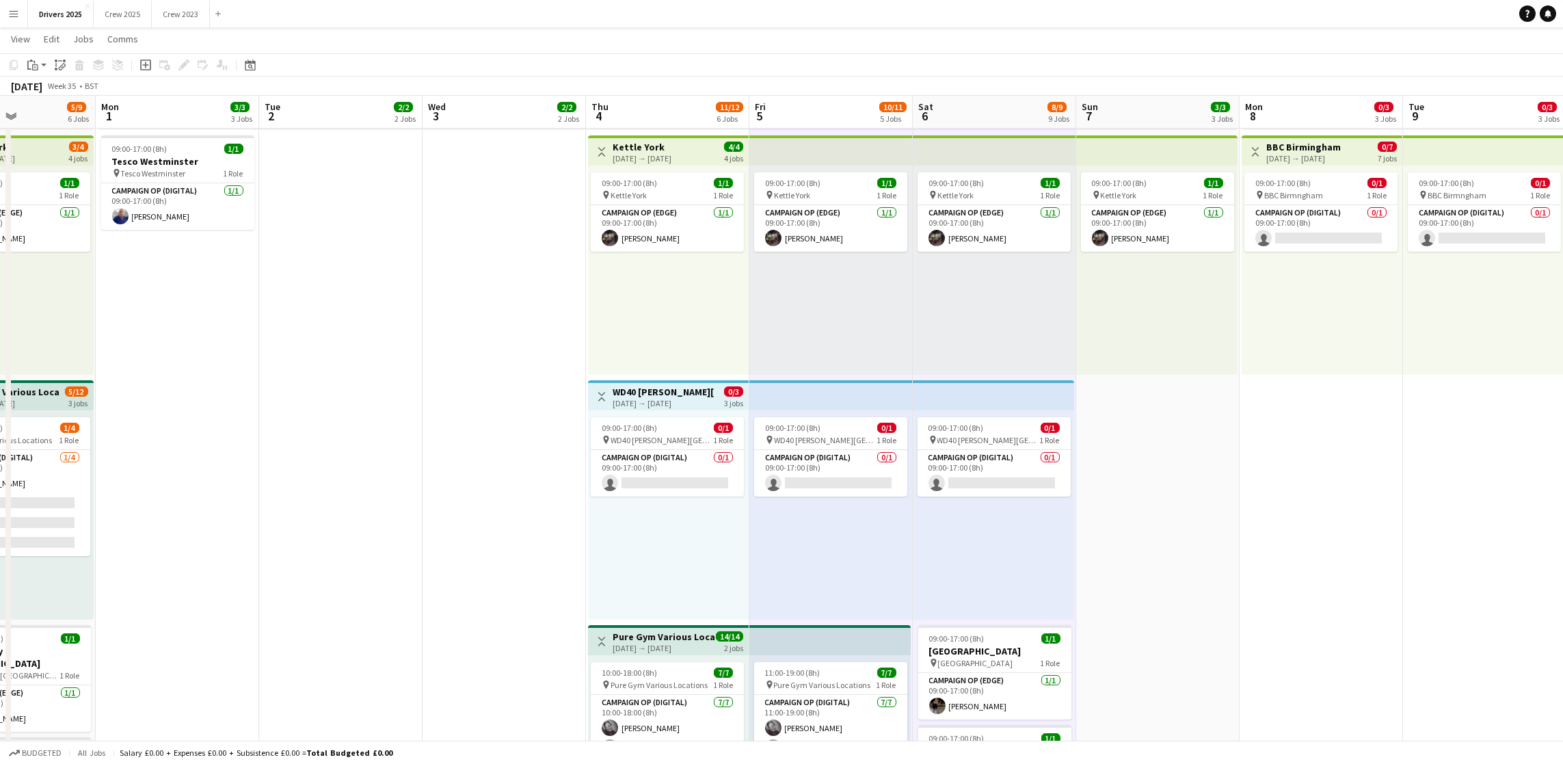
click at [661, 398] on div "[DATE] → [DATE]" at bounding box center [664, 403] width 102 height 10
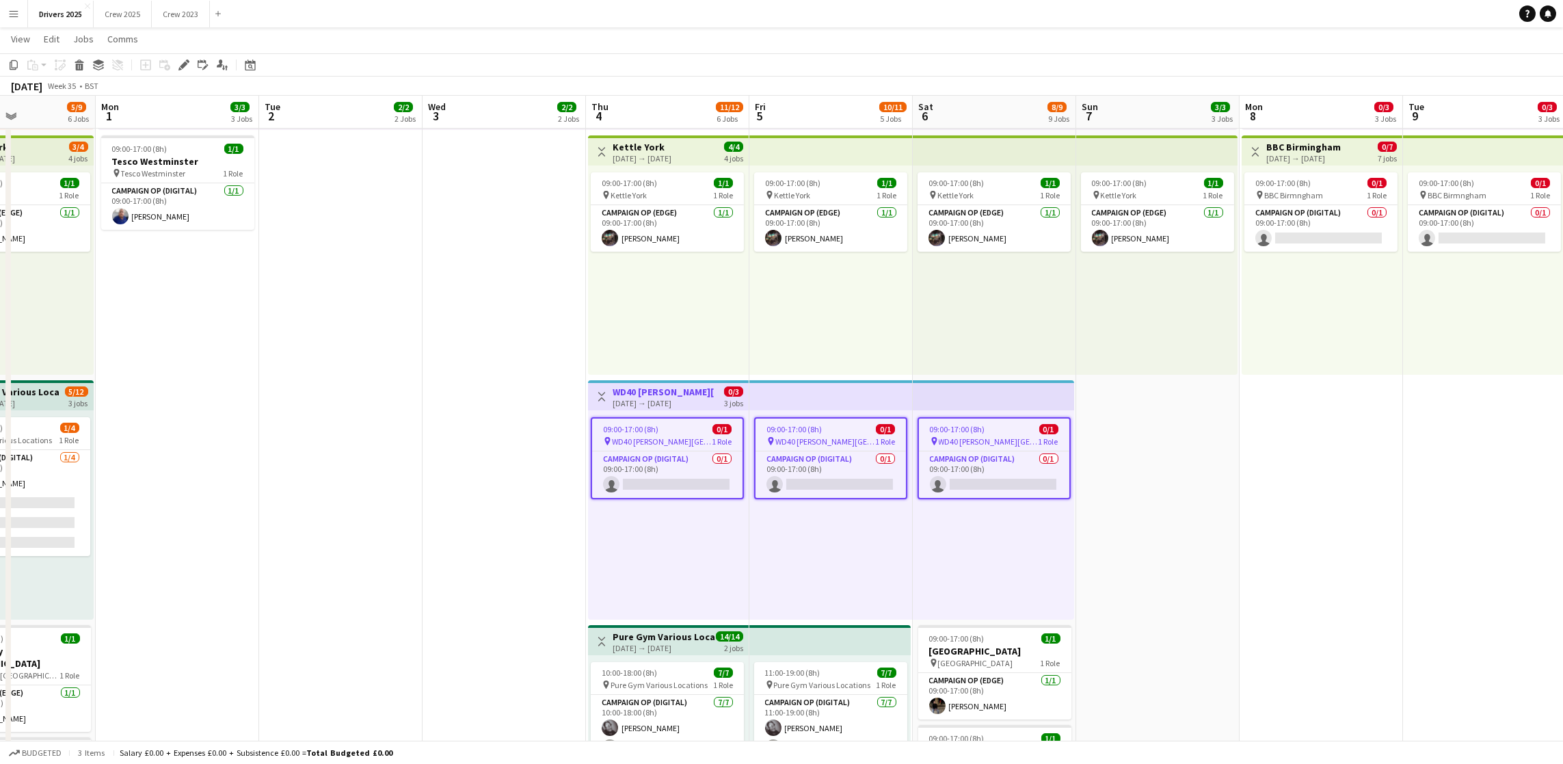
click at [658, 398] on div "[DATE] → [DATE]" at bounding box center [664, 403] width 102 height 10
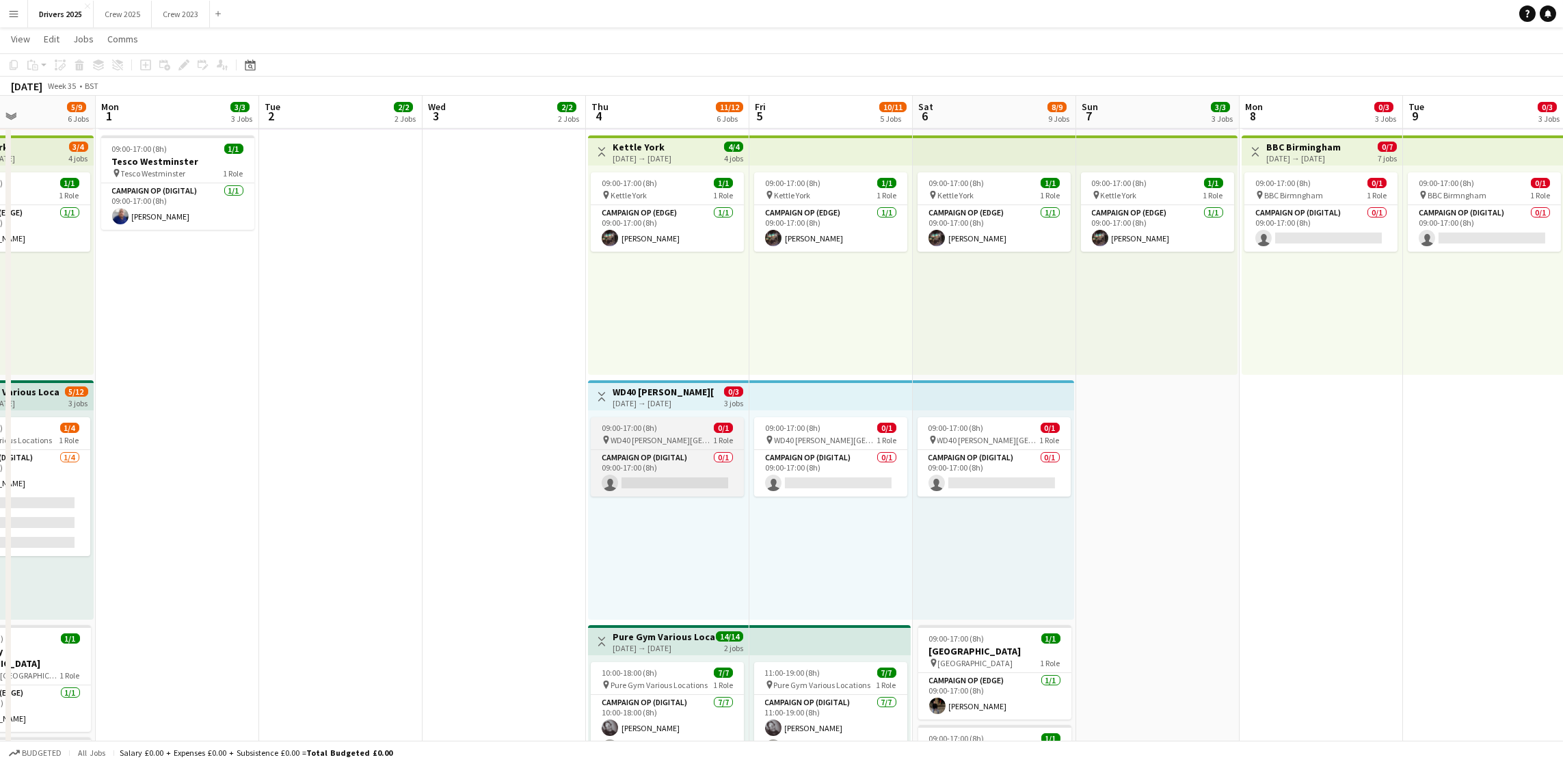
click at [654, 425] on span "09:00-17:00 (8h)" at bounding box center [629, 428] width 55 height 10
click at [178, 66] on icon "Edit" at bounding box center [183, 64] width 11 height 11
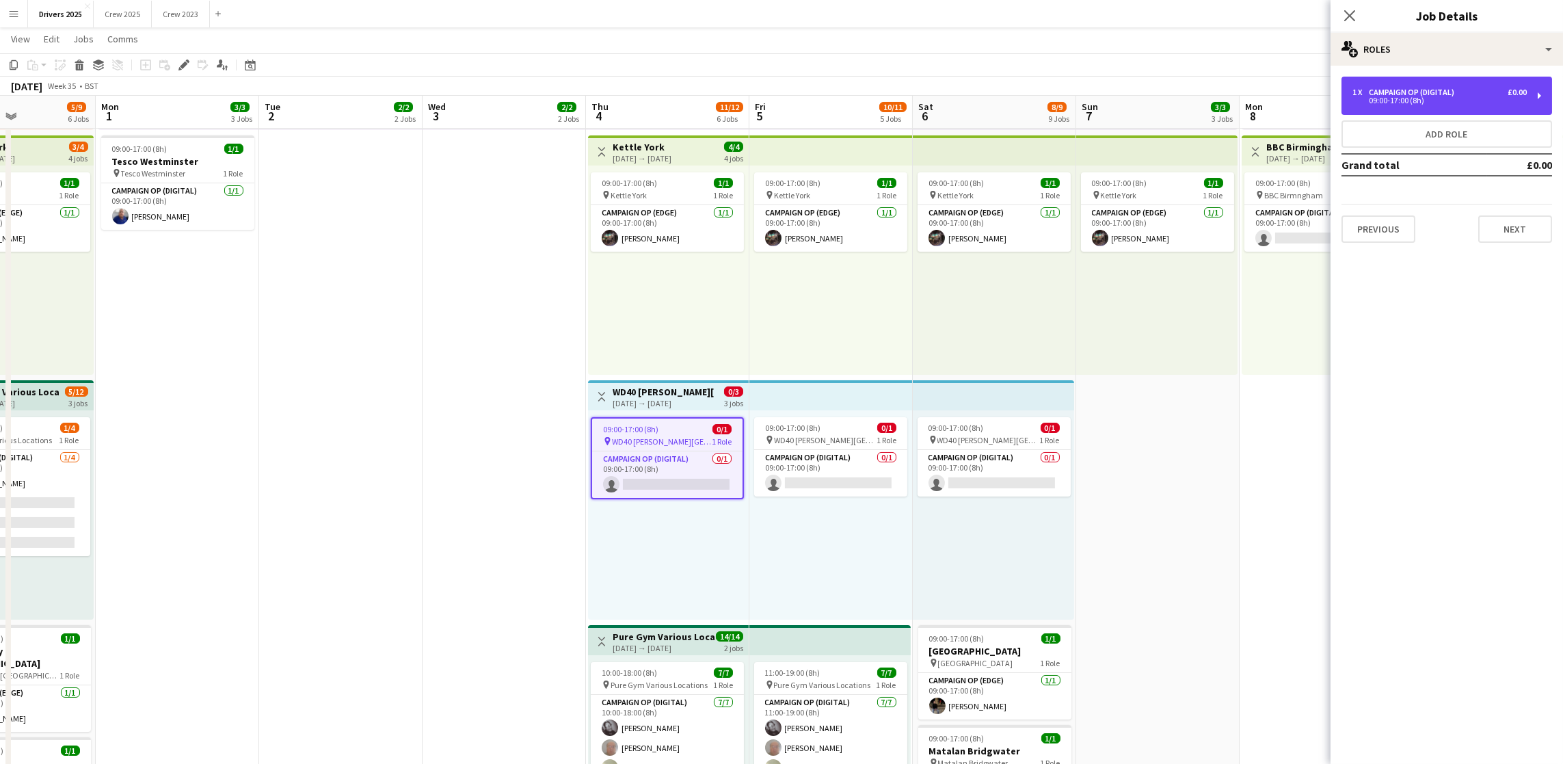
click at [1452, 98] on div "09:00-17:00 (8h)" at bounding box center [1439, 100] width 174 height 7
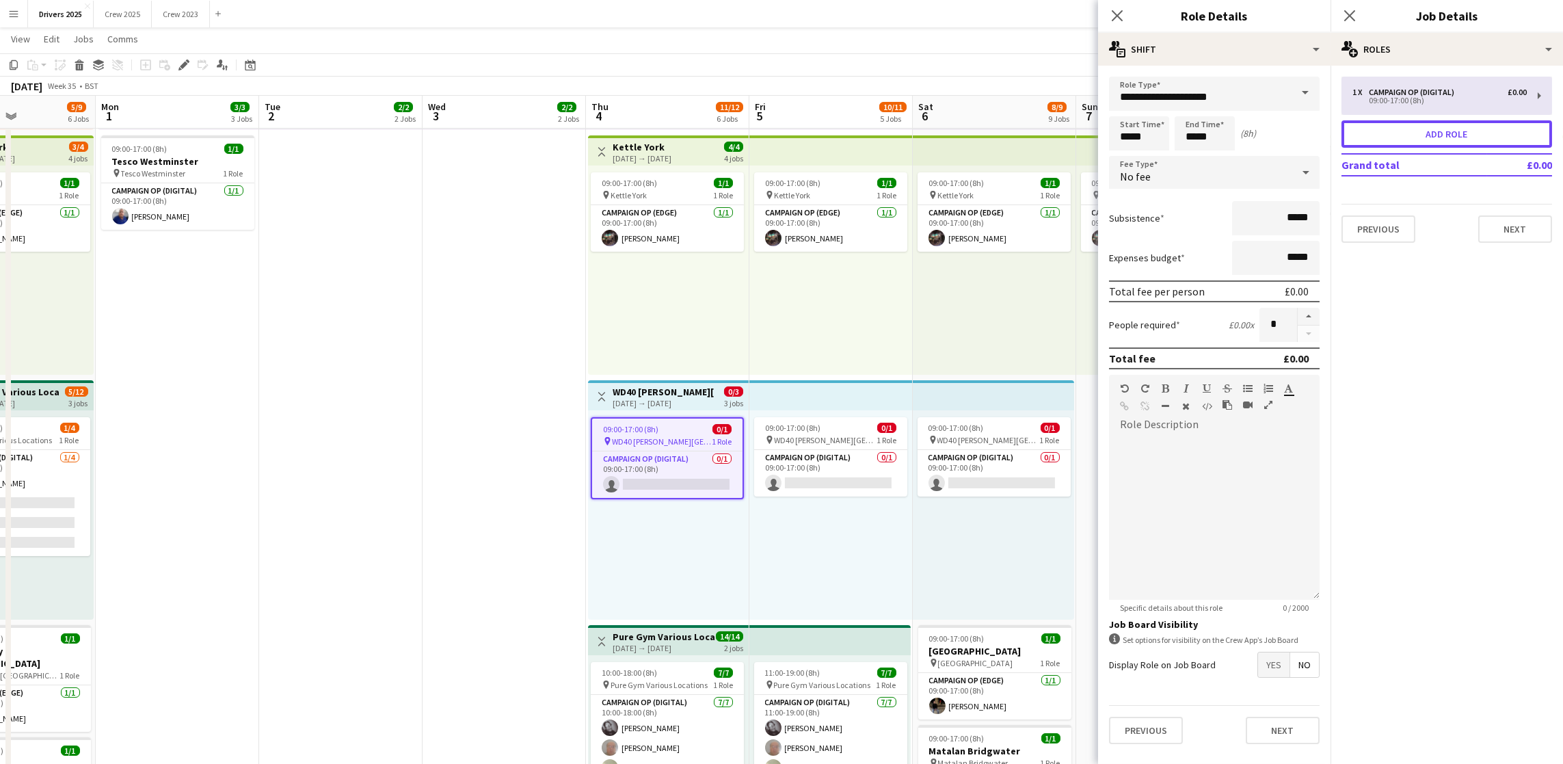
click at [1423, 132] on button "Add role" at bounding box center [1446, 133] width 211 height 27
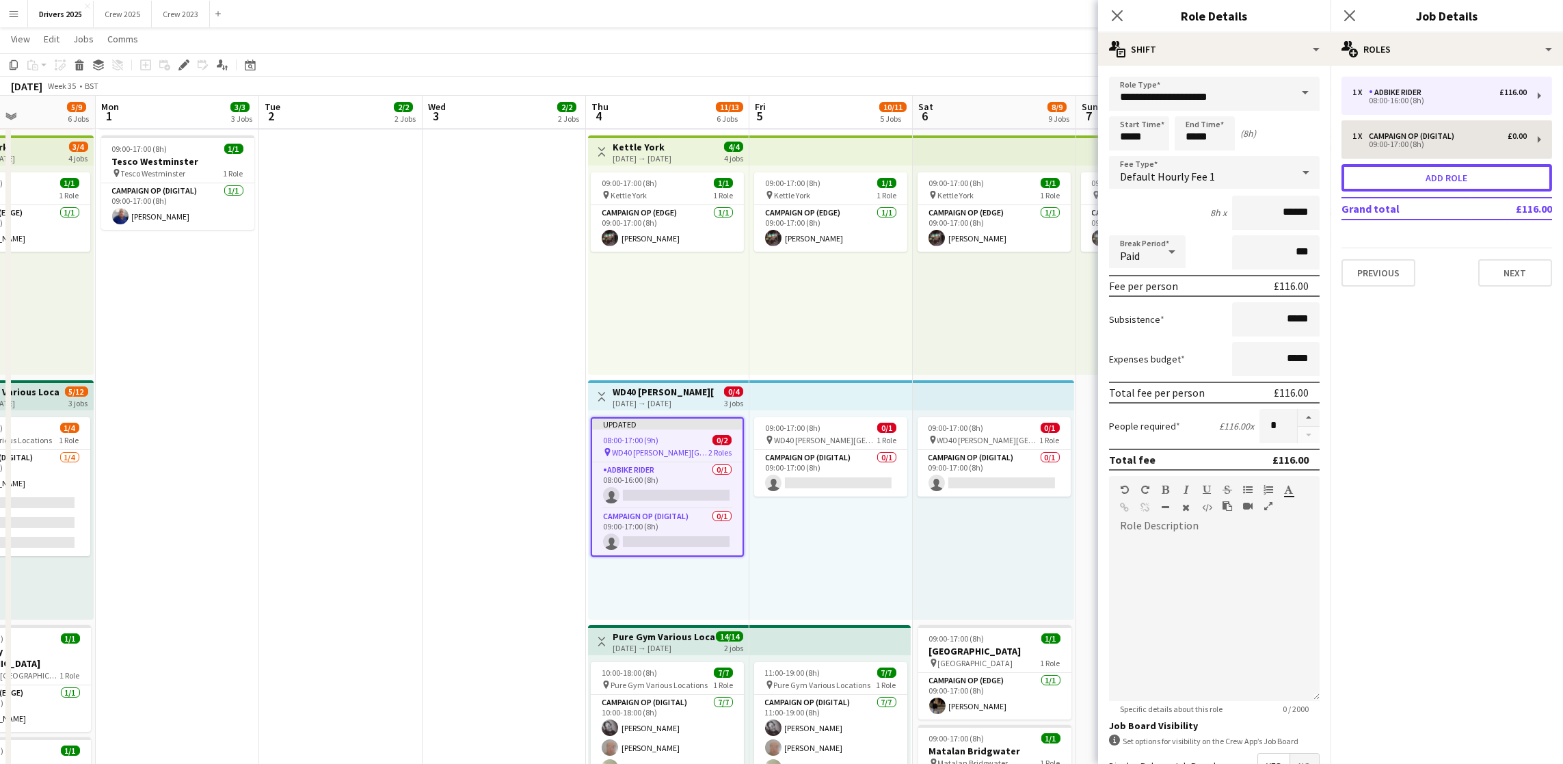
type input "**********"
type input "*****"
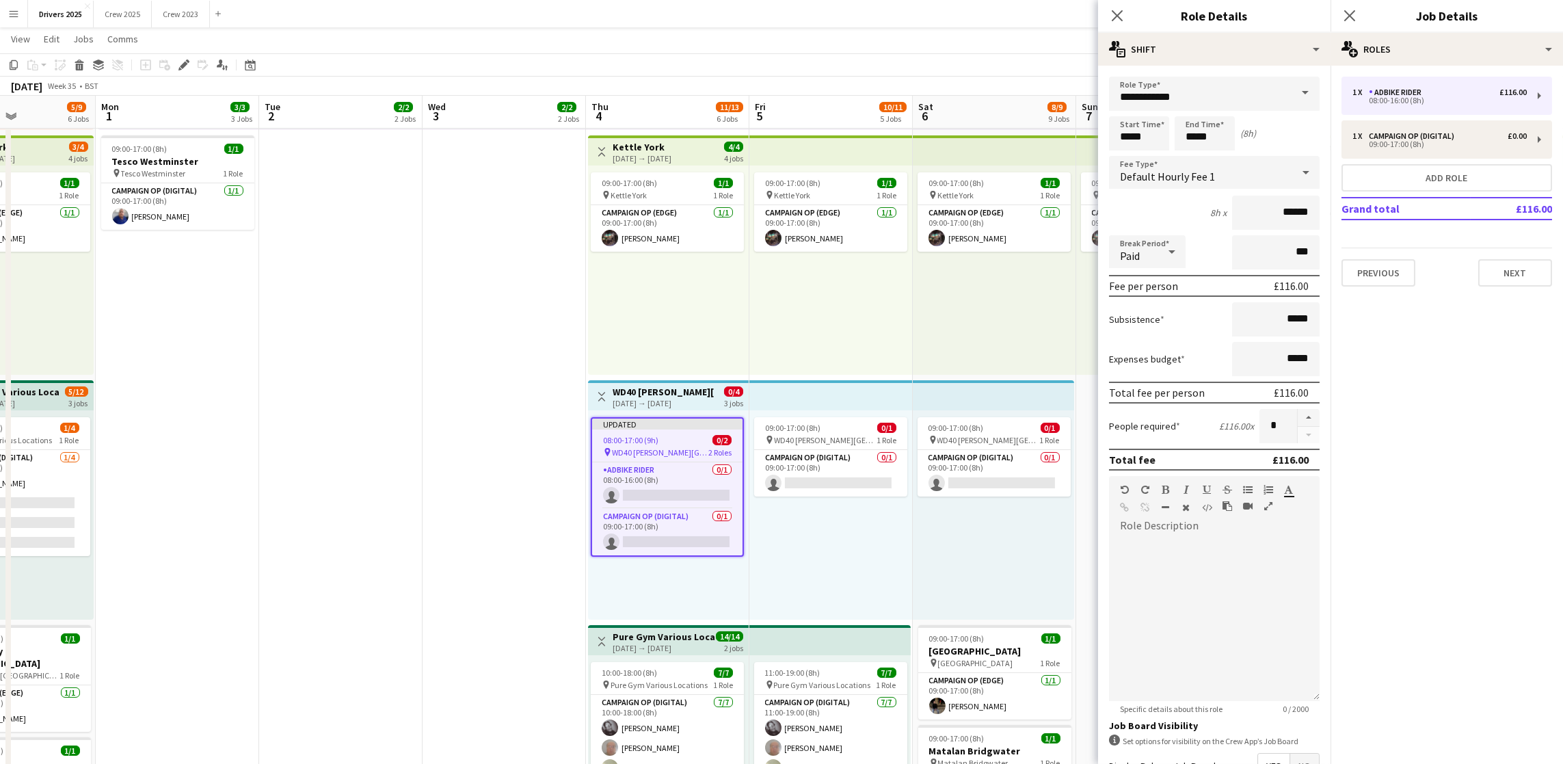
click at [1296, 96] on span at bounding box center [1305, 93] width 29 height 33
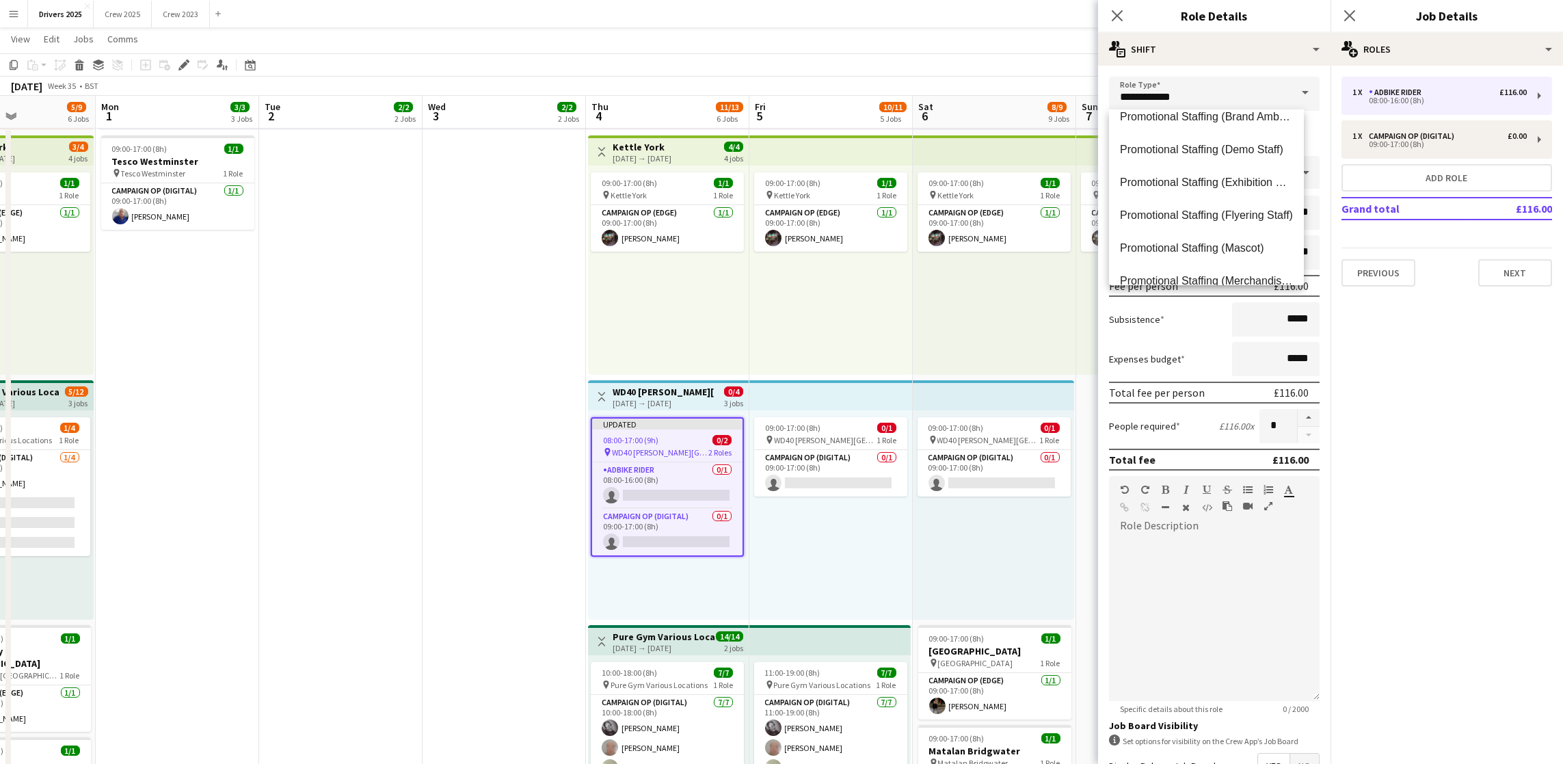
scroll to position [438, 0]
click at [1184, 185] on span "Pro Photography" at bounding box center [1206, 186] width 173 height 13
type input "**********"
type input "*****"
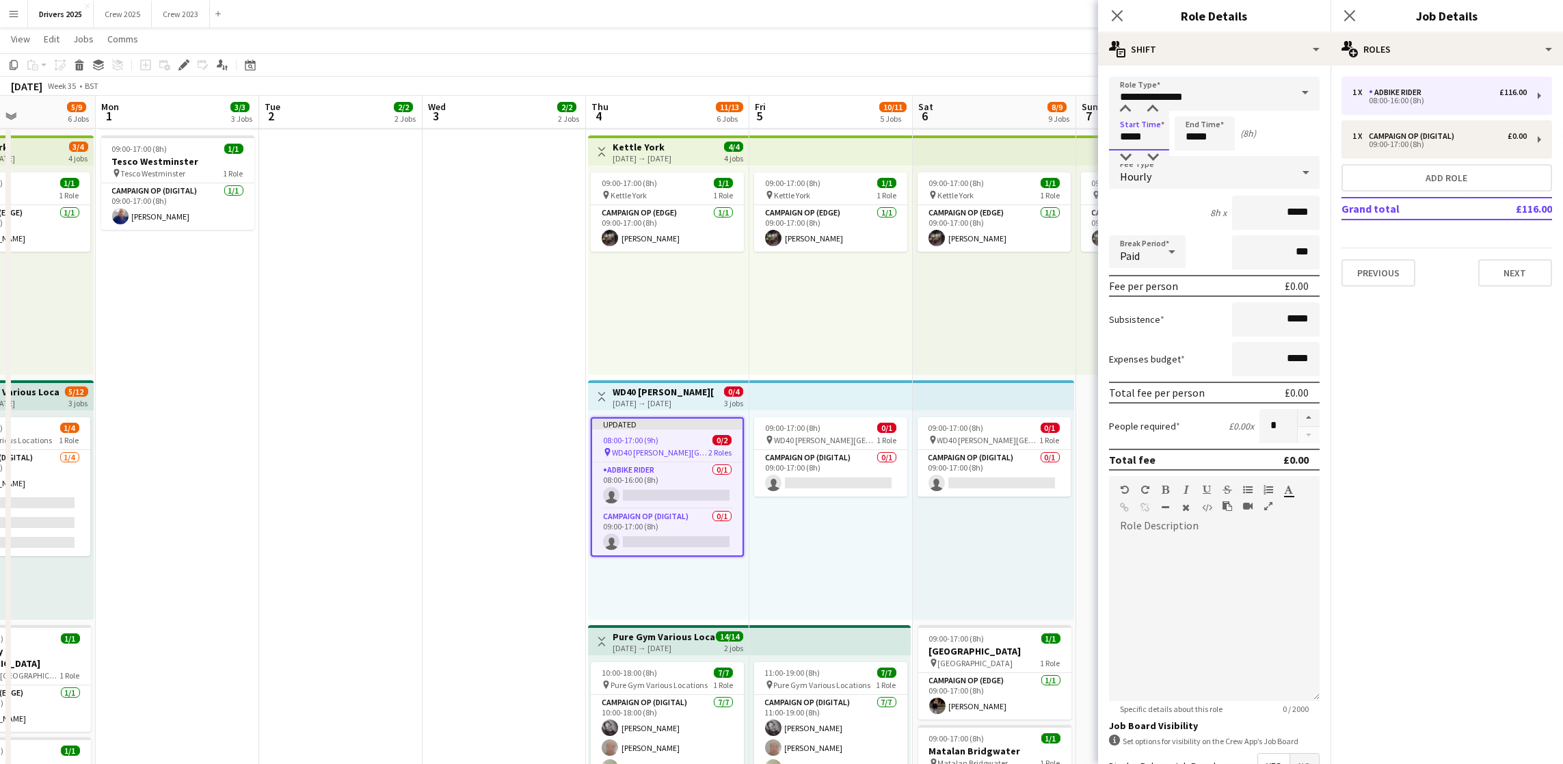
drag, startPoint x: 1151, startPoint y: 130, endPoint x: 1056, endPoint y: 128, distance: 95.1
type input "*****"
click at [1153, 170] on div "Hourly" at bounding box center [1200, 172] width 183 height 33
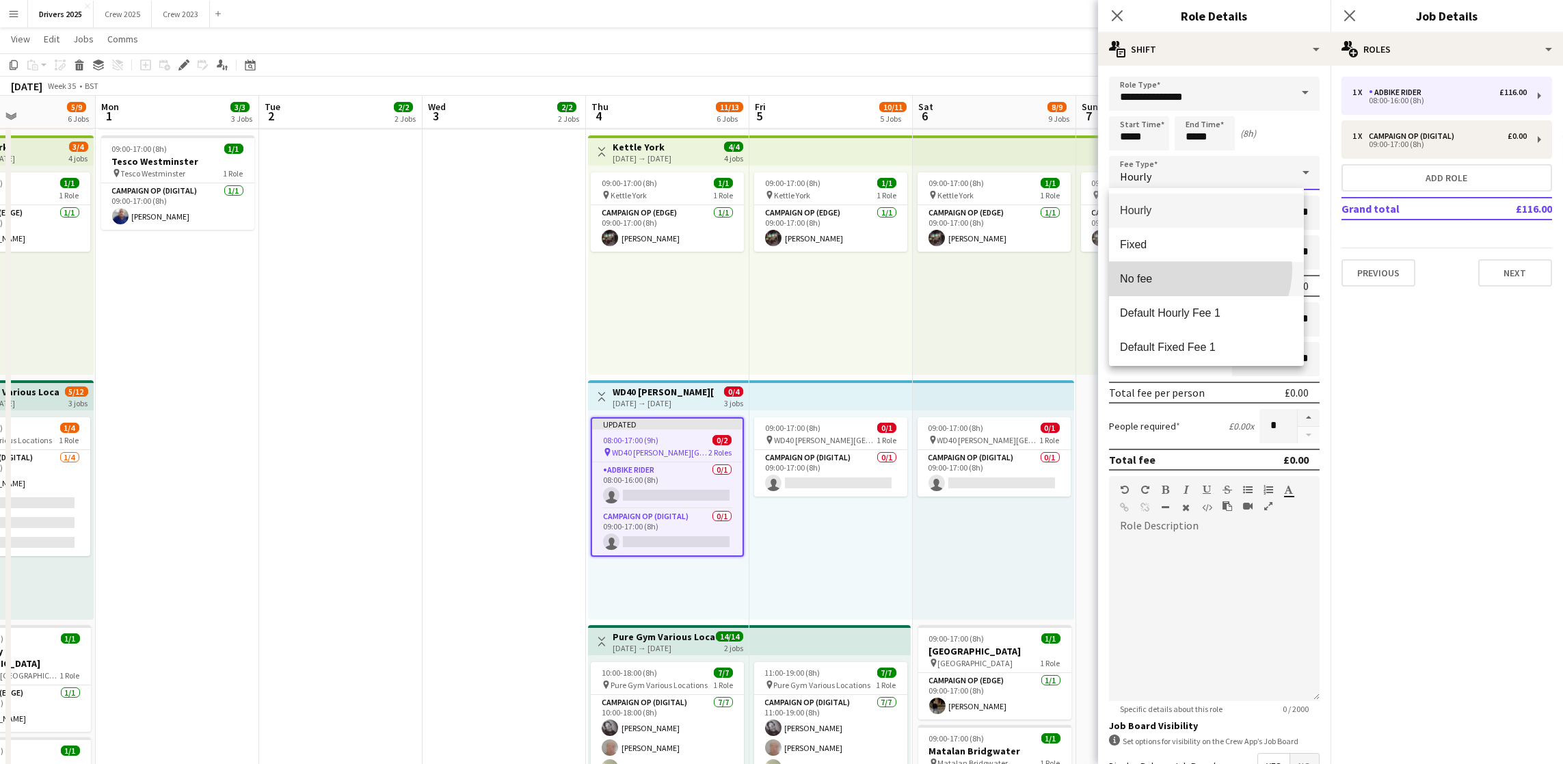
click at [1195, 269] on mat-option "No fee" at bounding box center [1206, 279] width 195 height 34
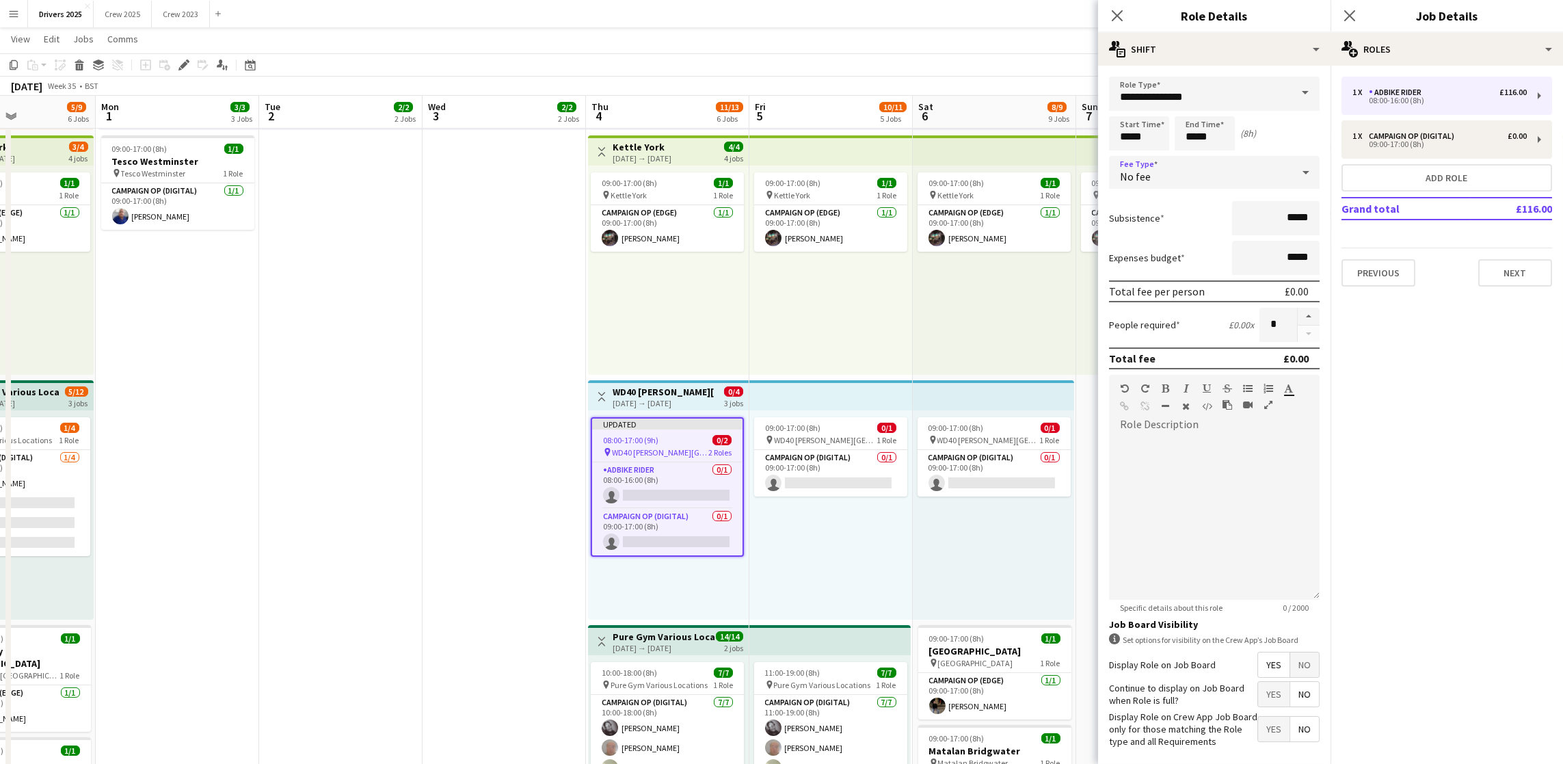
click at [1290, 677] on span "No" at bounding box center [1304, 664] width 29 height 25
click at [1515, 275] on button "Next" at bounding box center [1515, 272] width 74 height 27
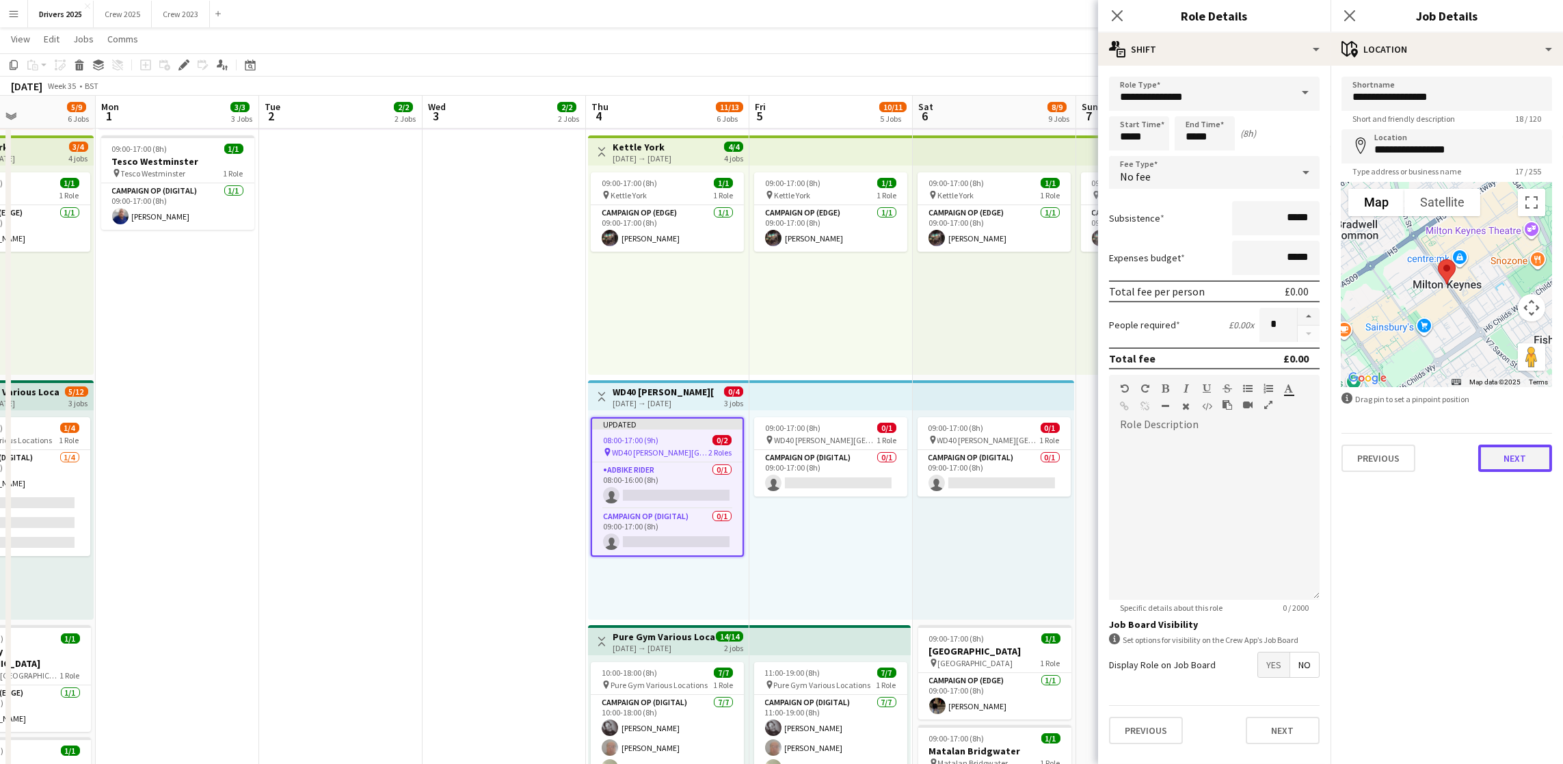
click at [1533, 453] on button "Next" at bounding box center [1515, 457] width 74 height 27
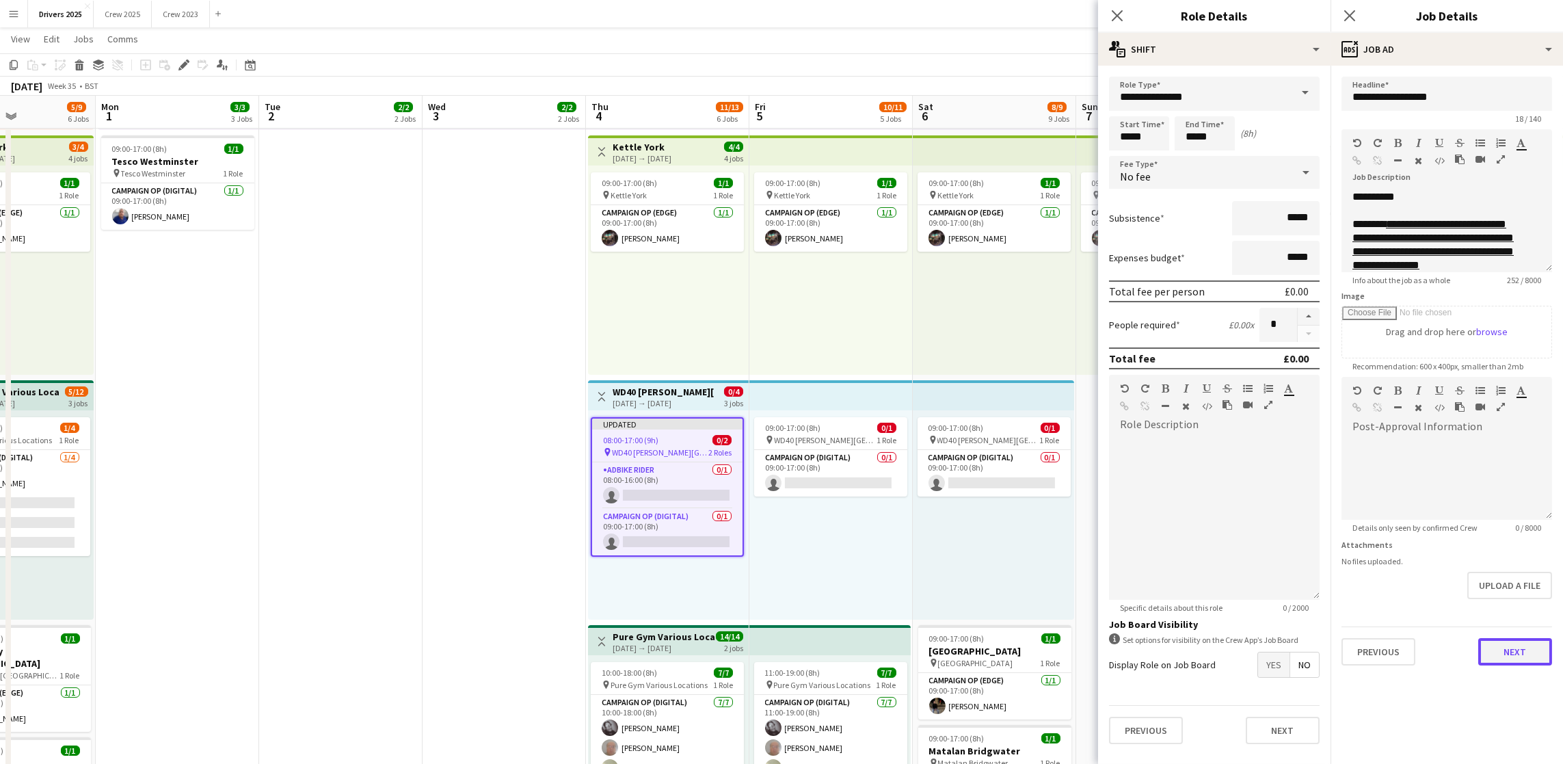
click at [1531, 663] on button "Next" at bounding box center [1515, 651] width 74 height 27
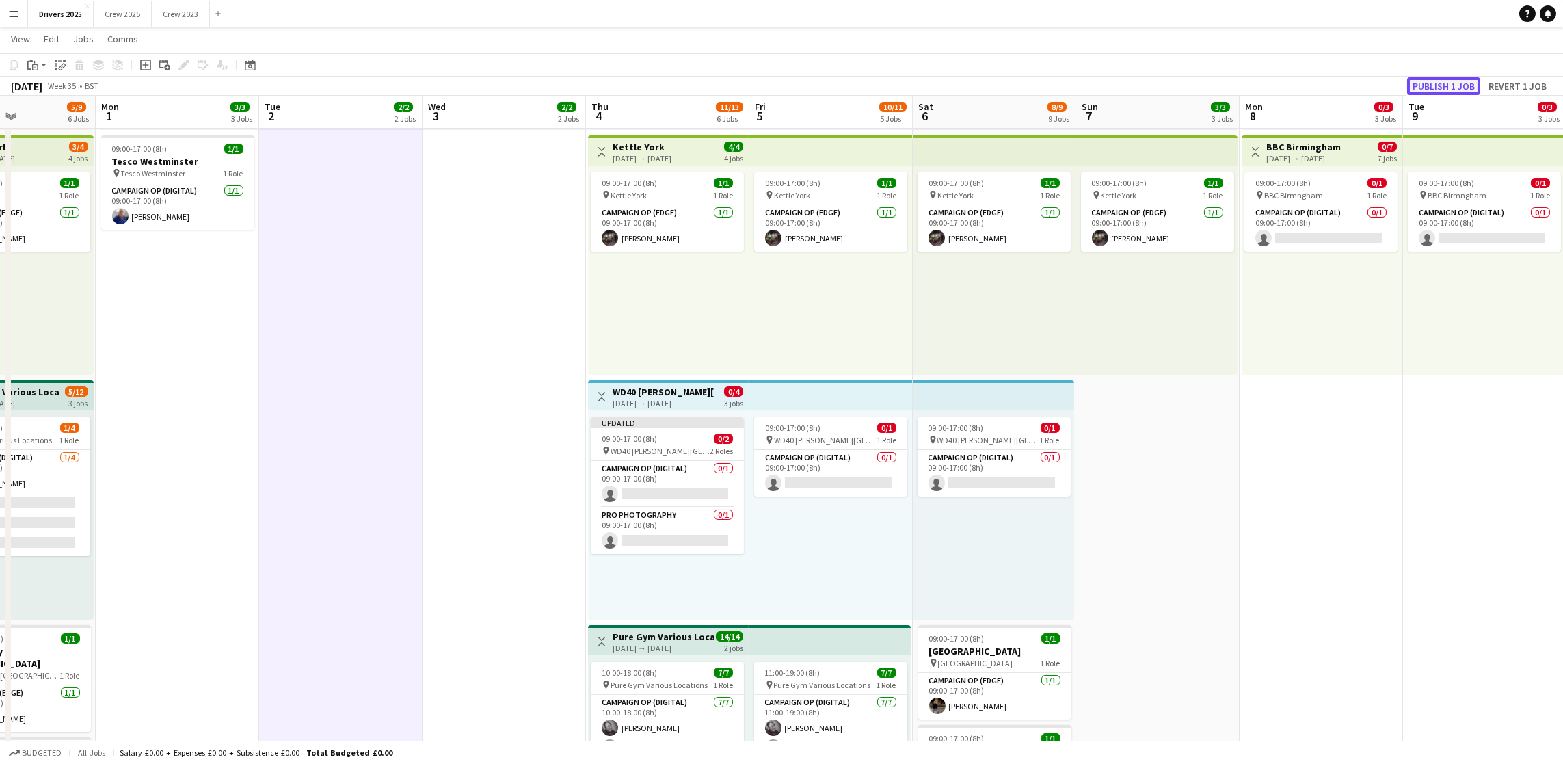
click at [1447, 89] on button "Publish 1 job" at bounding box center [1443, 86] width 73 height 18
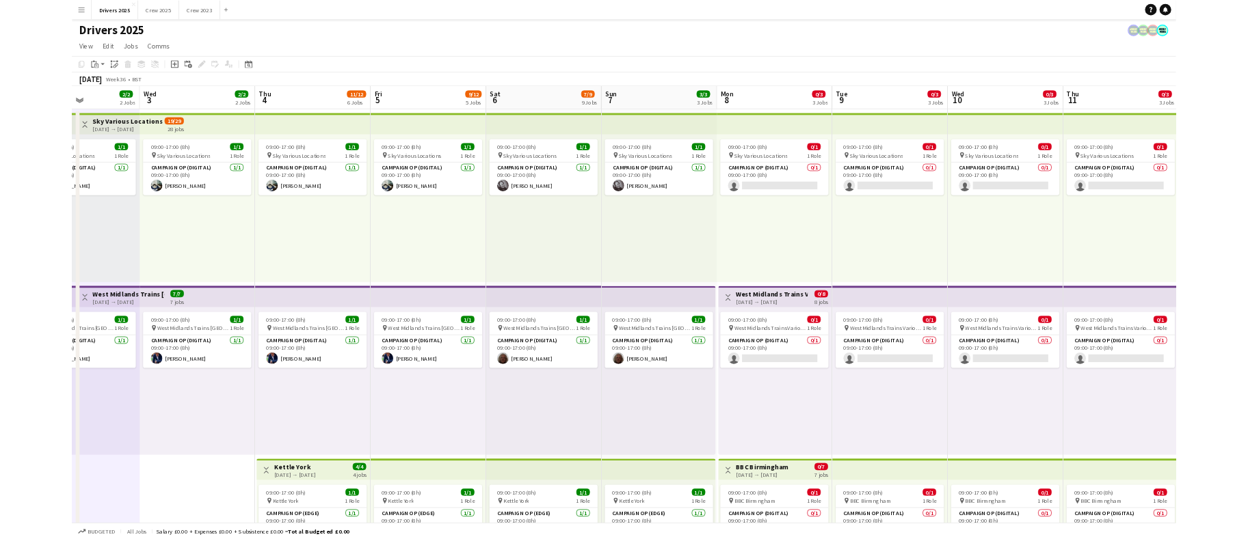
scroll to position [0, 558]
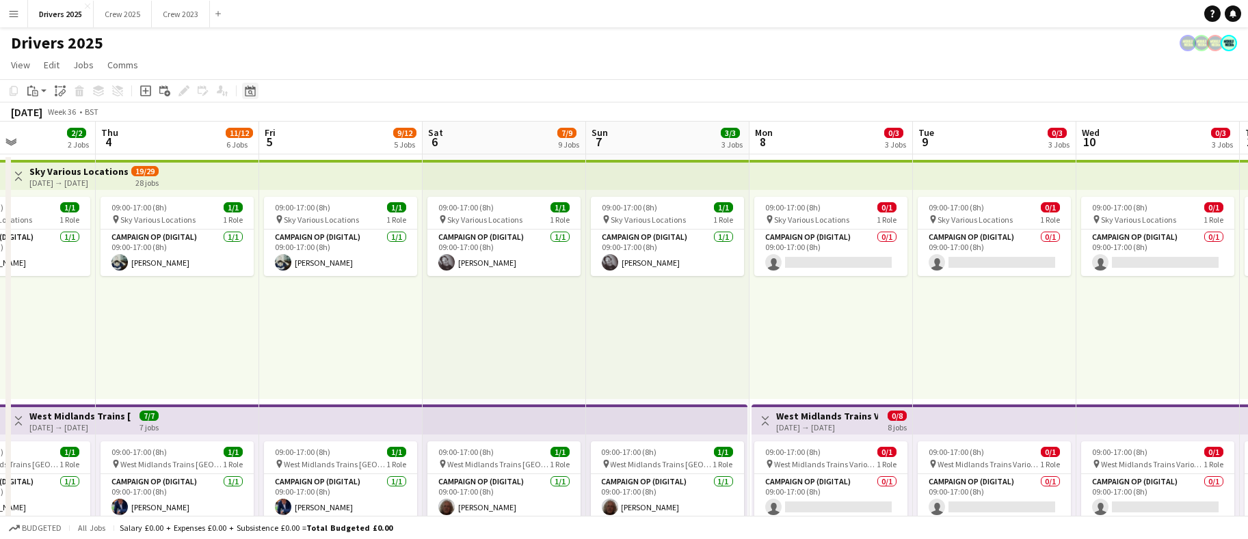
click at [248, 89] on icon at bounding box center [250, 90] width 10 height 11
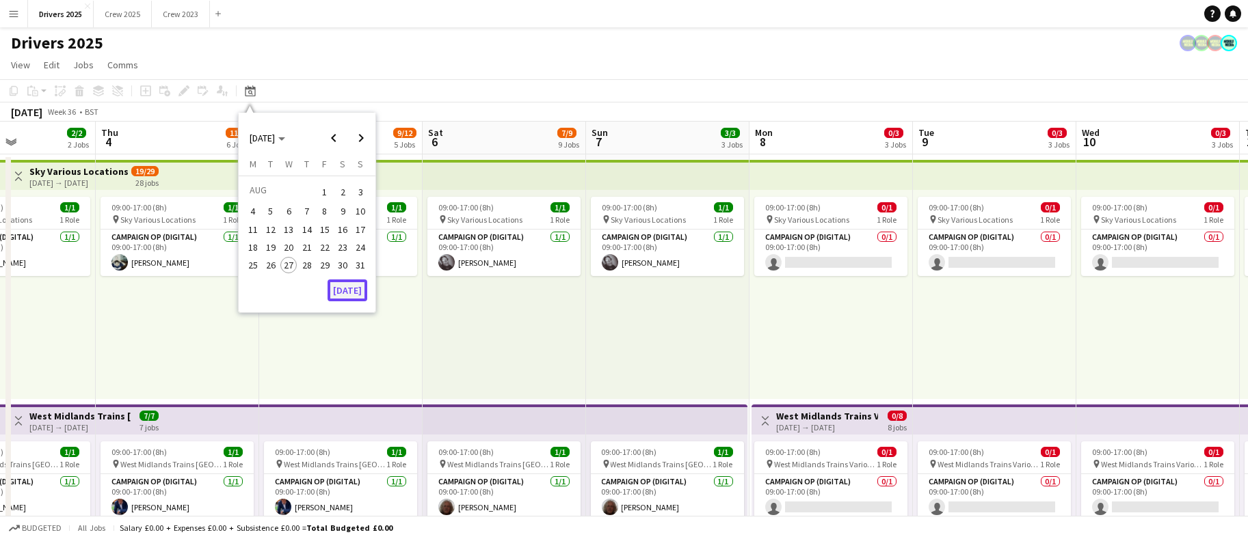
click at [349, 292] on button "[DATE]" at bounding box center [348, 291] width 40 height 22
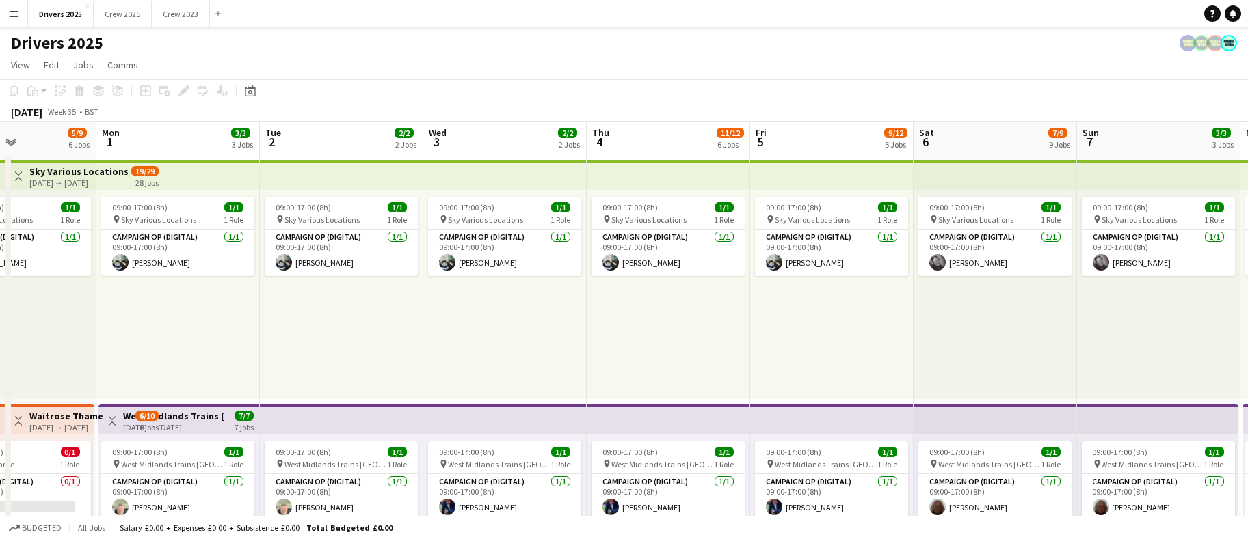
scroll to position [0, 481]
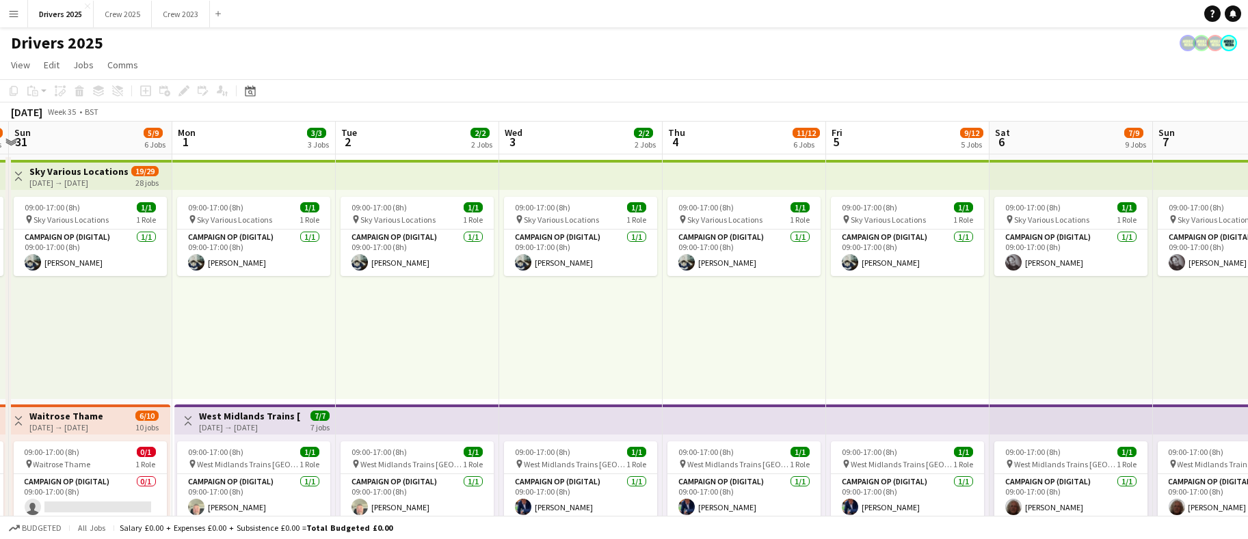
drag, startPoint x: 1007, startPoint y: 269, endPoint x: -155, endPoint y: 290, distance: 1161.8
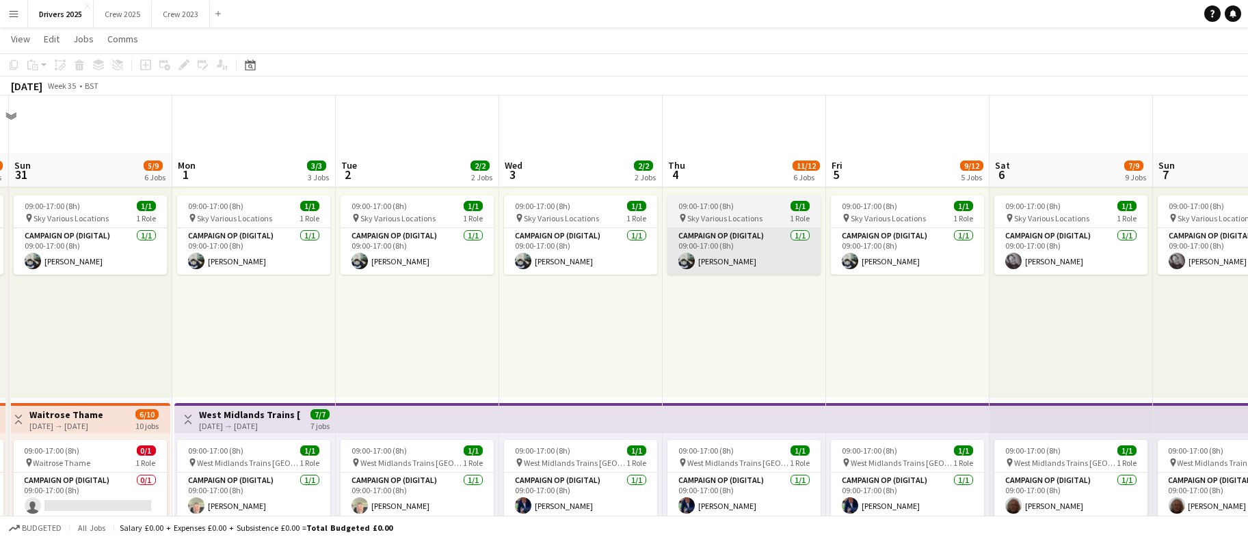
scroll to position [205, 0]
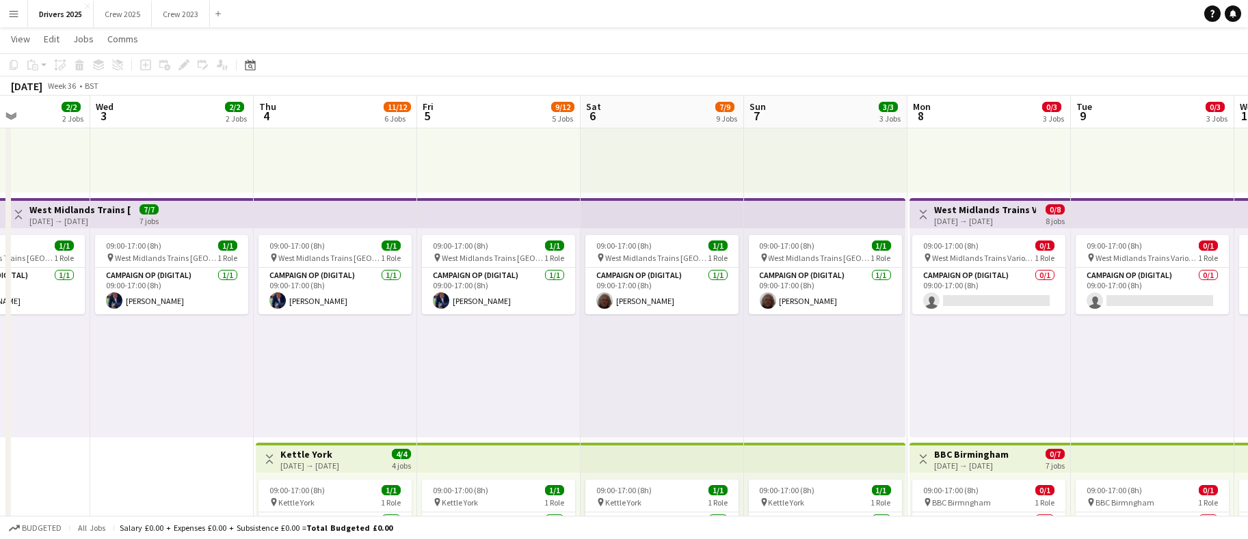
drag, startPoint x: 878, startPoint y: 397, endPoint x: 347, endPoint y: 343, distance: 533.4
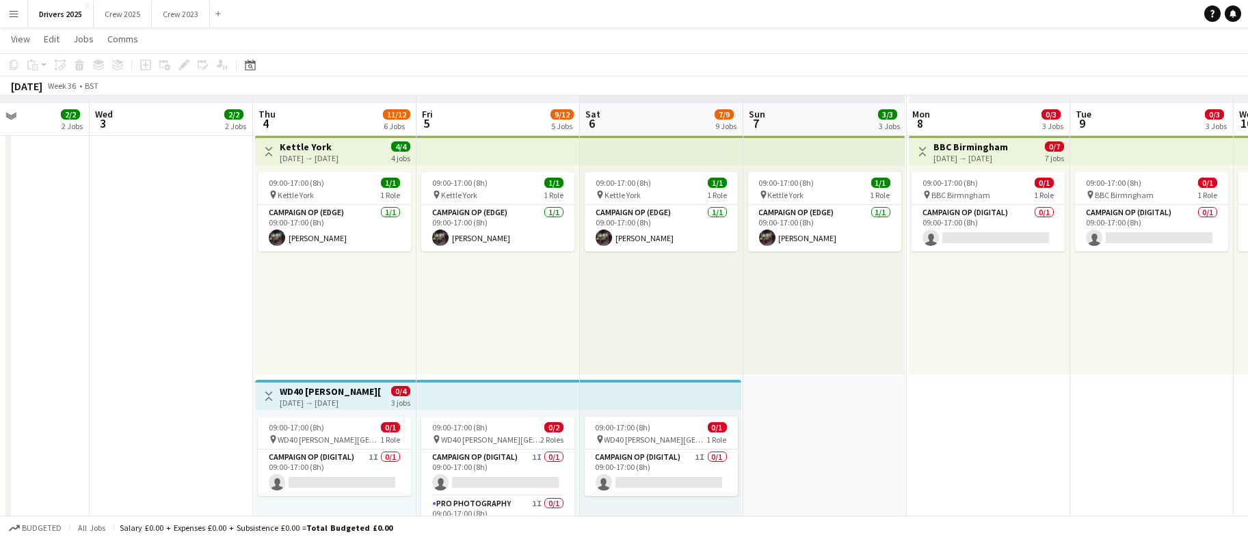
scroll to position [615, 0]
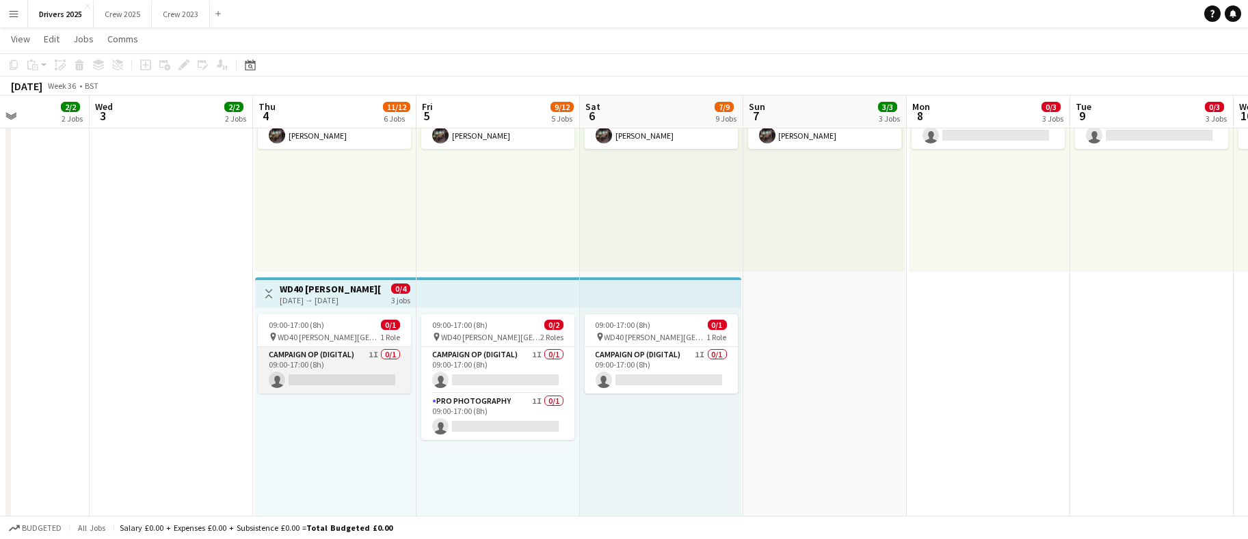
click at [330, 372] on app-card-role "Campaign Op (Digital) 1I 0/1 09:00-17:00 (8h) single-neutral-actions" at bounding box center [334, 370] width 153 height 46
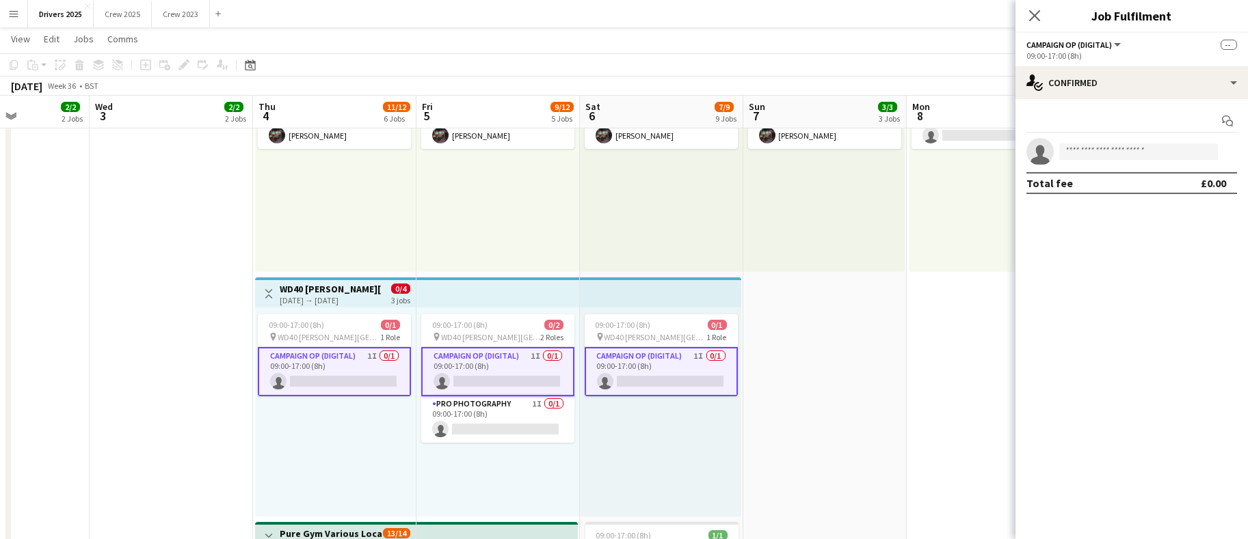
click at [330, 372] on app-card-role "Campaign Op (Digital) 1I 0/1 09:00-17:00 (8h) single-neutral-actions" at bounding box center [334, 371] width 153 height 49
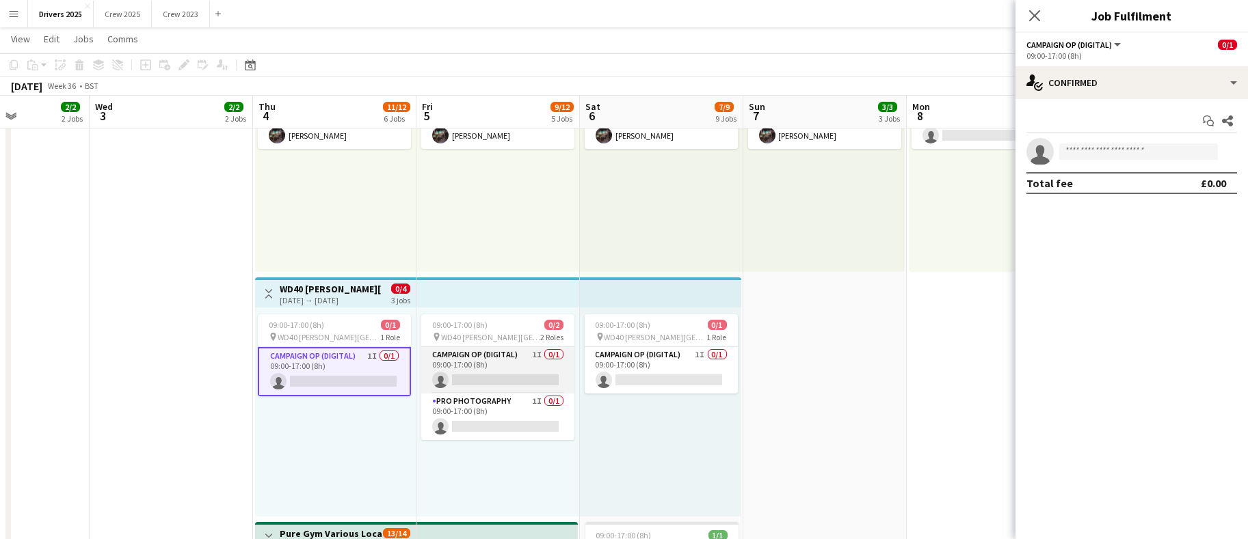
click at [484, 375] on app-card-role "Campaign Op (Digital) 1I 0/1 09:00-17:00 (8h) single-neutral-actions" at bounding box center [497, 370] width 153 height 46
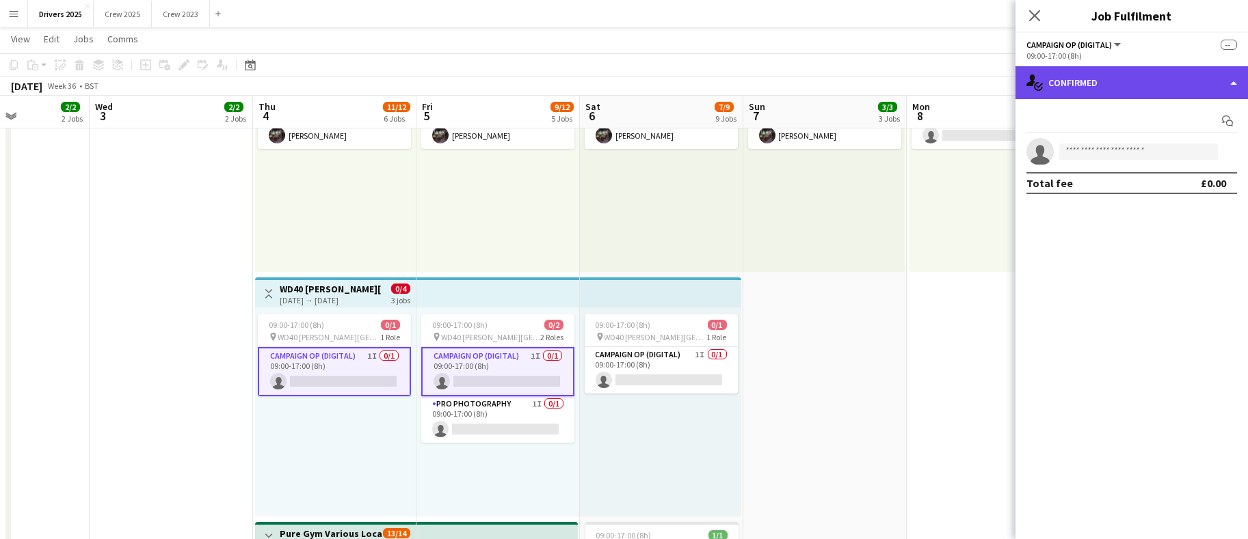
click at [1171, 85] on div "single-neutral-actions-check-2 Confirmed" at bounding box center [1131, 82] width 232 height 33
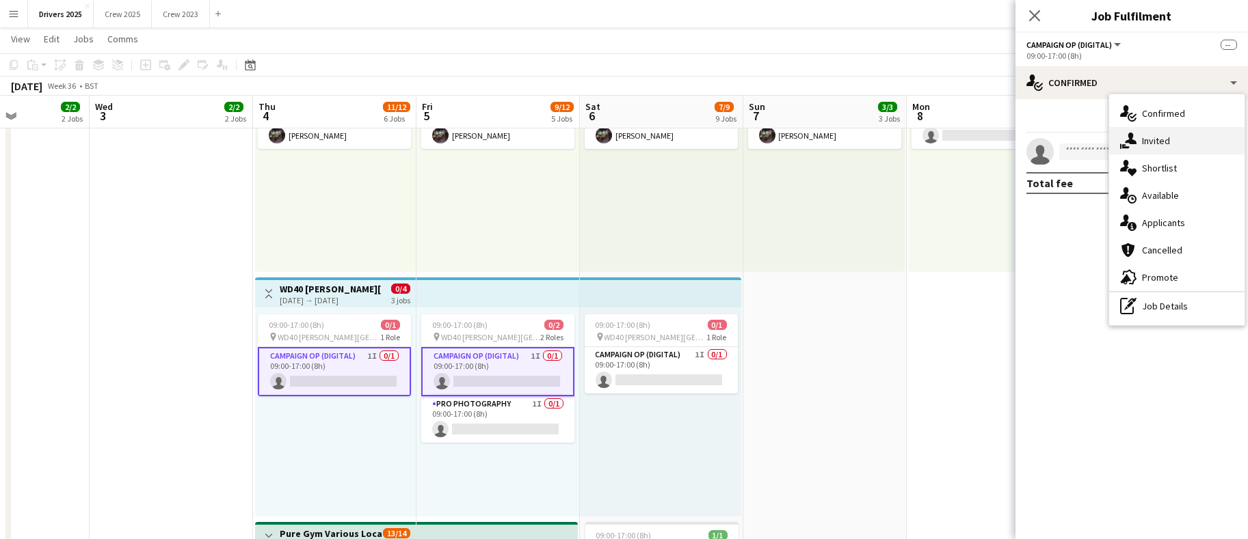
click at [1187, 146] on div "single-neutral-actions-share-1 Invited" at bounding box center [1176, 140] width 135 height 27
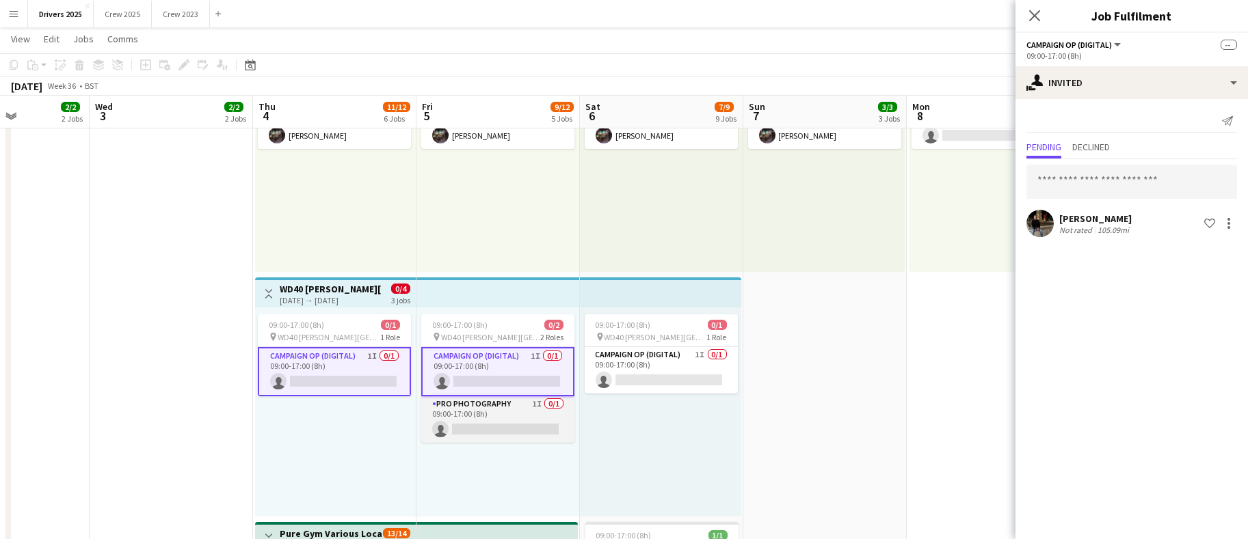
click at [524, 420] on app-card-role "Pro Photography 1I 0/1 09:00-17:00 (8h) single-neutral-actions" at bounding box center [497, 420] width 153 height 46
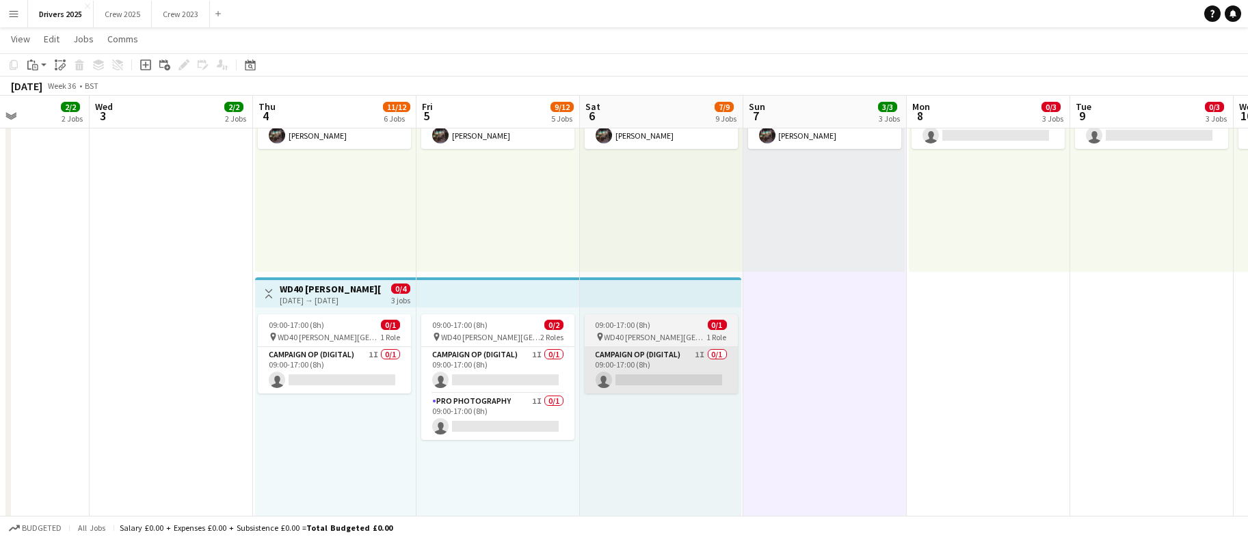
scroll to position [0, 561]
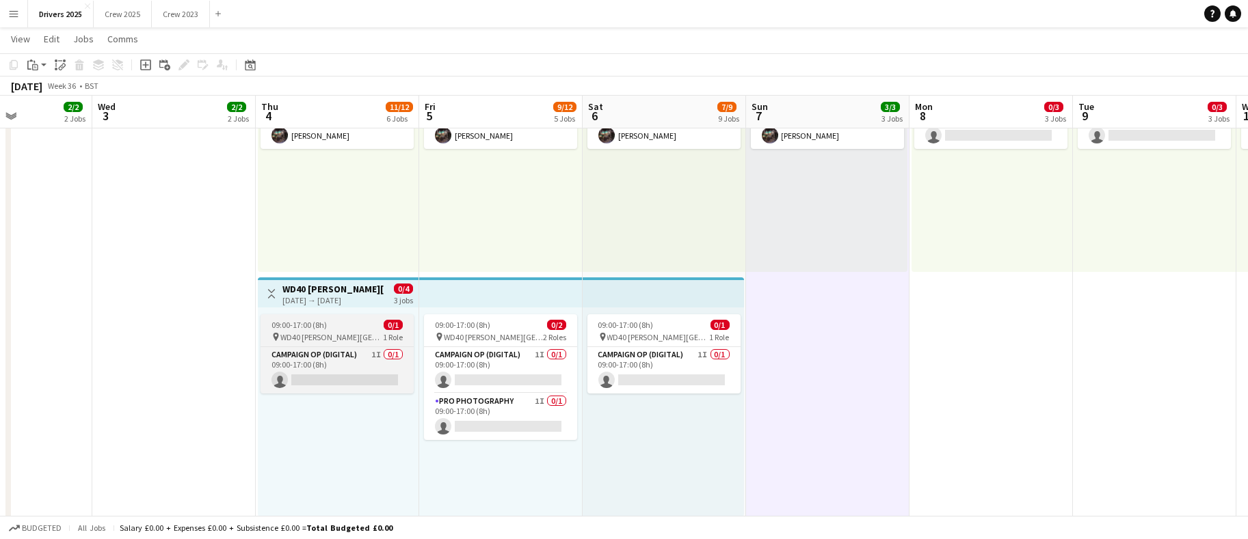
click at [319, 328] on span "09:00-17:00 (8h)" at bounding box center [298, 325] width 55 height 10
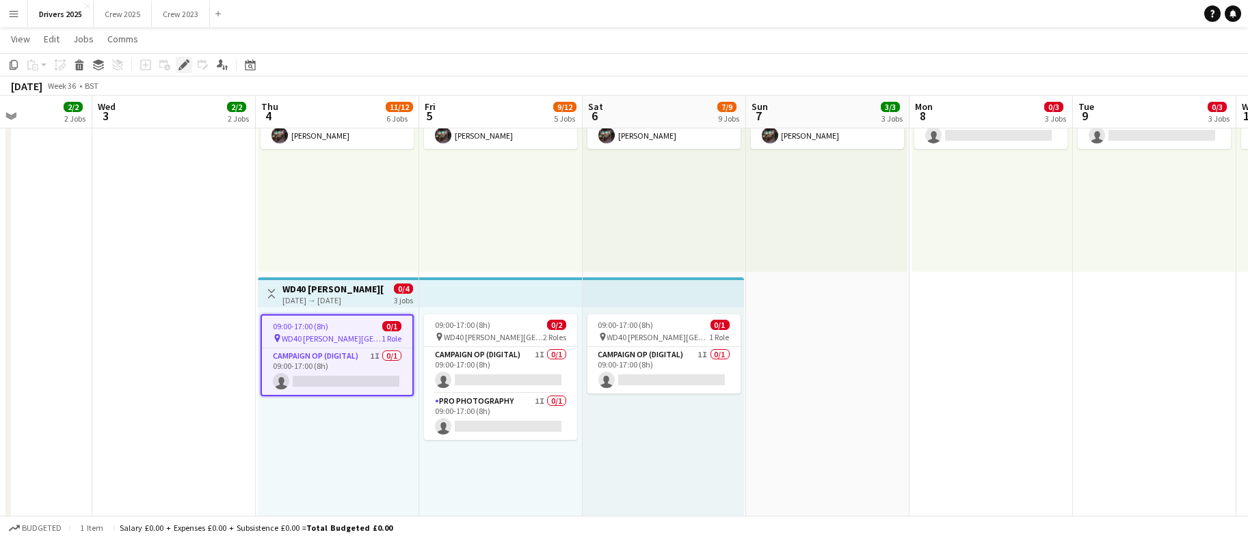
click at [185, 65] on icon at bounding box center [184, 66] width 8 height 8
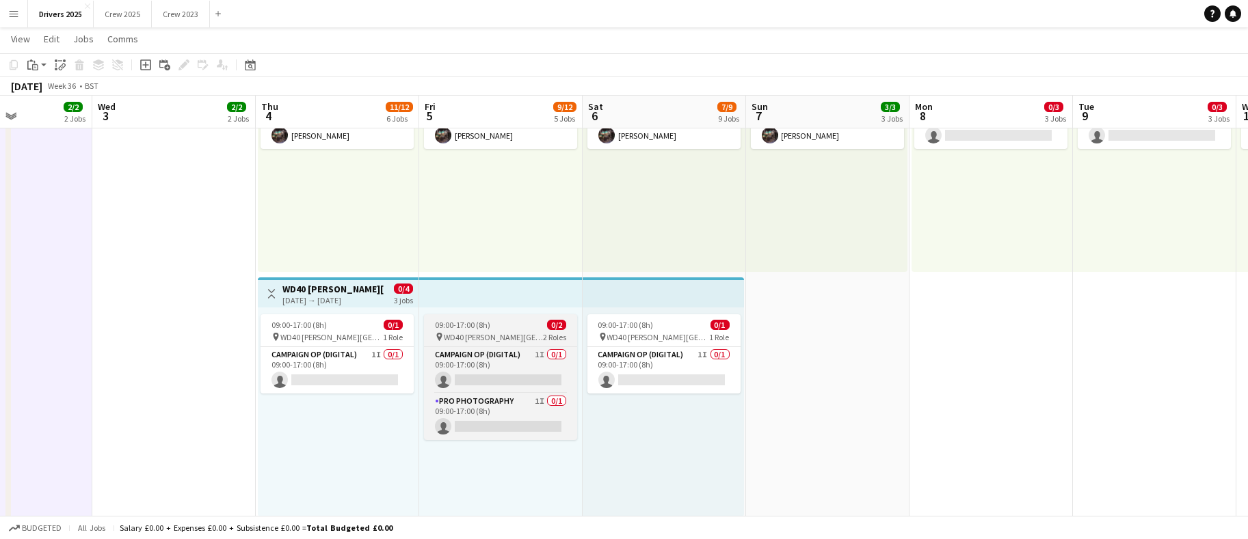
click at [461, 332] on div "pin WD40 [PERSON_NAME] Keynes 2 Roles" at bounding box center [500, 337] width 153 height 11
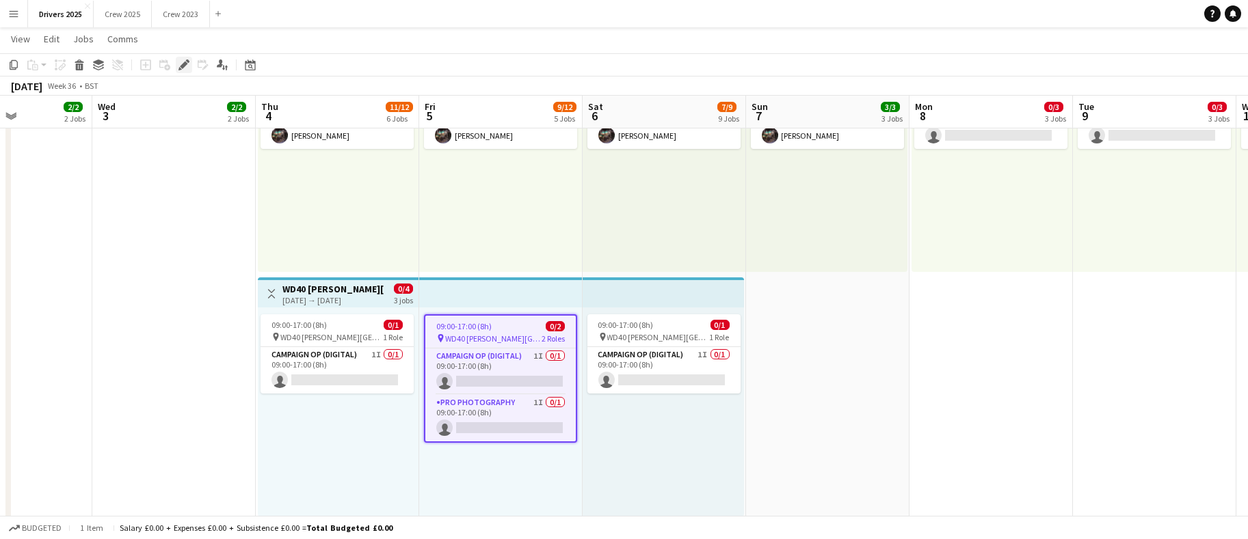
click at [186, 60] on icon at bounding box center [187, 60] width 3 height 3
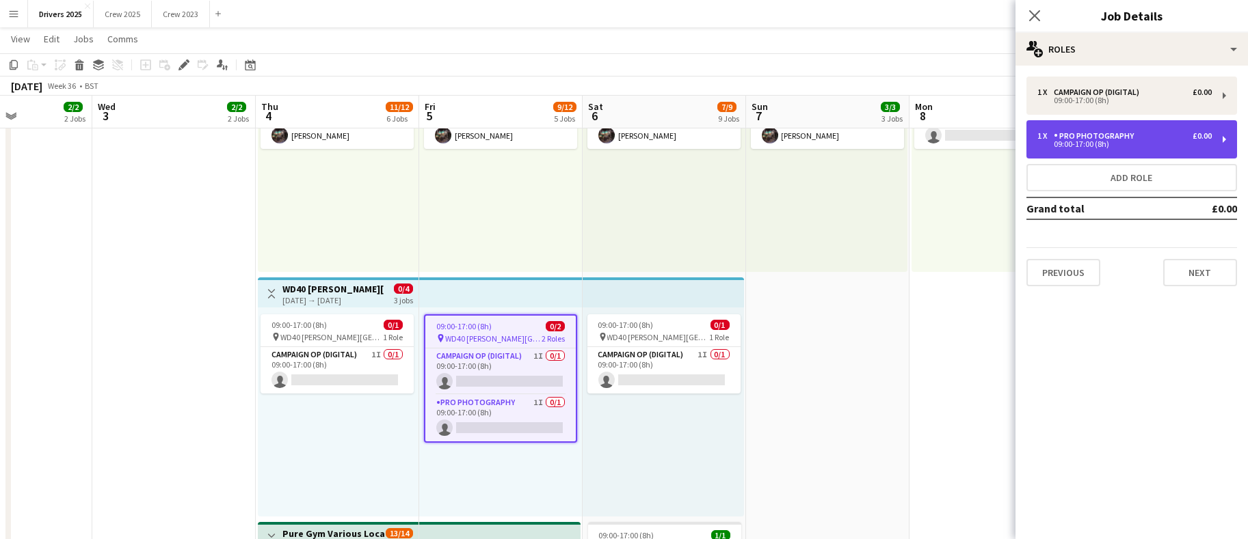
click at [1066, 145] on div "09:00-17:00 (8h)" at bounding box center [1124, 144] width 174 height 7
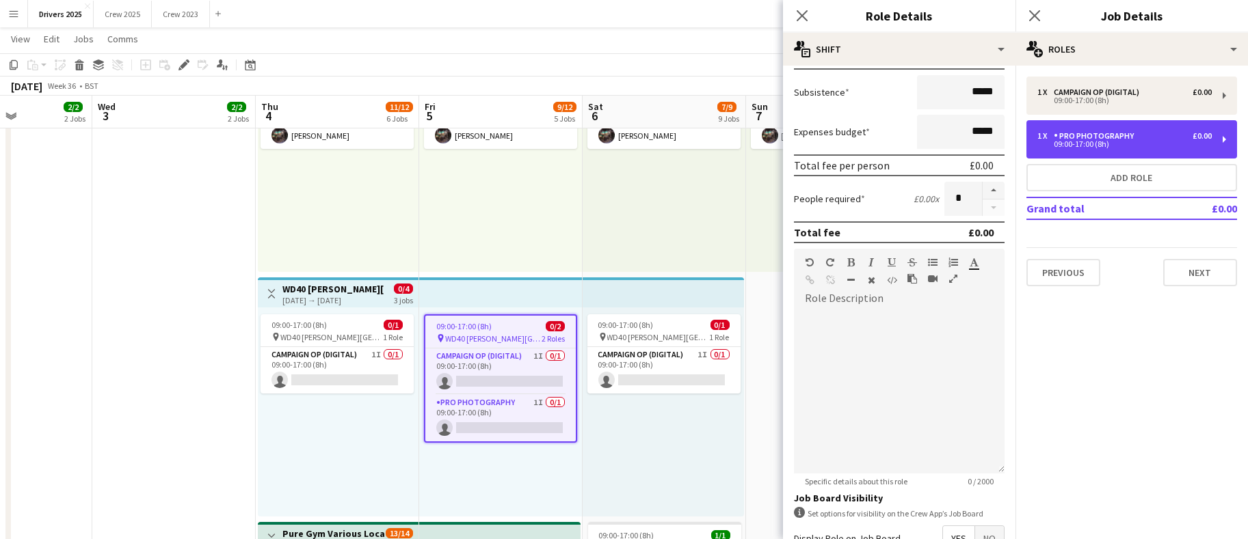
scroll to position [308, 0]
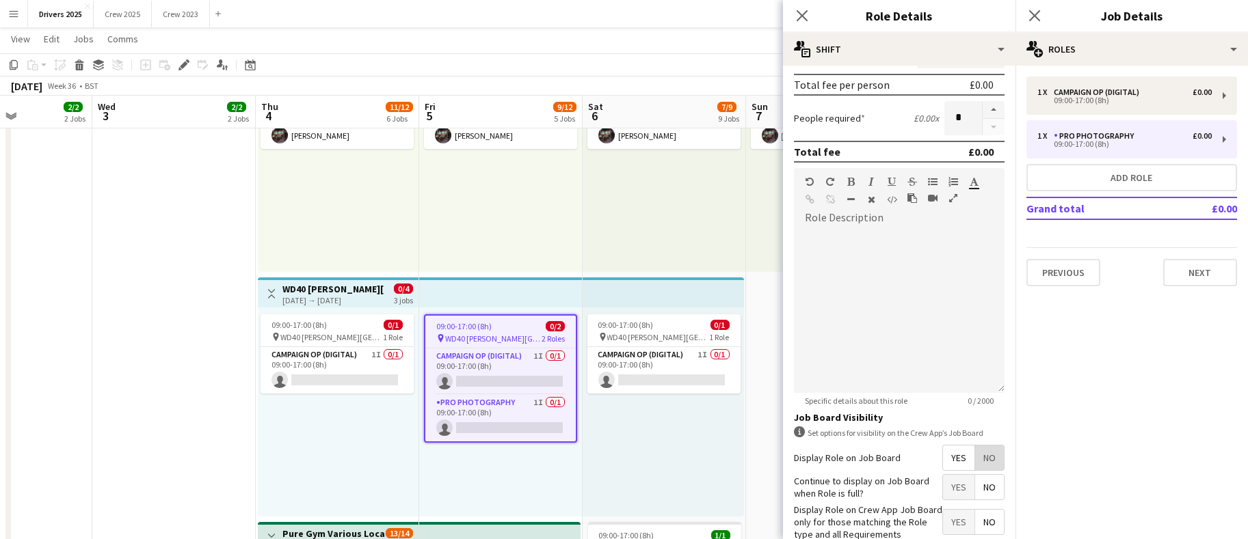
click at [975, 462] on span "No" at bounding box center [989, 458] width 29 height 25
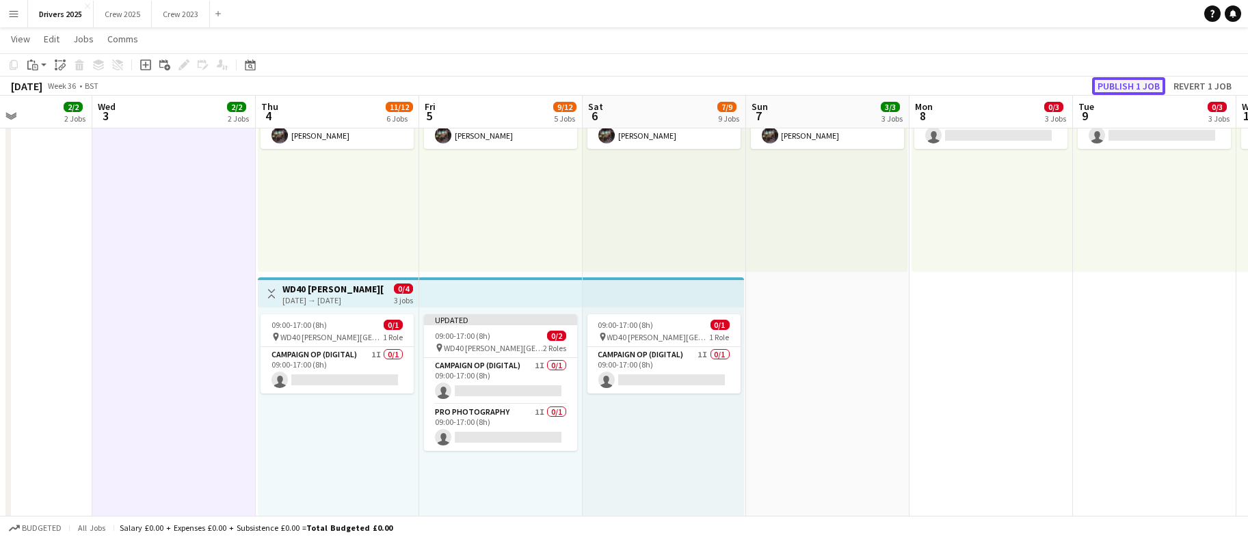
click at [1125, 81] on button "Publish 1 job" at bounding box center [1128, 86] width 73 height 18
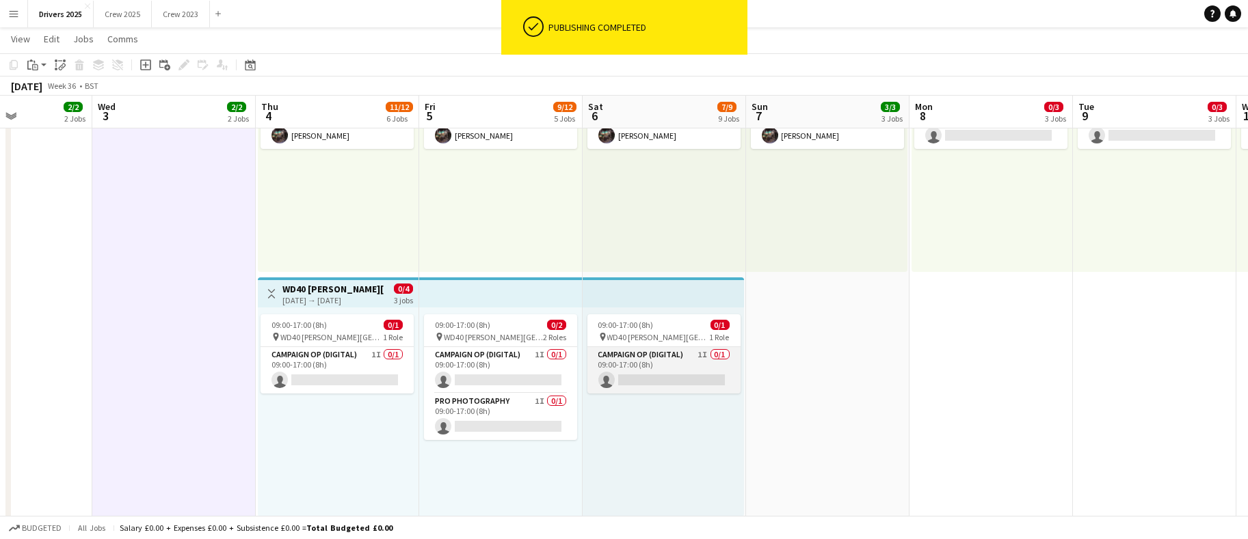
click at [659, 376] on app-card-role "Campaign Op (Digital) 1I 0/1 09:00-17:00 (8h) single-neutral-actions" at bounding box center [663, 370] width 153 height 46
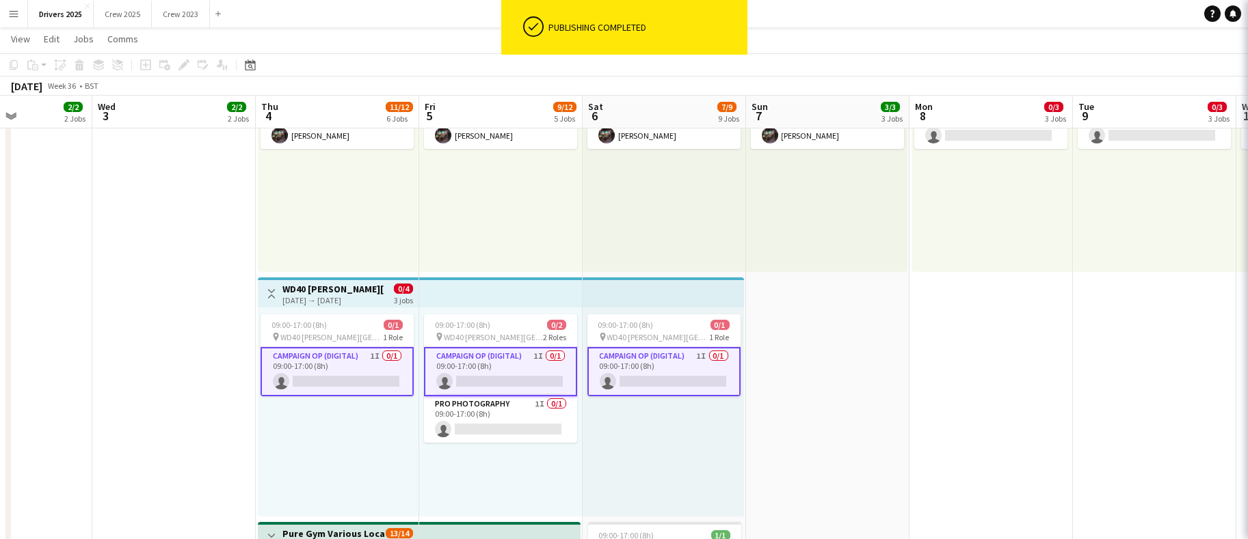
click at [659, 376] on app-card-role "Campaign Op (Digital) 1I 0/1 09:00-17:00 (8h) single-neutral-actions" at bounding box center [663, 371] width 153 height 49
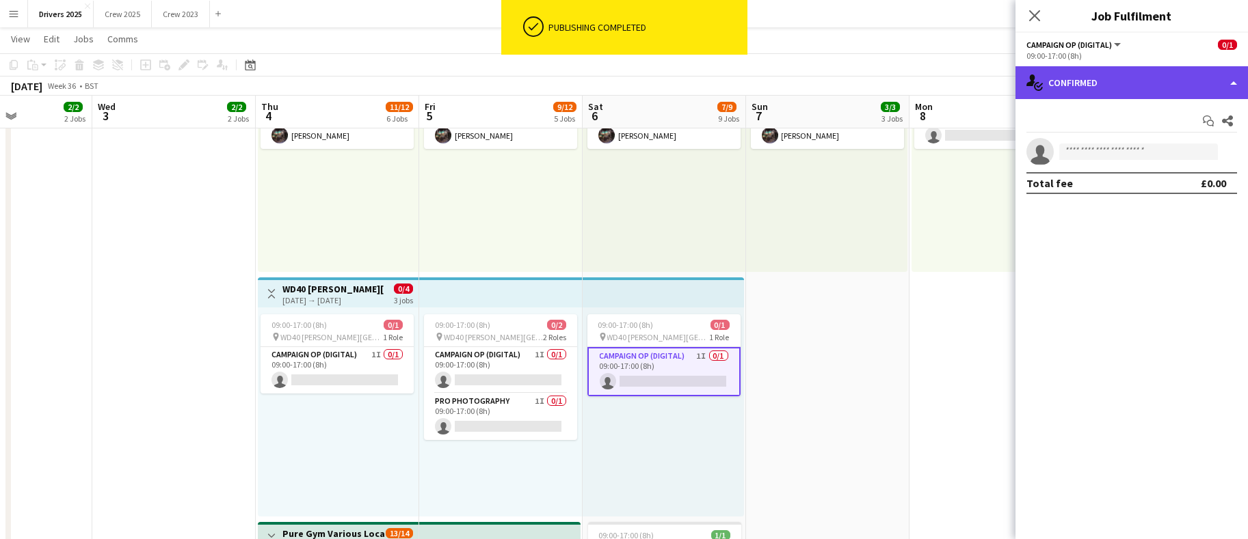
click at [1190, 81] on div "single-neutral-actions-check-2 Confirmed" at bounding box center [1131, 82] width 232 height 33
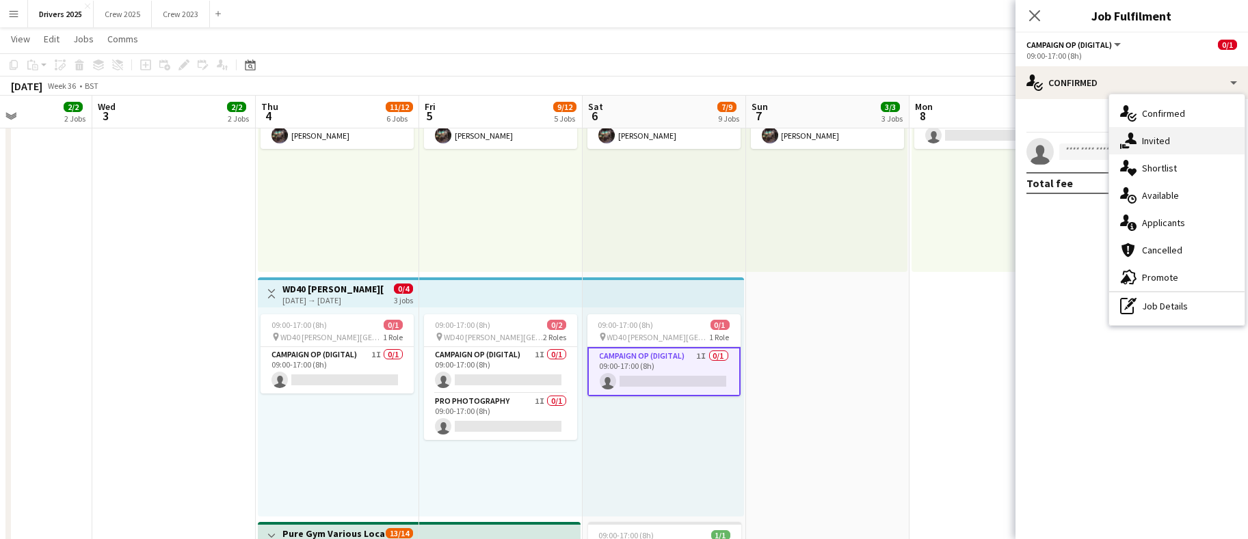
click at [1190, 143] on div "single-neutral-actions-share-1 Invited" at bounding box center [1176, 140] width 135 height 27
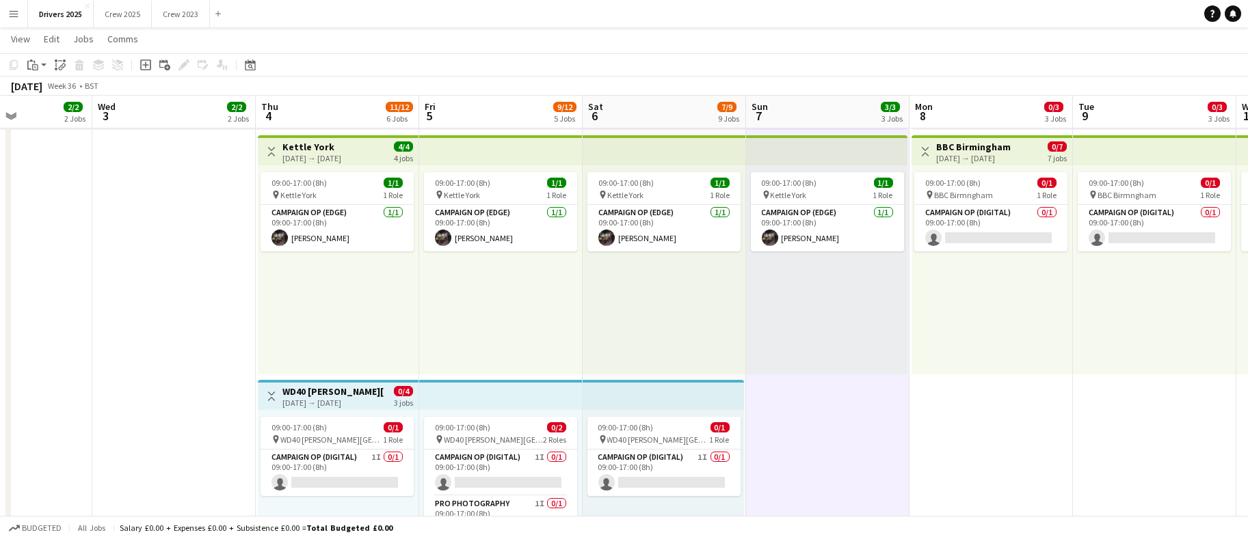
scroll to position [0, 546]
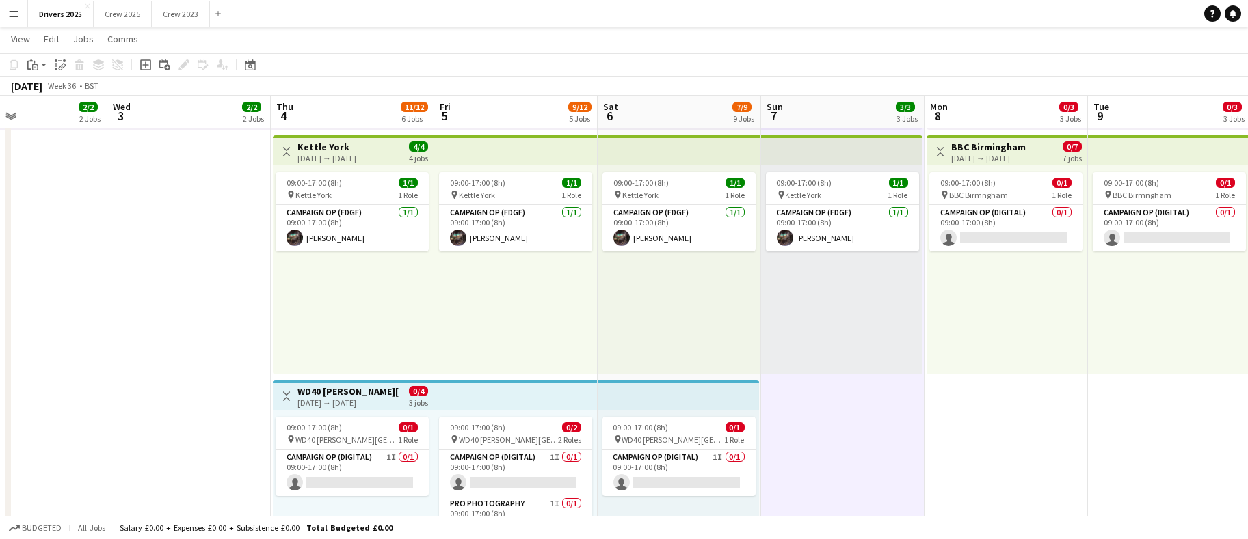
drag, startPoint x: 961, startPoint y: 427, endPoint x: 812, endPoint y: 418, distance: 148.6
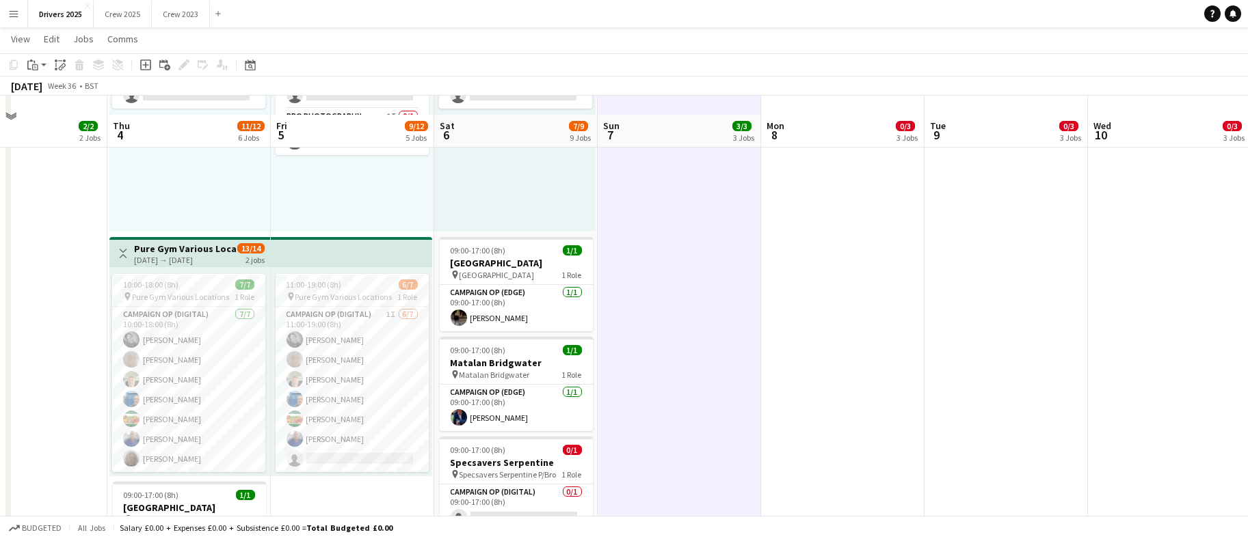
scroll to position [923, 0]
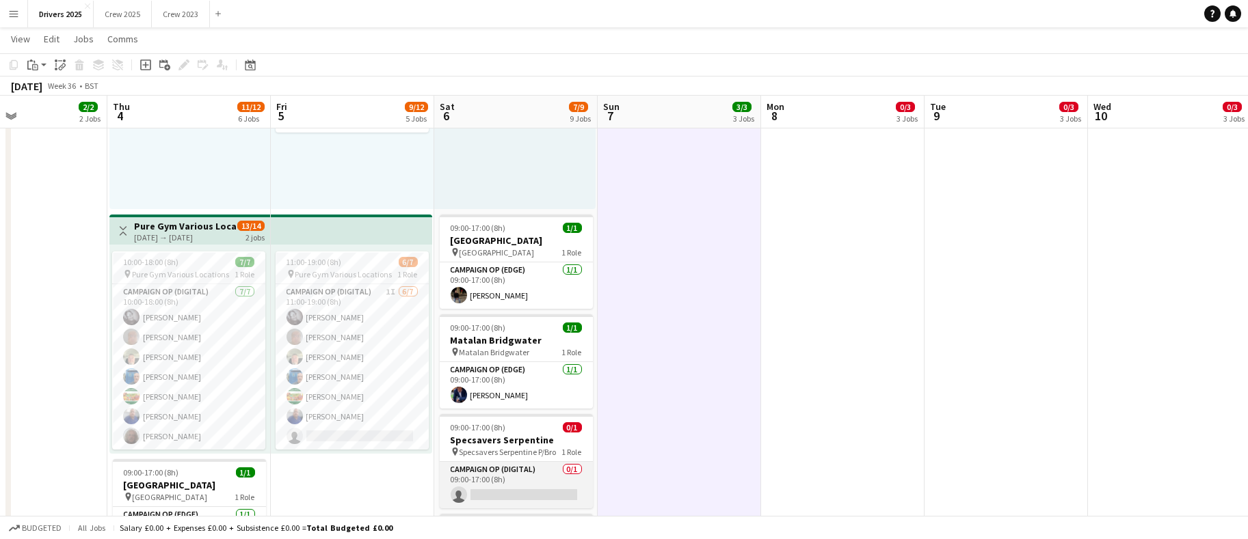
click at [494, 498] on app-card-role "Campaign Op (Digital) 0/1 09:00-17:00 (8h) single-neutral-actions" at bounding box center [516, 485] width 153 height 46
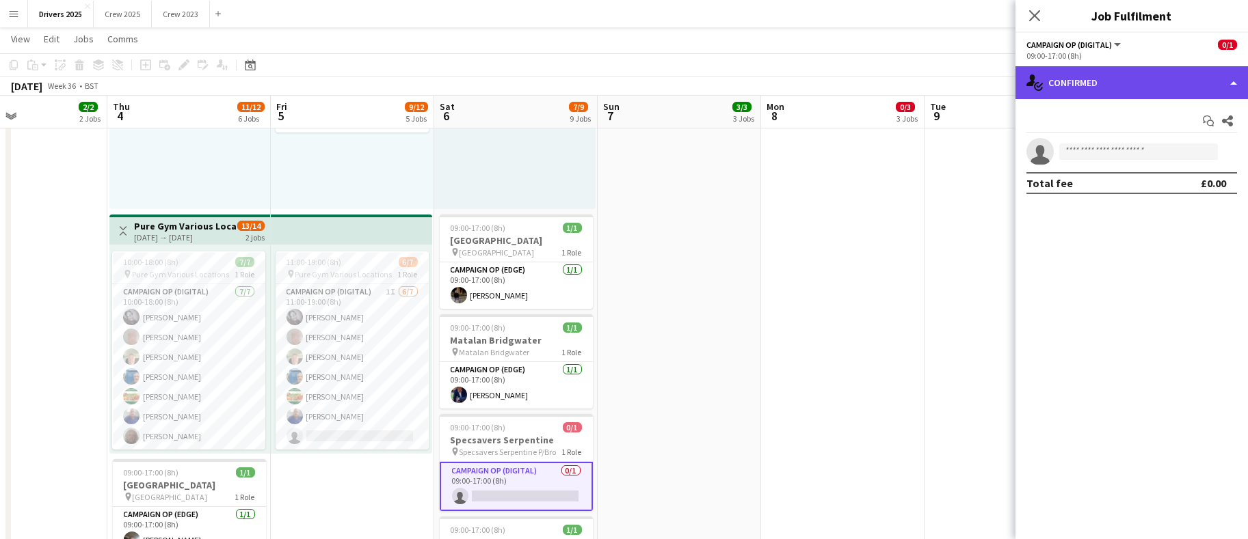
click at [1123, 86] on div "single-neutral-actions-check-2 Confirmed" at bounding box center [1131, 82] width 232 height 33
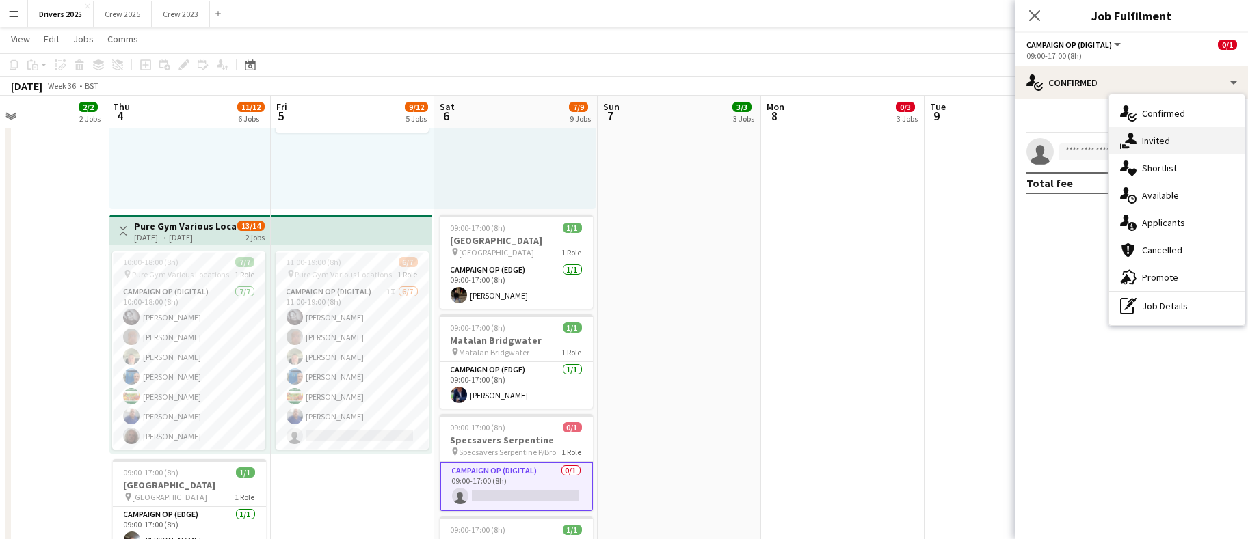
click at [1147, 129] on div "single-neutral-actions-share-1 Invited" at bounding box center [1176, 140] width 135 height 27
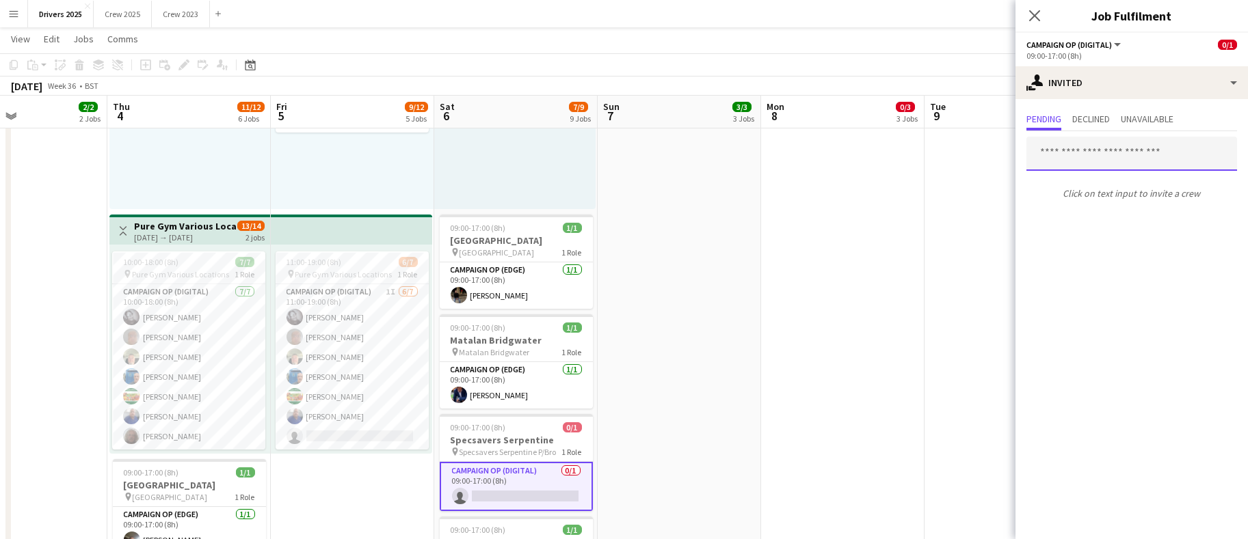
click at [1099, 159] on input "text" at bounding box center [1131, 154] width 211 height 34
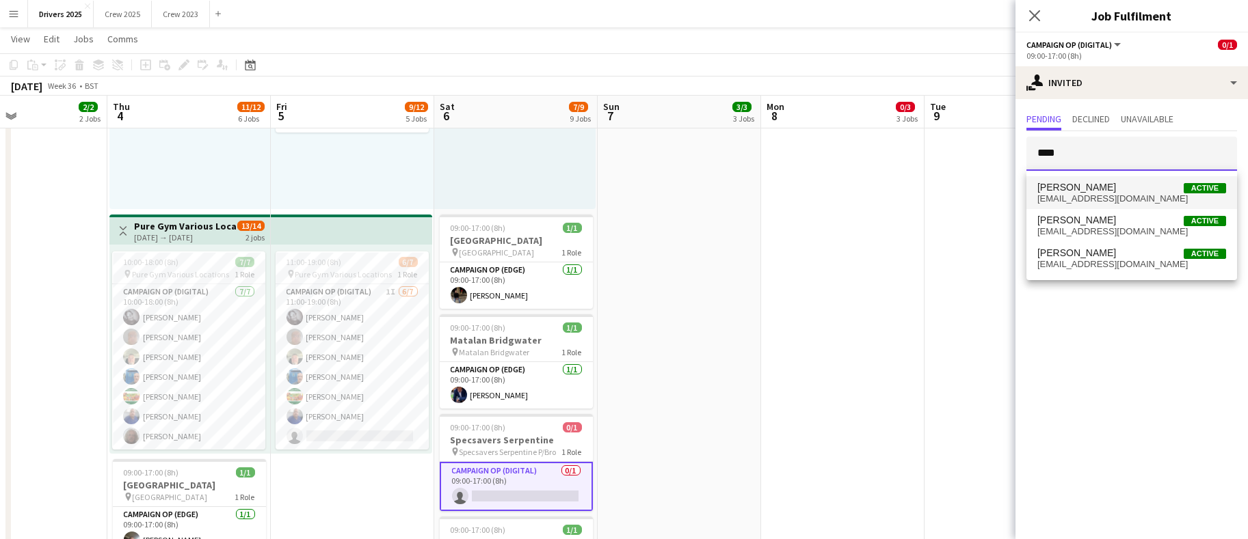
type input "****"
click at [1093, 191] on span "[PERSON_NAME]" at bounding box center [1076, 188] width 79 height 12
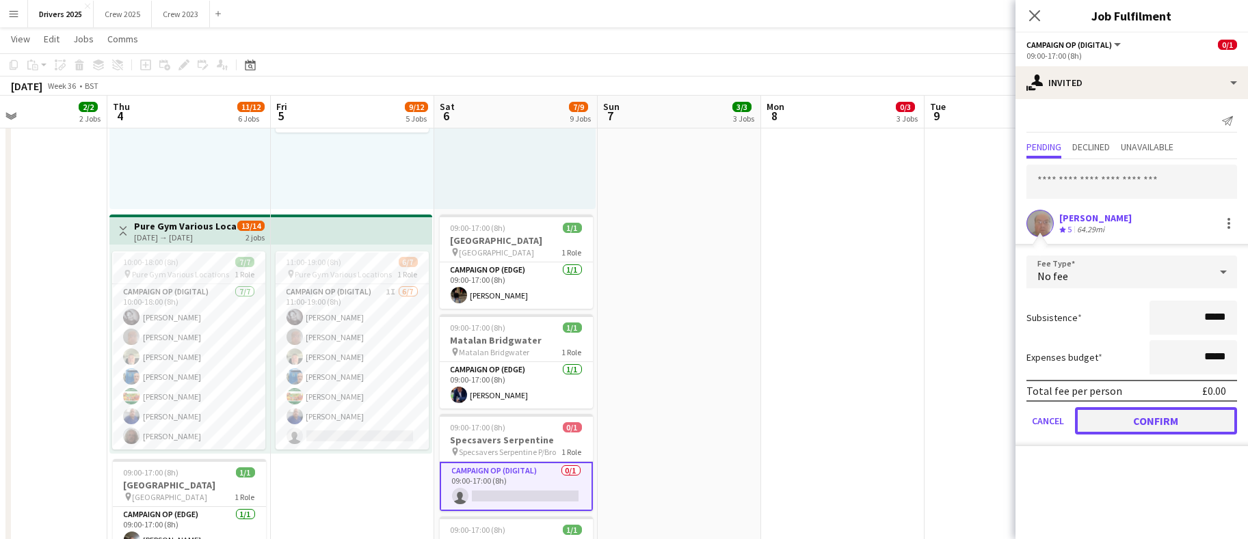
click at [1138, 427] on button "Confirm" at bounding box center [1156, 421] width 162 height 27
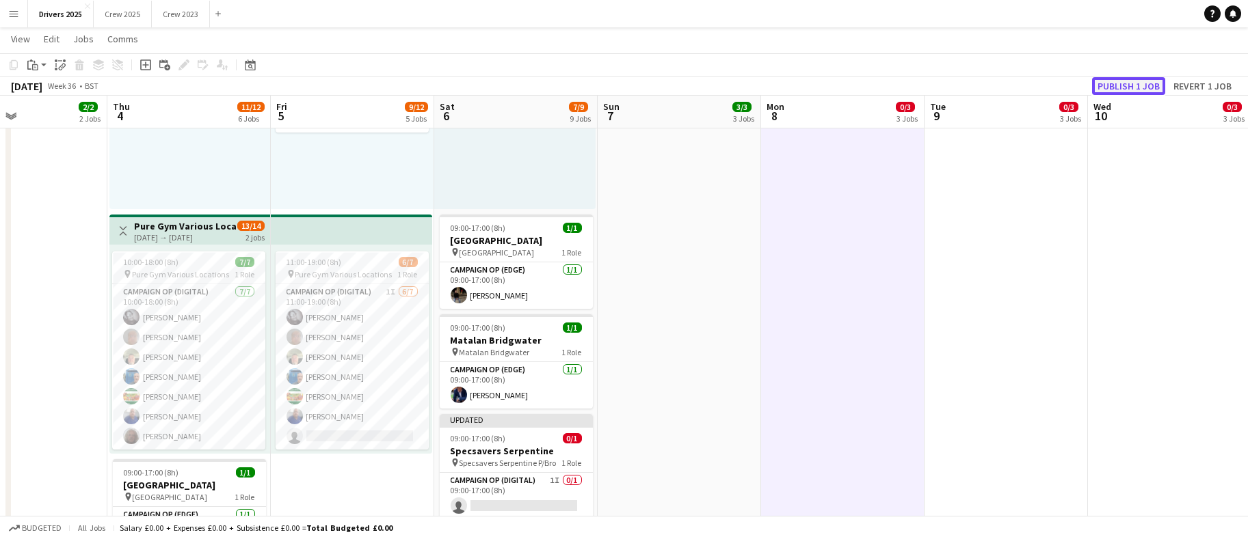
click at [1137, 81] on button "Publish 1 job" at bounding box center [1128, 86] width 73 height 18
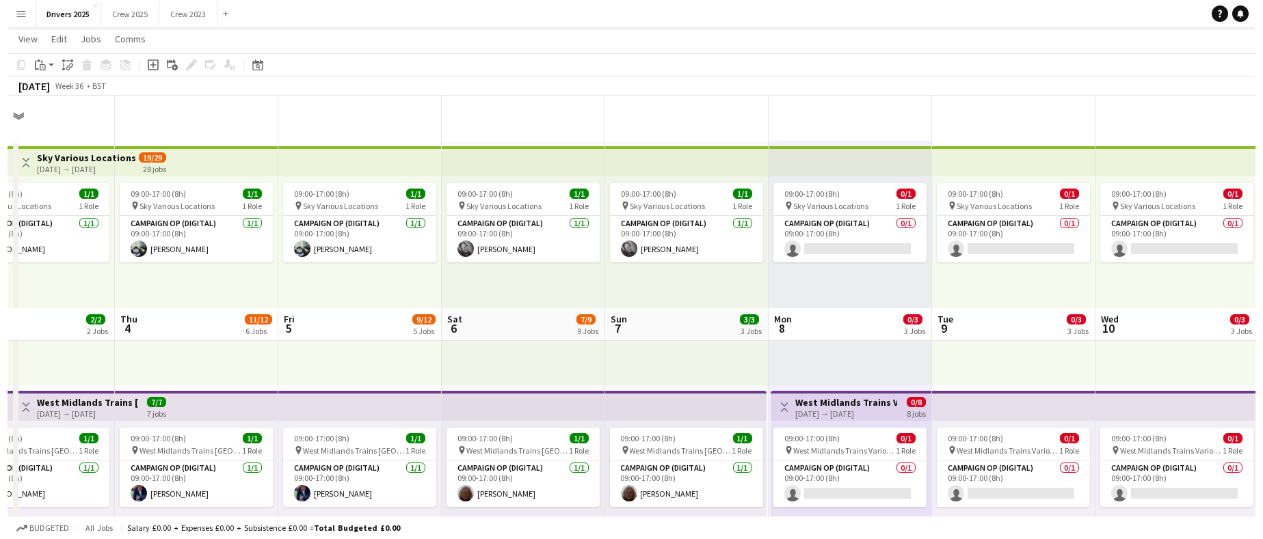
scroll to position [0, 0]
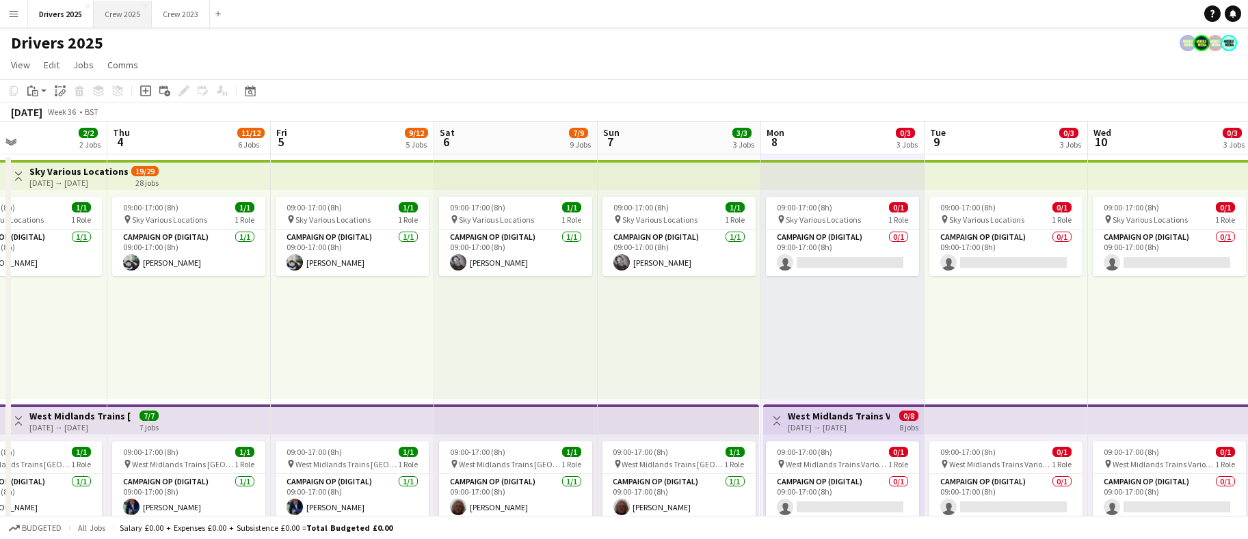
click at [125, 13] on button "Crew 2025 Close" at bounding box center [123, 14] width 58 height 27
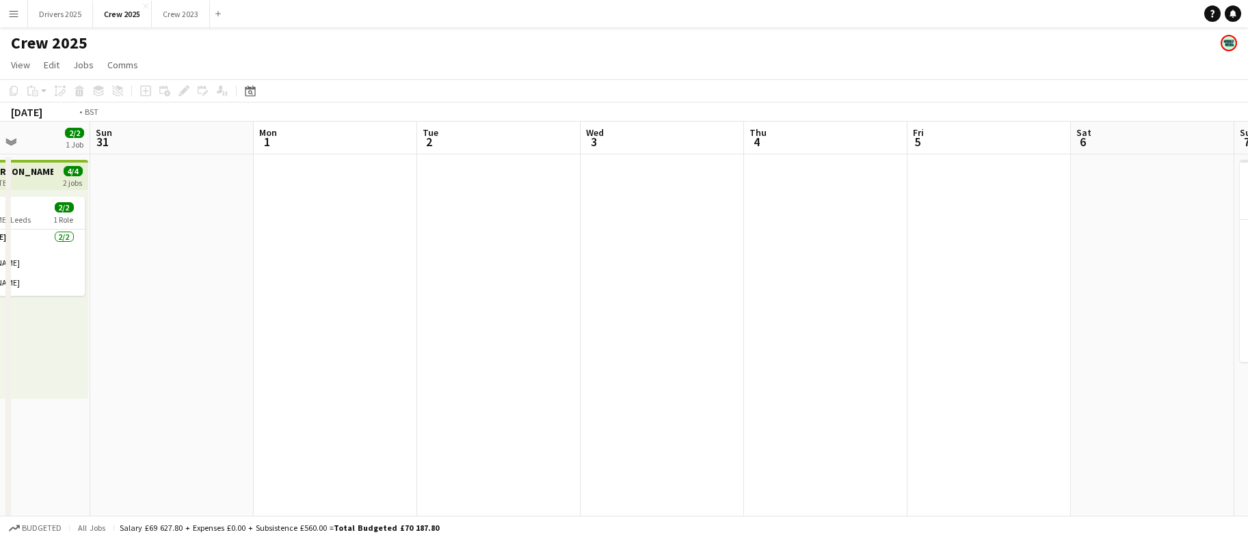
scroll to position [0, 419]
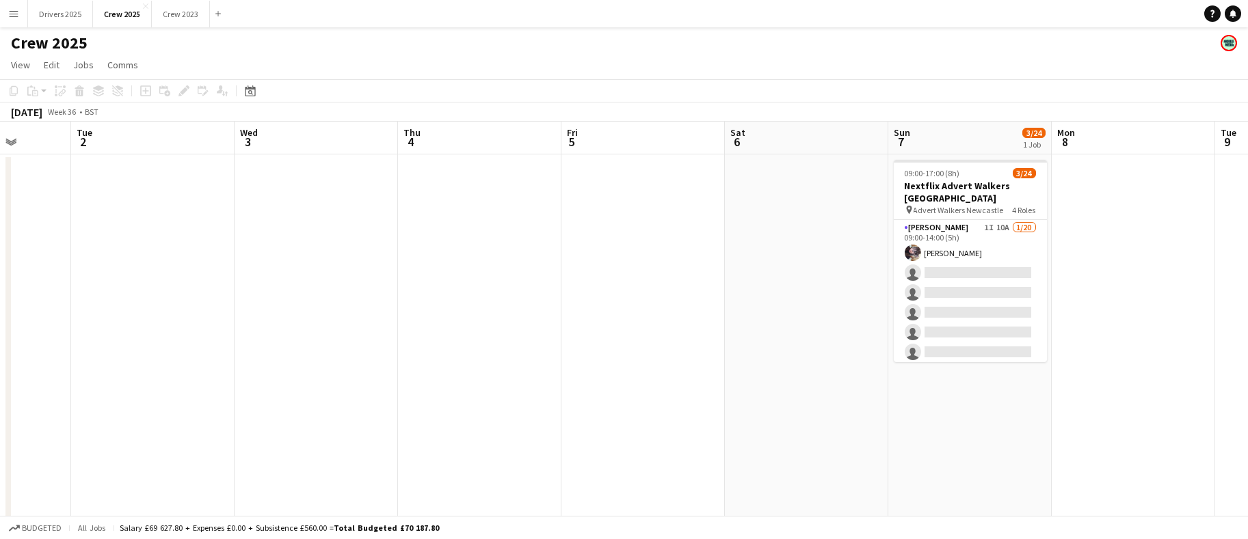
drag, startPoint x: 1106, startPoint y: 346, endPoint x: -40, endPoint y: 353, distance: 1145.3
click at [0, 353] on html "Menu Boards Boards Boards All jobs Status Workforce Workforce My Workforce Recr…" at bounding box center [624, 520] width 1248 height 1041
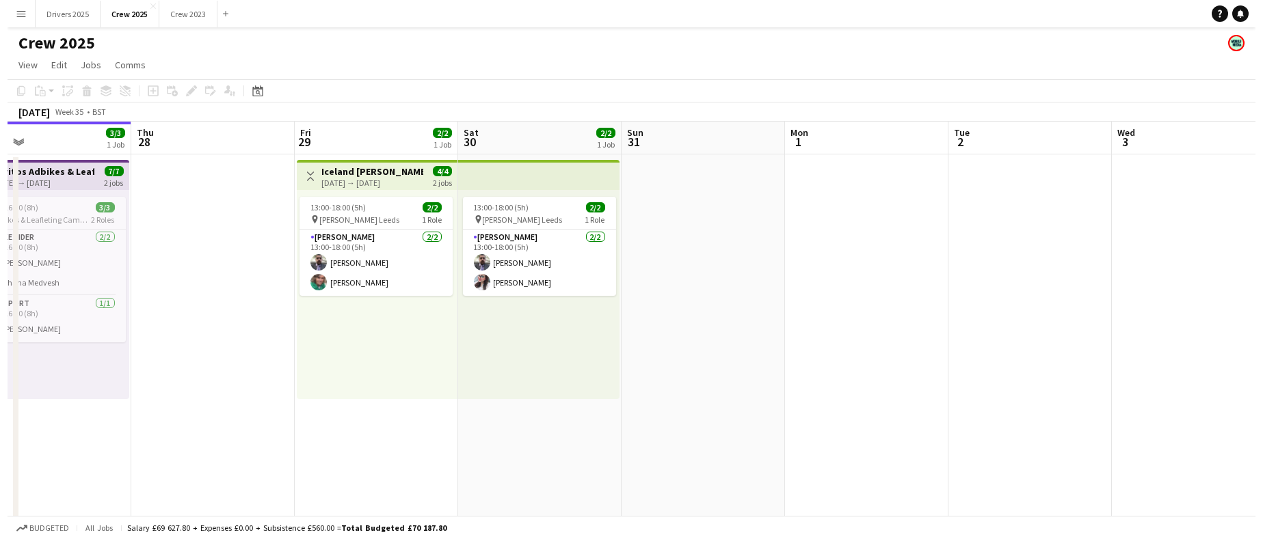
scroll to position [0, 360]
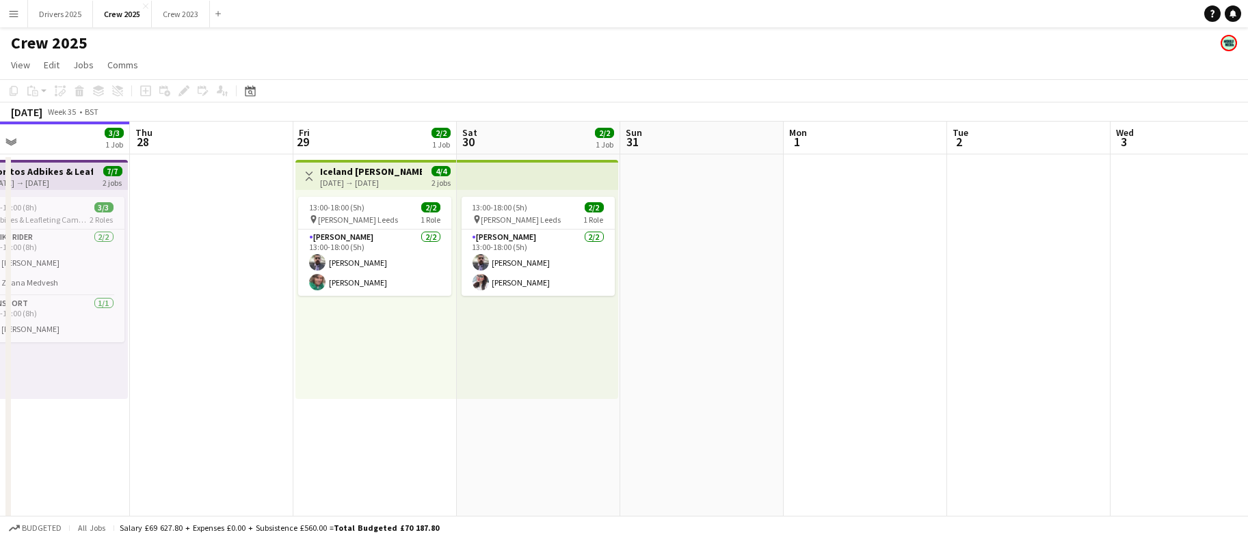
drag, startPoint x: 341, startPoint y: 399, endPoint x: 1261, endPoint y: 366, distance: 920.9
click at [1248, 366] on html "Menu Boards Boards Boards All jobs Status Workforce Workforce My Workforce Recr…" at bounding box center [624, 520] width 1248 height 1041
click at [58, 12] on button "Drivers 2025 Close" at bounding box center [60, 14] width 65 height 27
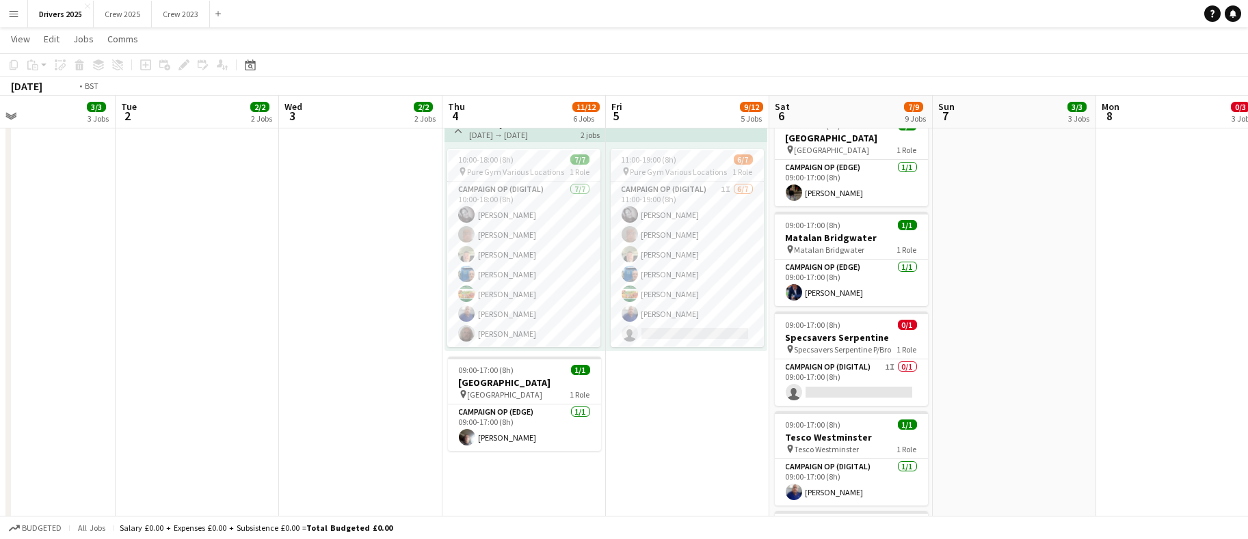
scroll to position [0, 563]
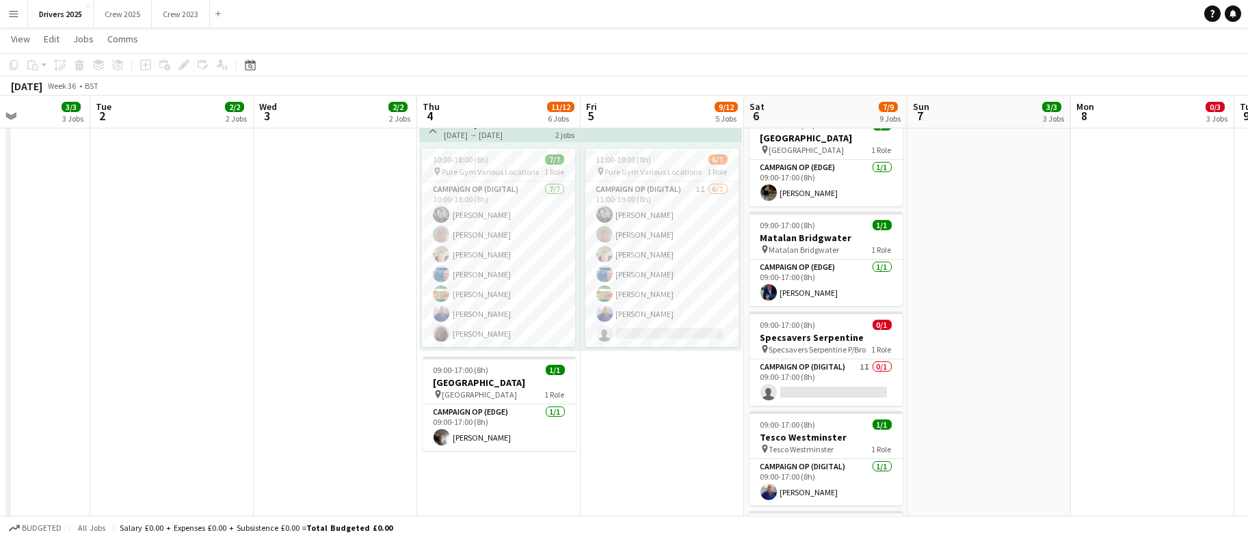
drag, startPoint x: 1056, startPoint y: 354, endPoint x: -10, endPoint y: 376, distance: 1065.5
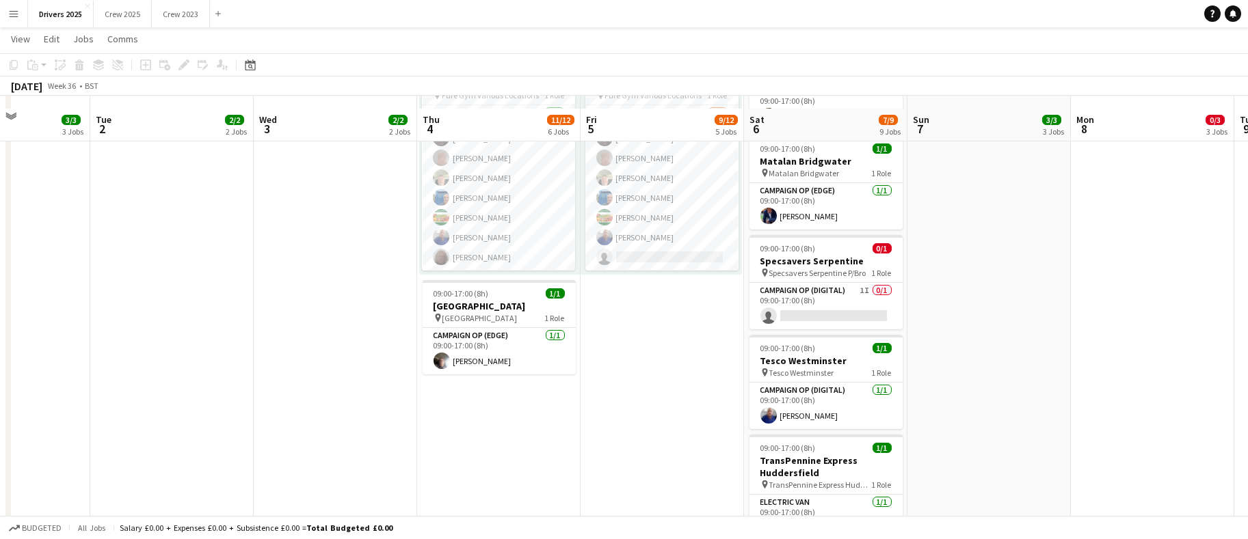
scroll to position [1128, 0]
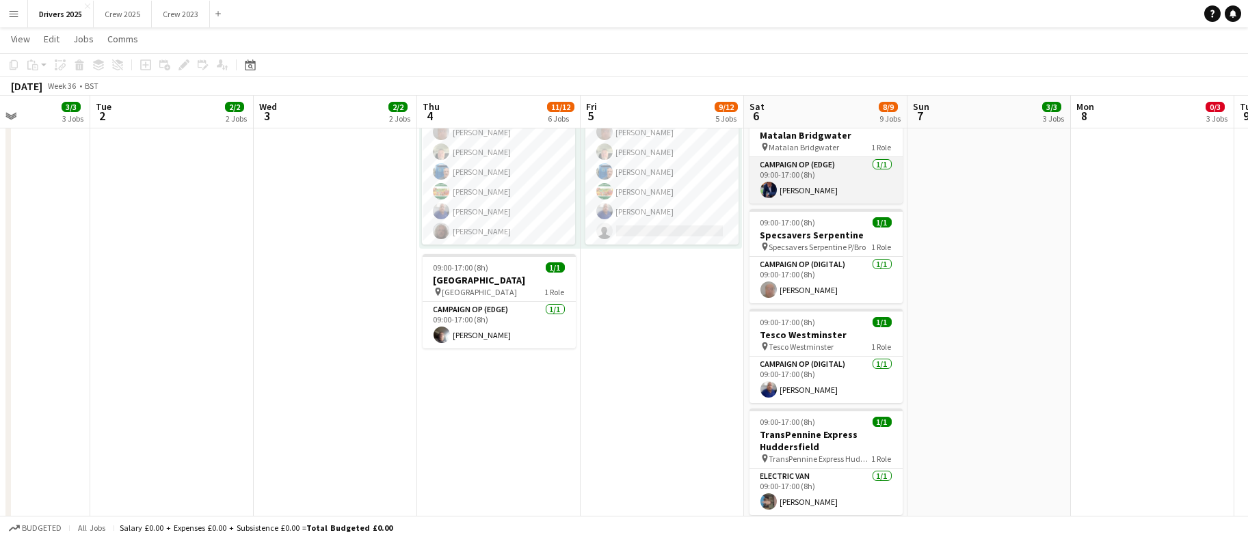
click at [786, 187] on app-card-role "Campaign Op (Edge) [DATE] 09:00-17:00 (8h) [PERSON_NAME]" at bounding box center [825, 180] width 153 height 46
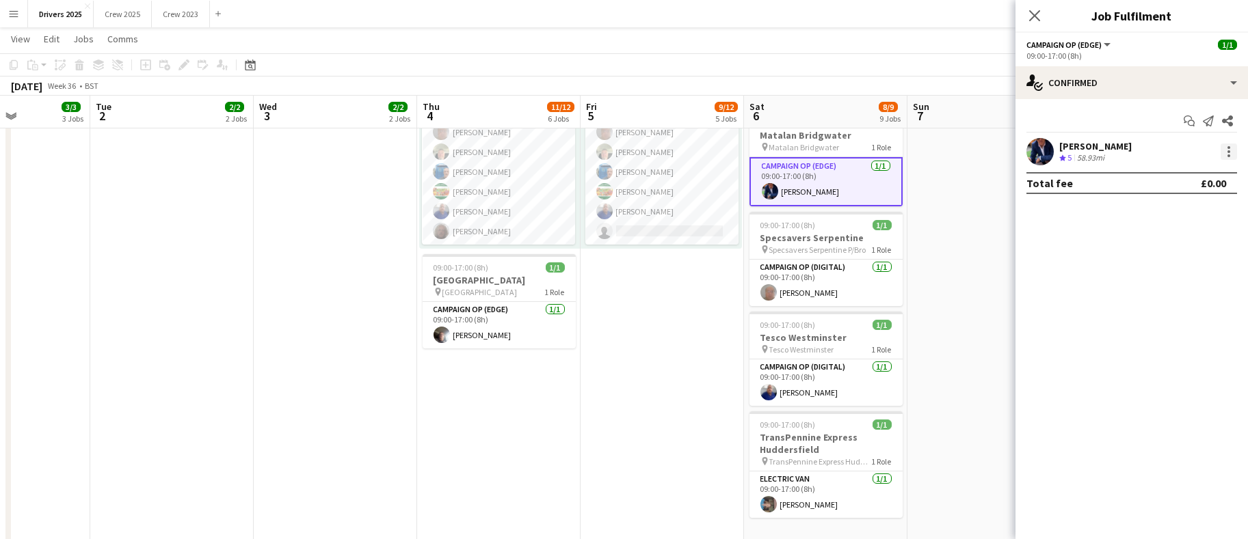
click at [1228, 148] on div at bounding box center [1228, 147] width 3 height 3
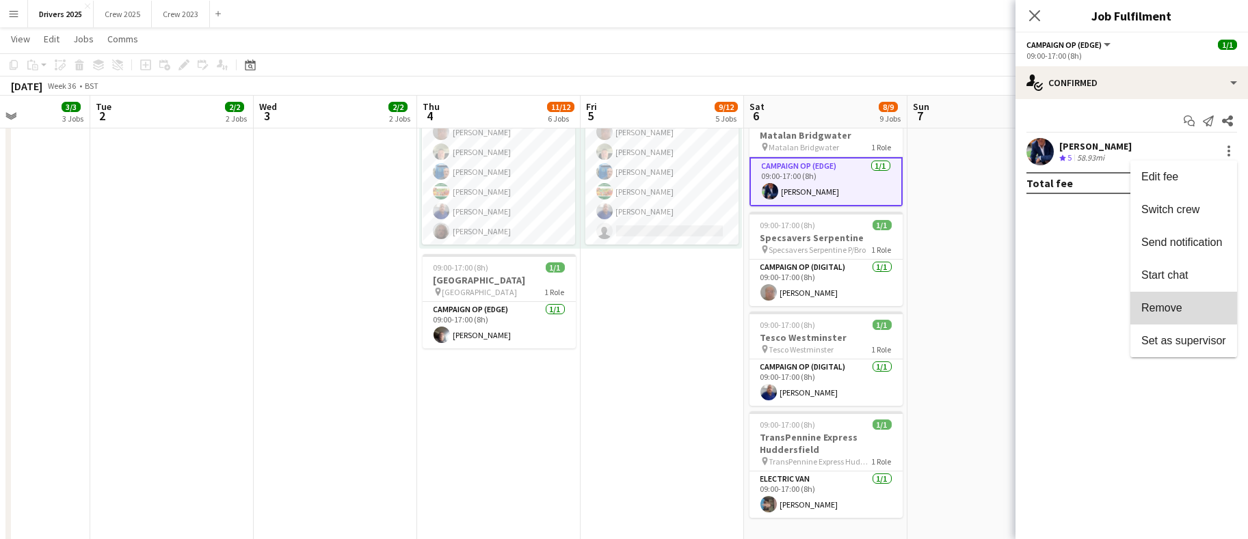
click at [1163, 302] on span "Remove" at bounding box center [1161, 308] width 41 height 12
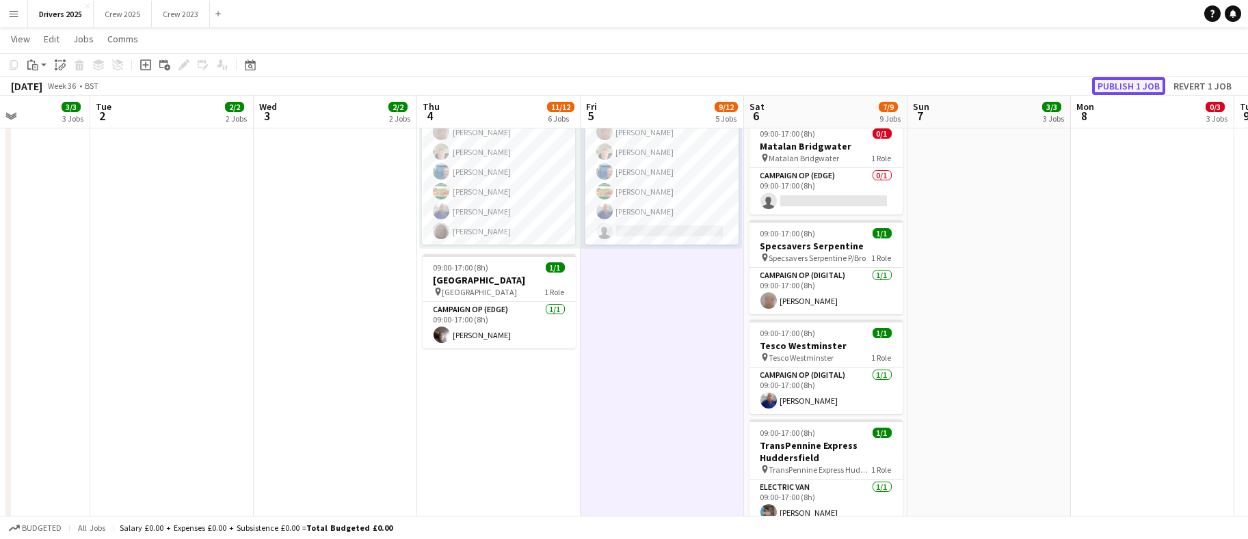
click at [1121, 90] on button "Publish 1 job" at bounding box center [1128, 86] width 73 height 18
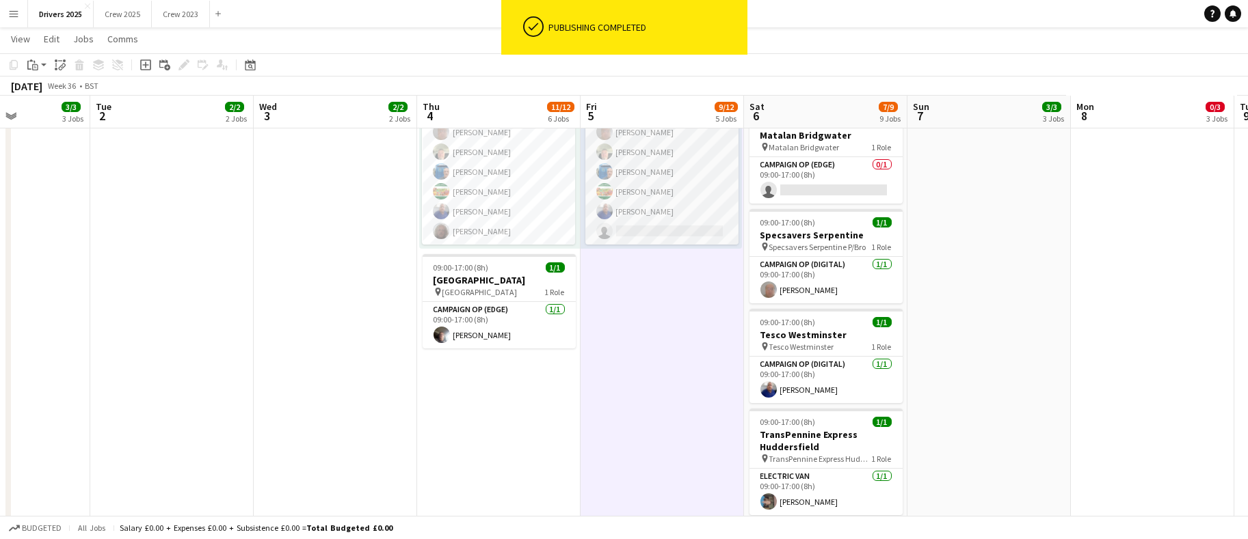
click at [682, 221] on app-card-role "Campaign Op (Digital) 1I [DATE] 11:00-19:00 (8h) [PERSON_NAME] [PERSON_NAME] [P…" at bounding box center [661, 161] width 153 height 165
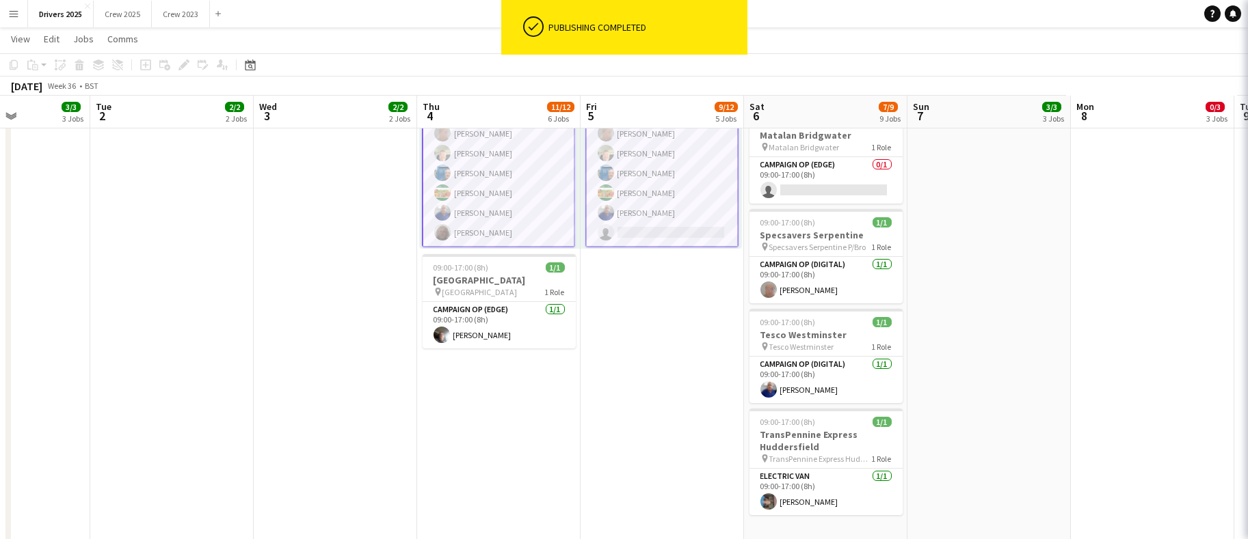
click at [662, 224] on app-card-role "Campaign Op (Digital) 1I [DATE] 11:00-19:00 (8h) [PERSON_NAME] [PERSON_NAME] [P…" at bounding box center [661, 163] width 153 height 168
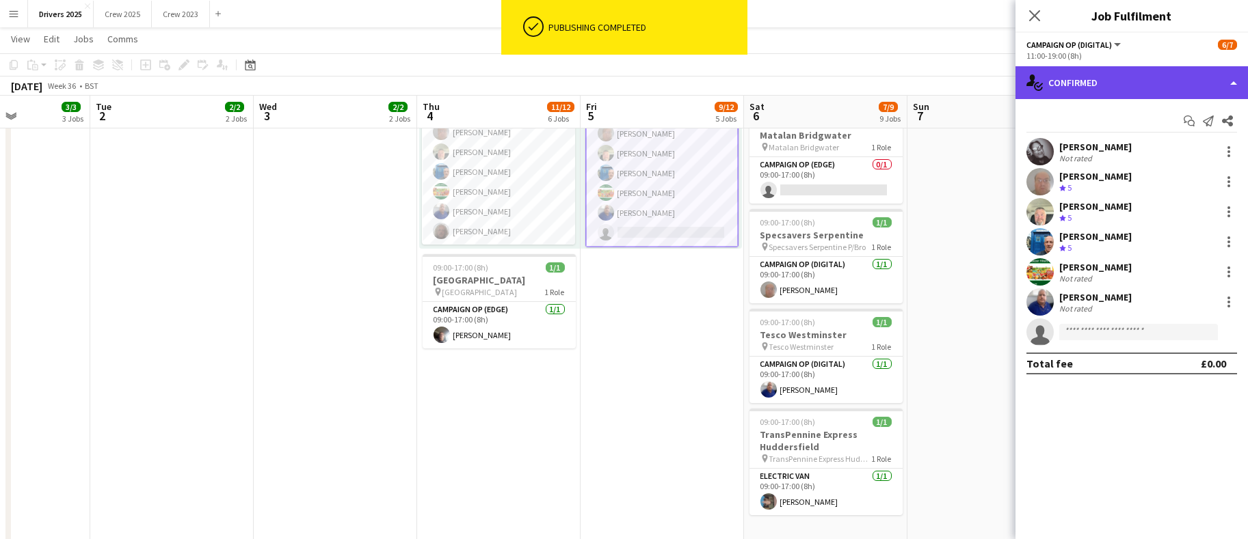
click at [1110, 90] on div "single-neutral-actions-check-2 Confirmed" at bounding box center [1131, 82] width 232 height 33
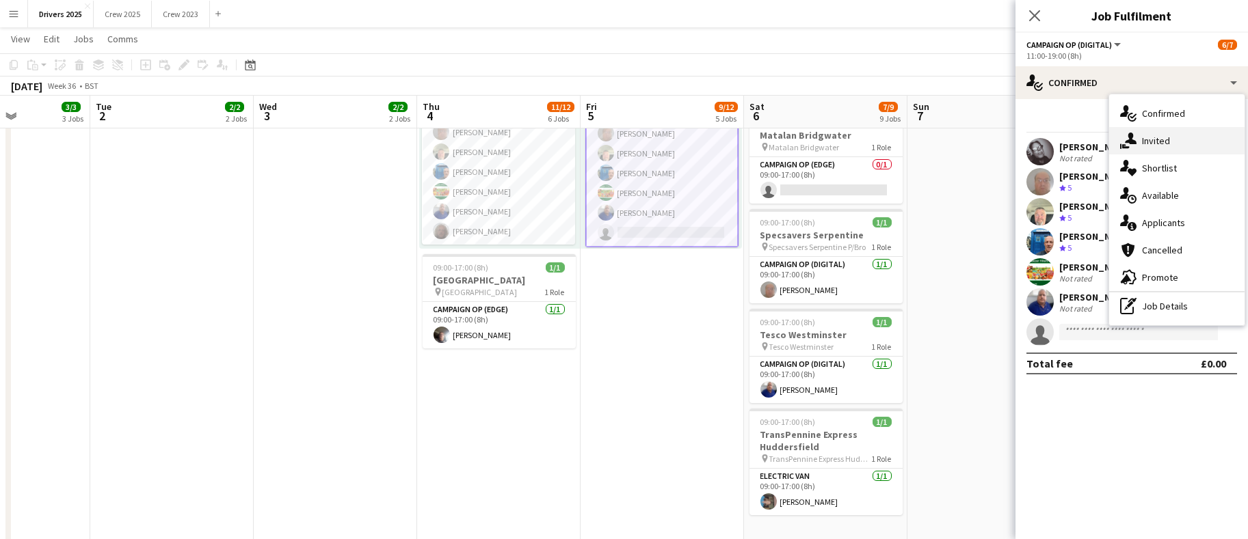
click at [1164, 137] on div "single-neutral-actions-share-1 Invited" at bounding box center [1176, 140] width 135 height 27
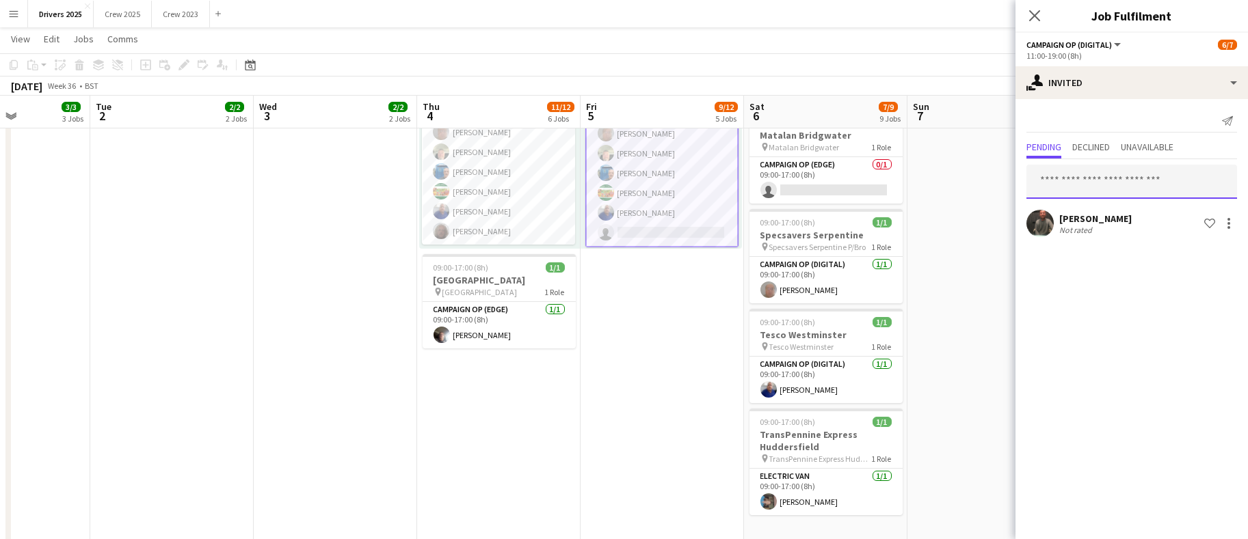
click at [1133, 191] on input "text" at bounding box center [1131, 182] width 211 height 34
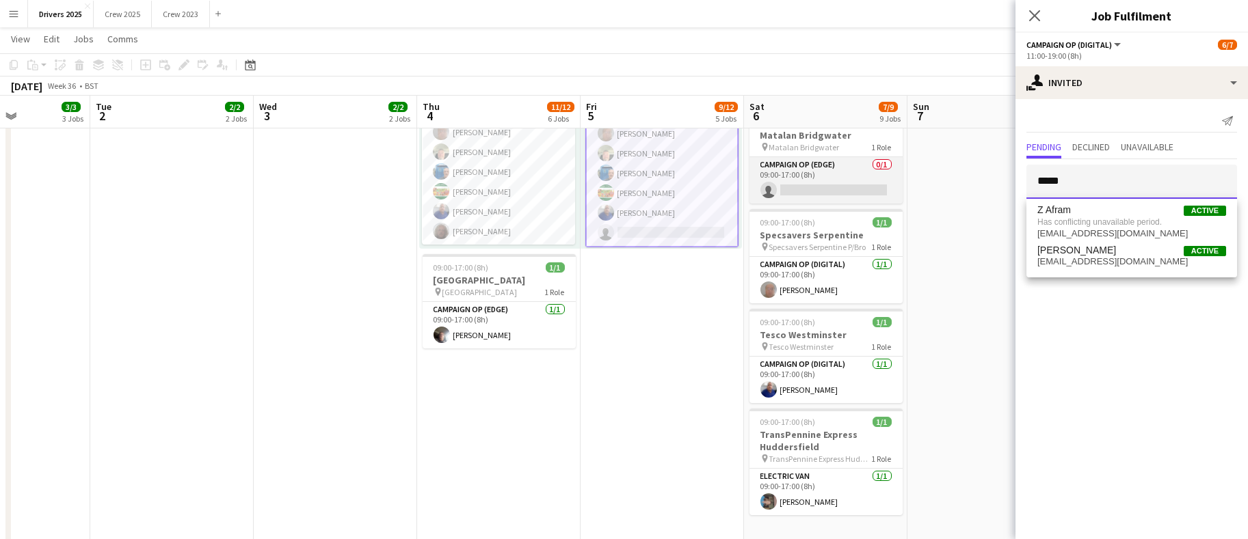
type input "*****"
click at [837, 191] on app-card-role "Campaign Op (Edge) 0/1 09:00-17:00 (8h) single-neutral-actions" at bounding box center [825, 180] width 153 height 46
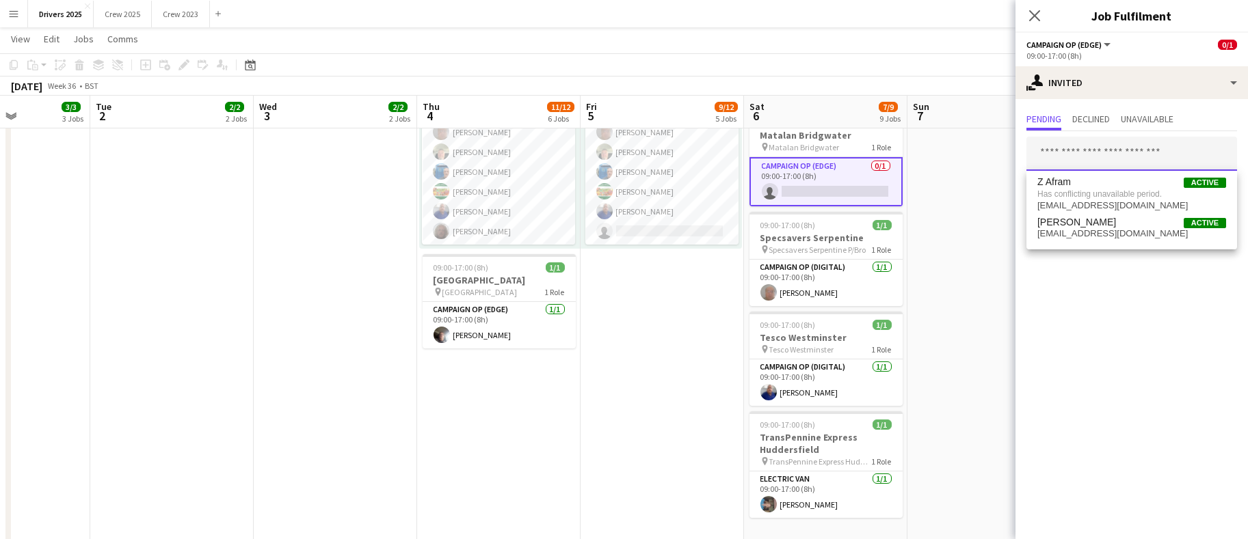
click at [1112, 155] on input "text" at bounding box center [1131, 154] width 211 height 34
type input "*****"
